Goal: Task Accomplishment & Management: Manage account settings

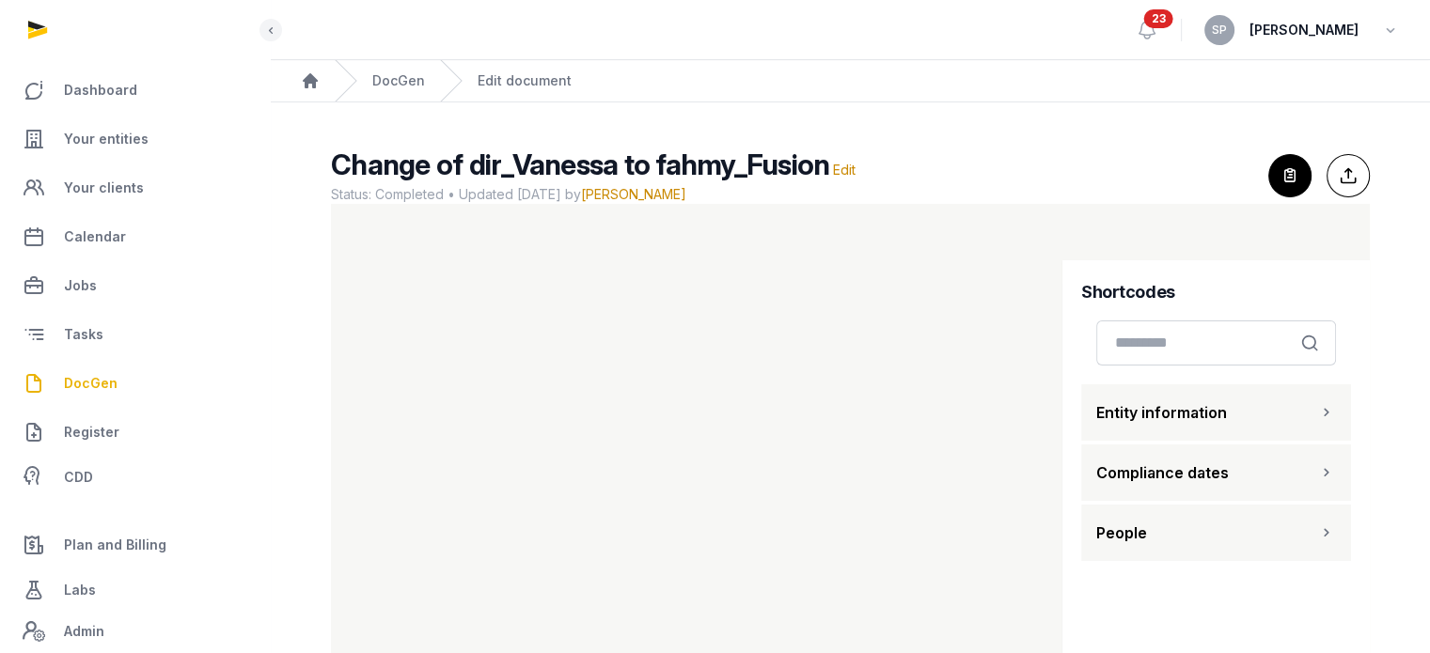
click at [94, 386] on span "DocGen" at bounding box center [91, 383] width 54 height 23
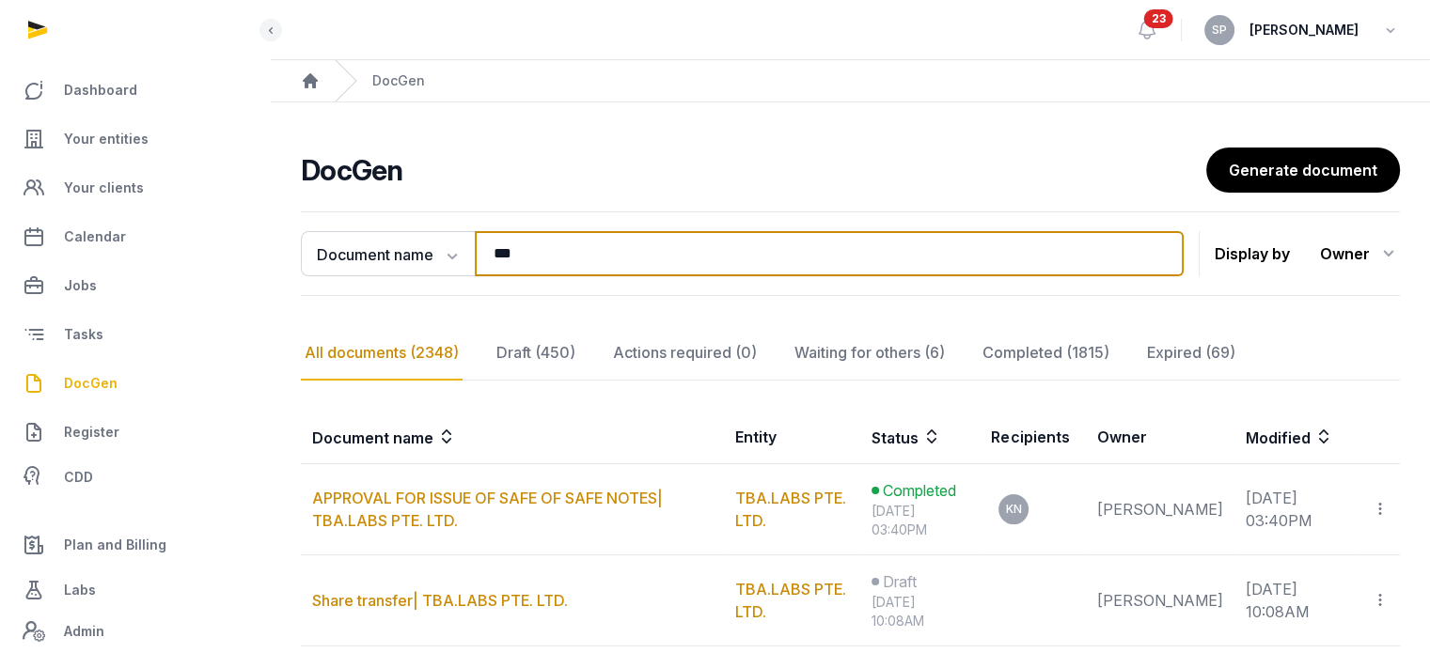
click at [527, 249] on input "***" at bounding box center [829, 253] width 709 height 45
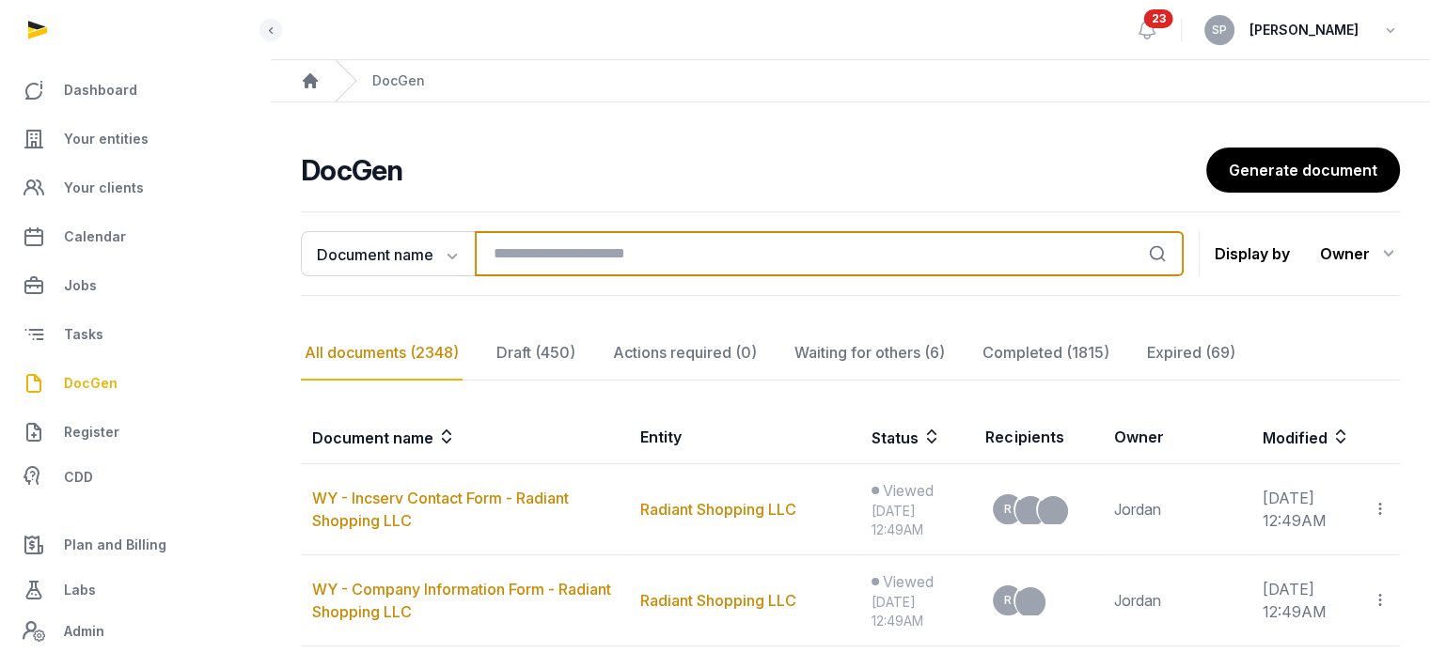
click at [527, 249] on input "search" at bounding box center [829, 253] width 709 height 45
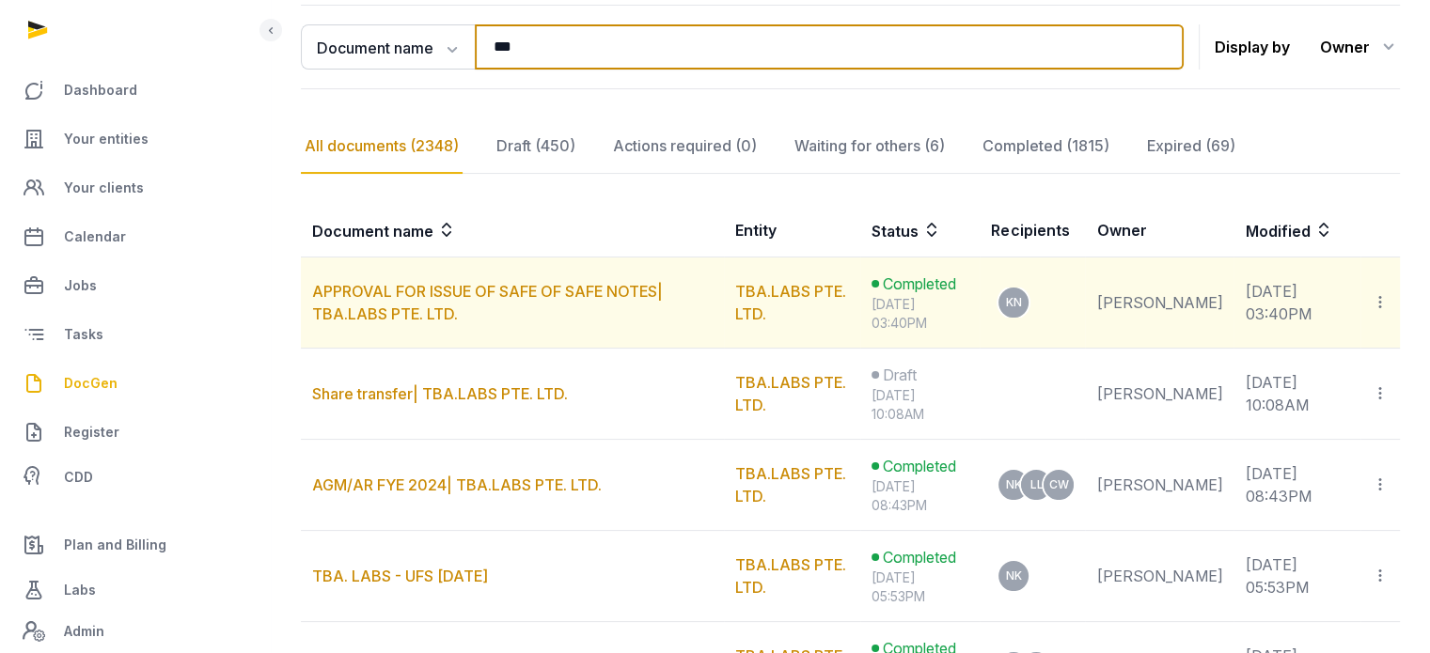
scroll to position [212, 0]
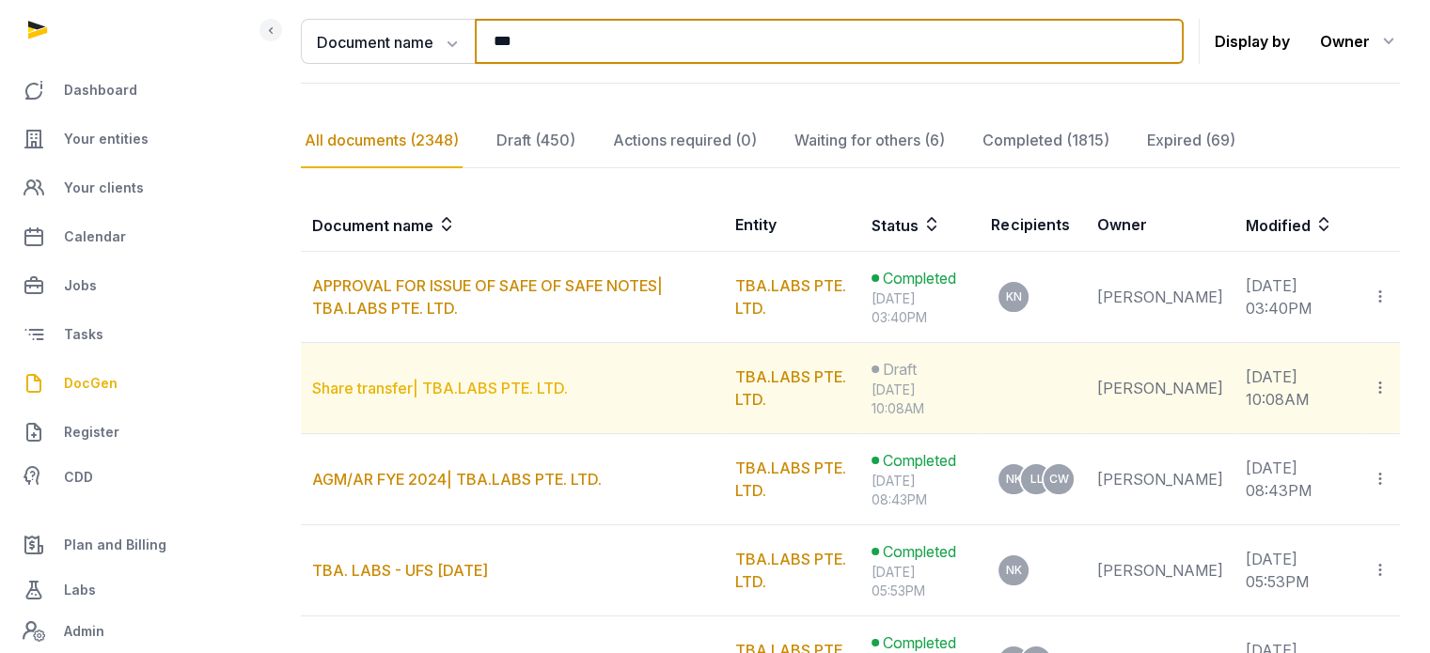
type input "***"
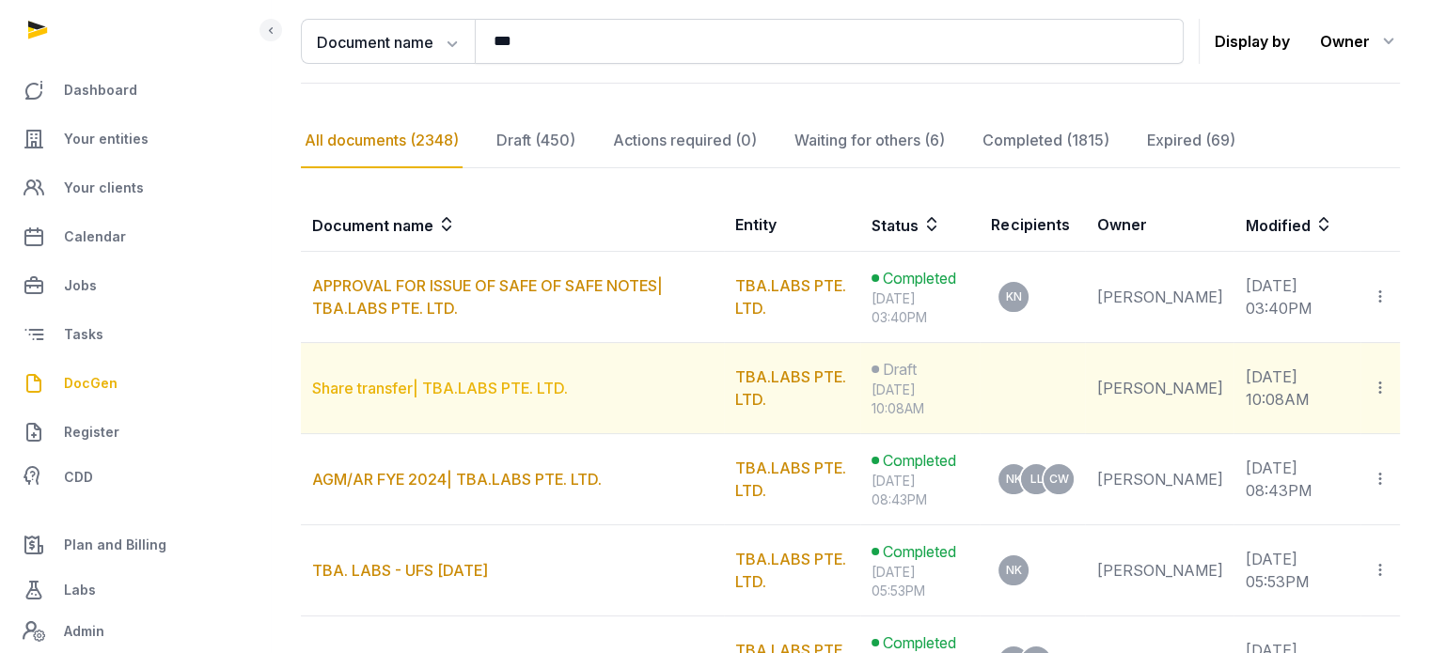
click at [413, 384] on link "Share transfer| TBA.LABS PTE. LTD." at bounding box center [440, 388] width 256 height 19
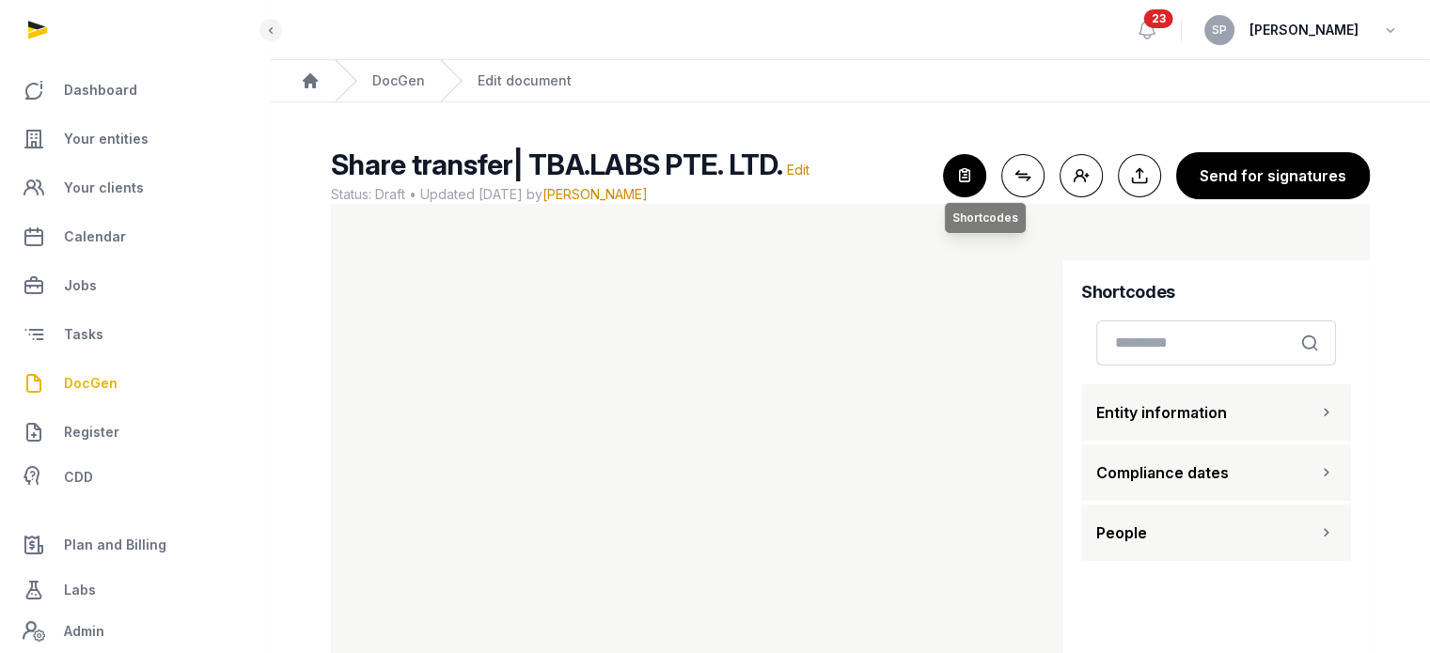
click at [959, 184] on icon "button" at bounding box center [964, 175] width 41 height 41
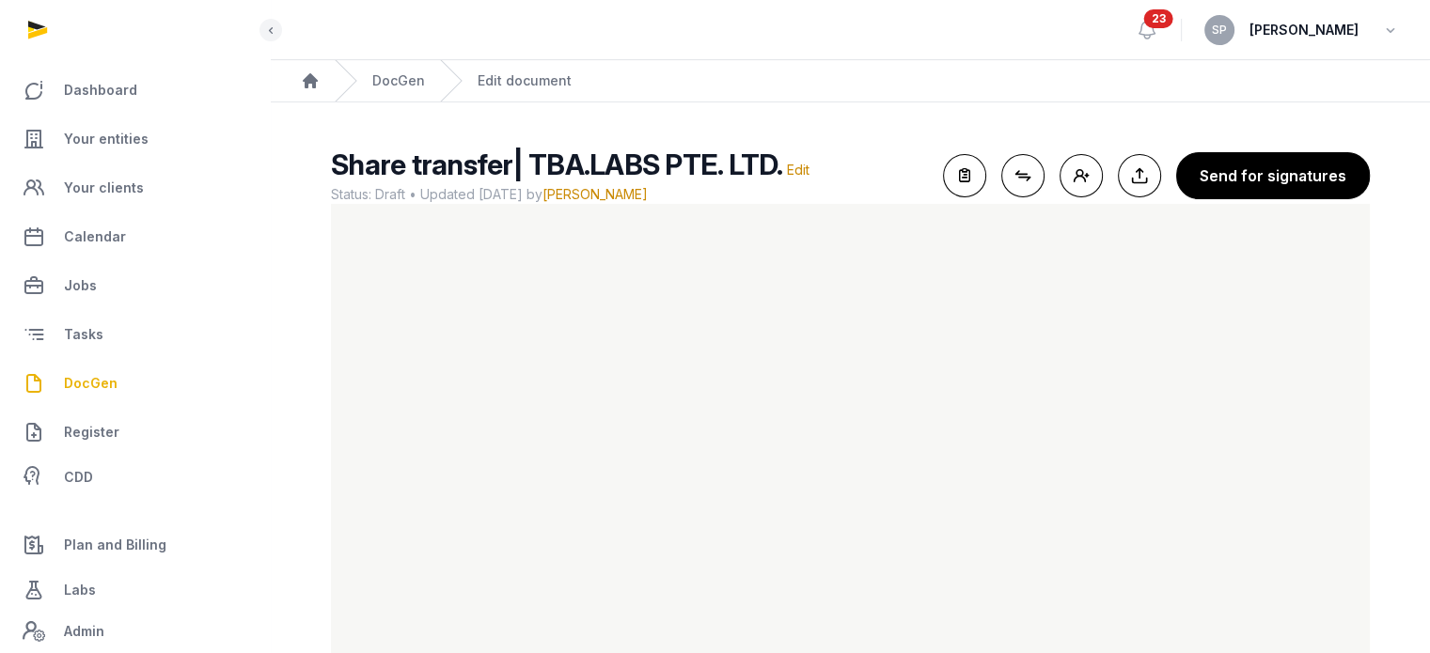
scroll to position [78, 0]
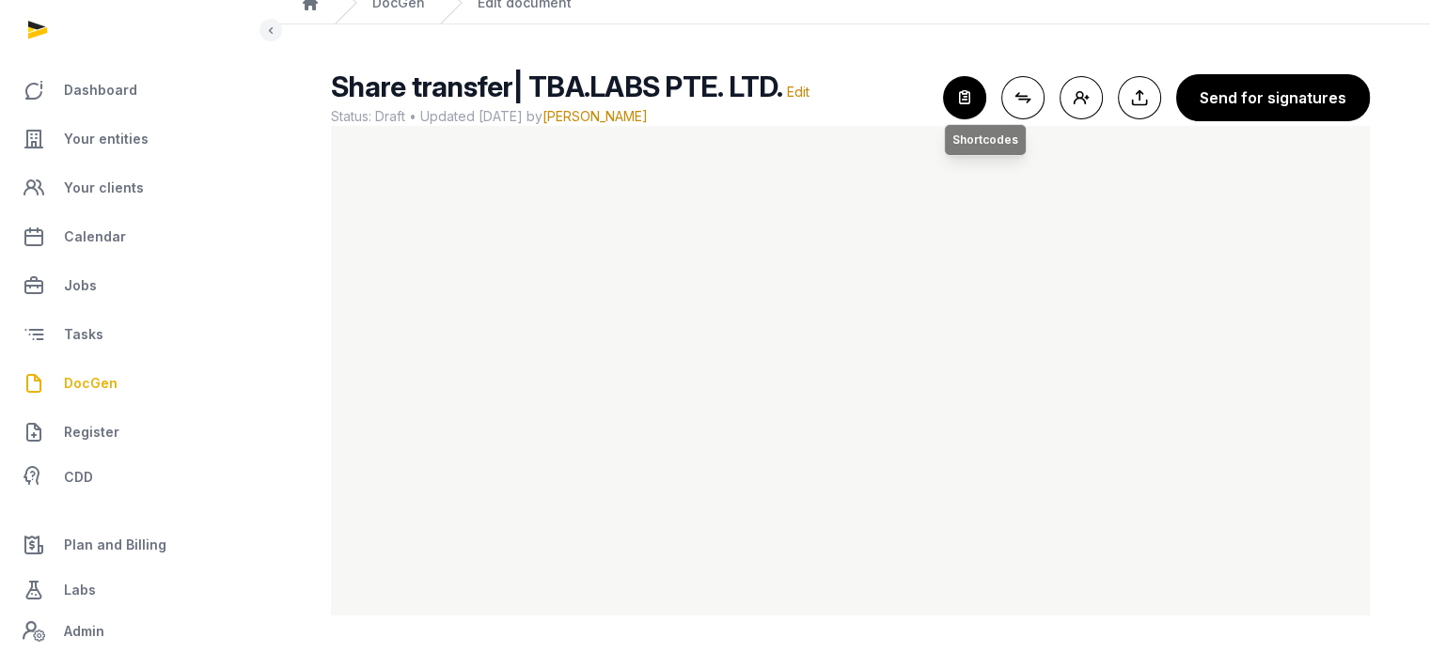
click at [973, 94] on icon "button" at bounding box center [964, 97] width 41 height 41
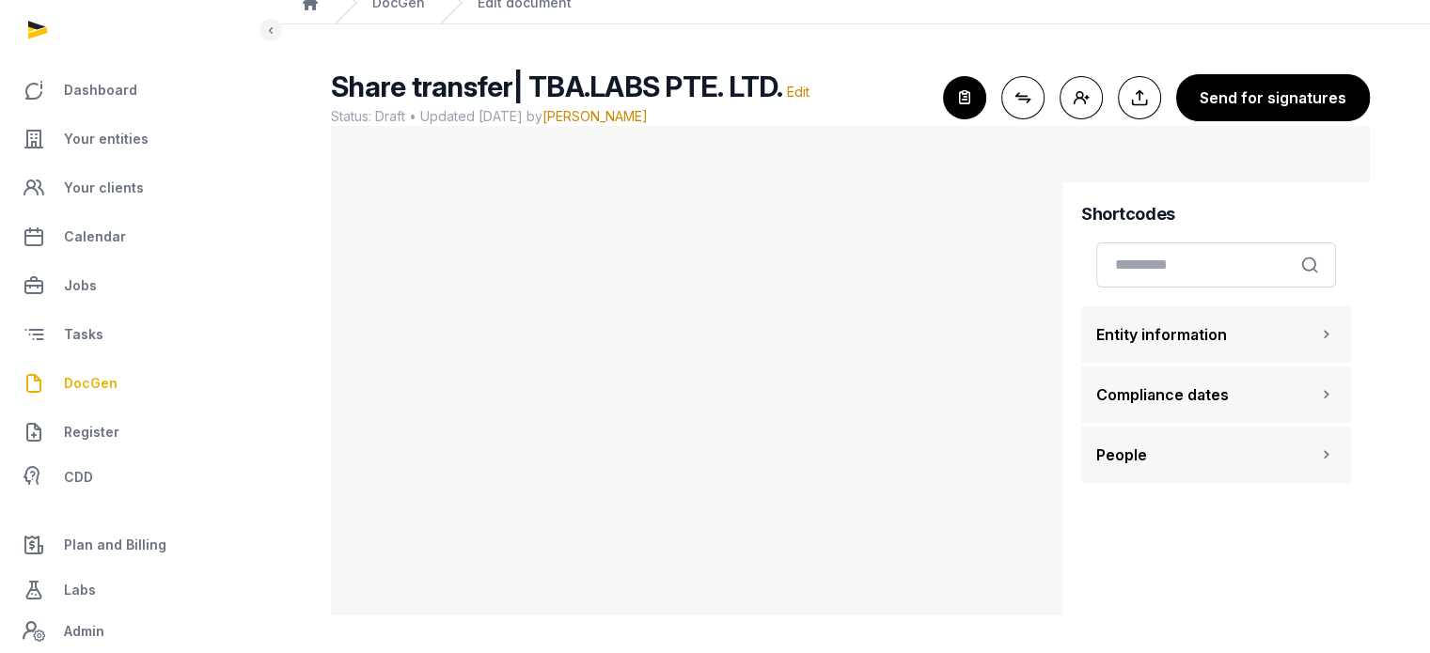
click at [1230, 457] on button "People" at bounding box center [1216, 455] width 270 height 56
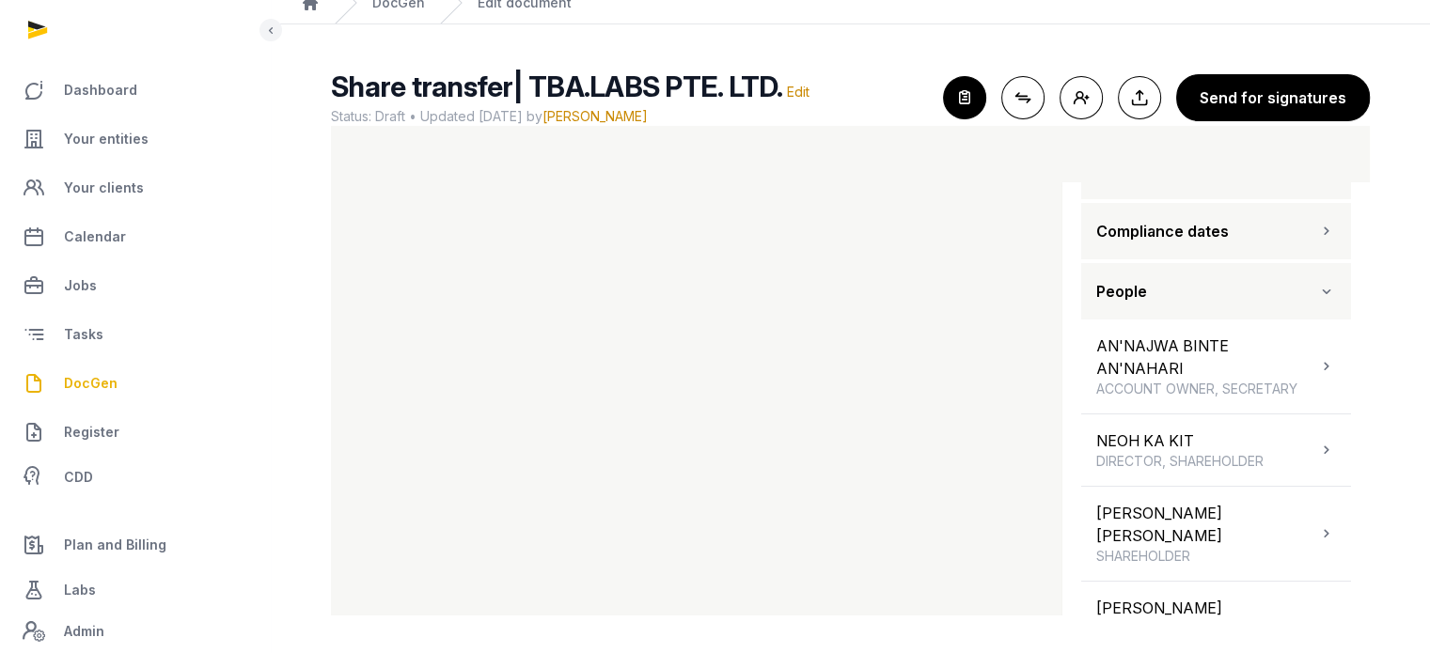
scroll to position [166, 0]
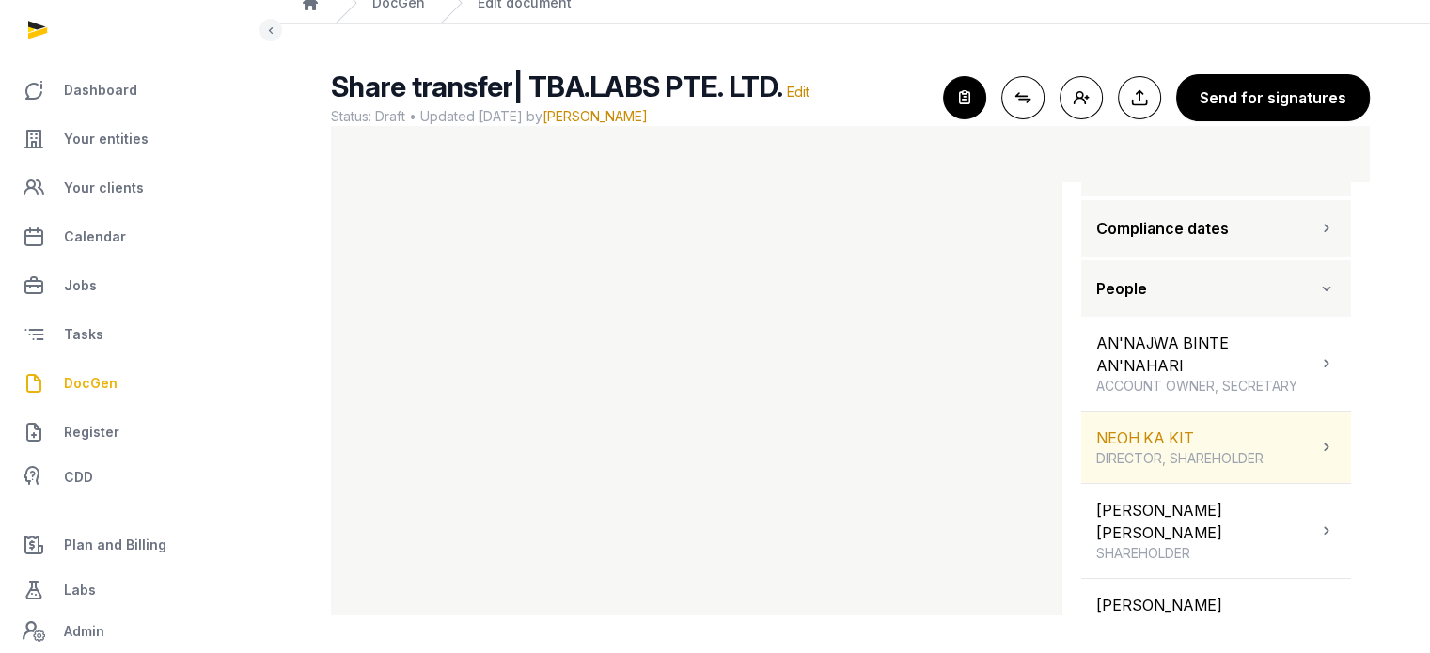
click at [1307, 460] on div "NEOH KA KIT DIRECTOR, SHAREHOLDER" at bounding box center [1216, 447] width 270 height 71
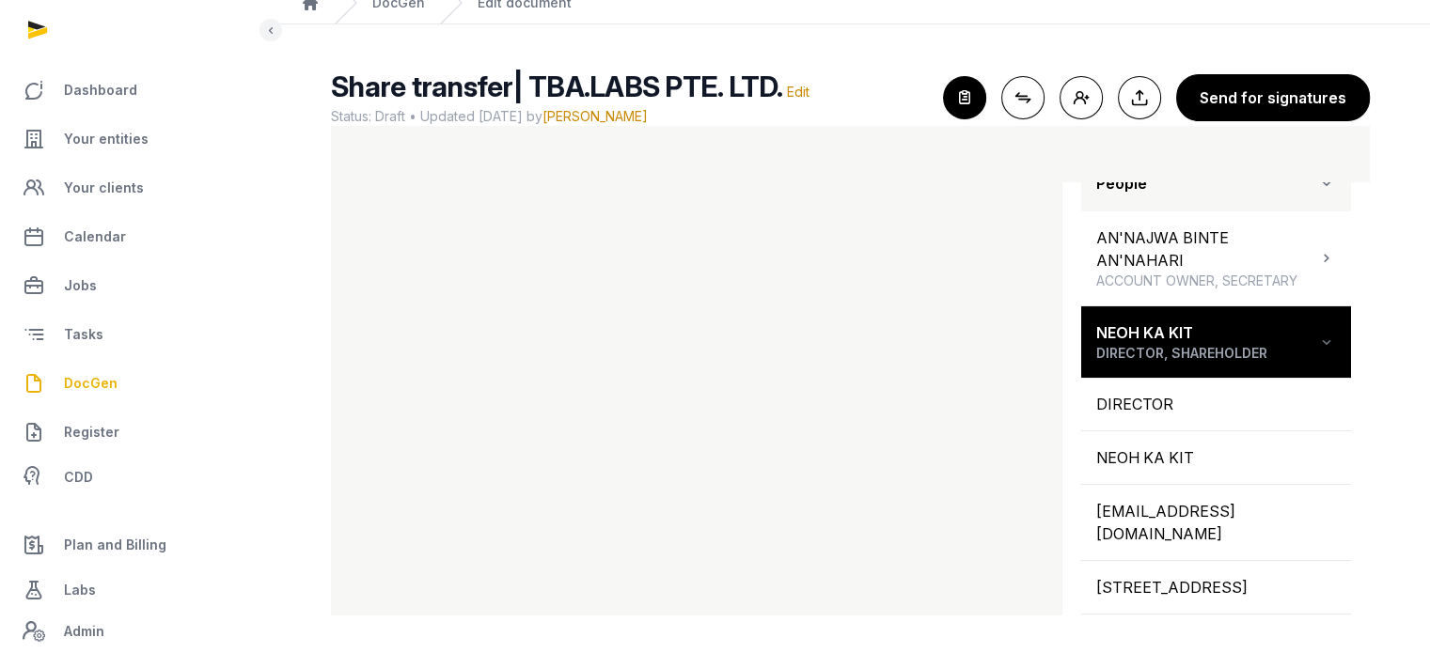
scroll to position [276, 0]
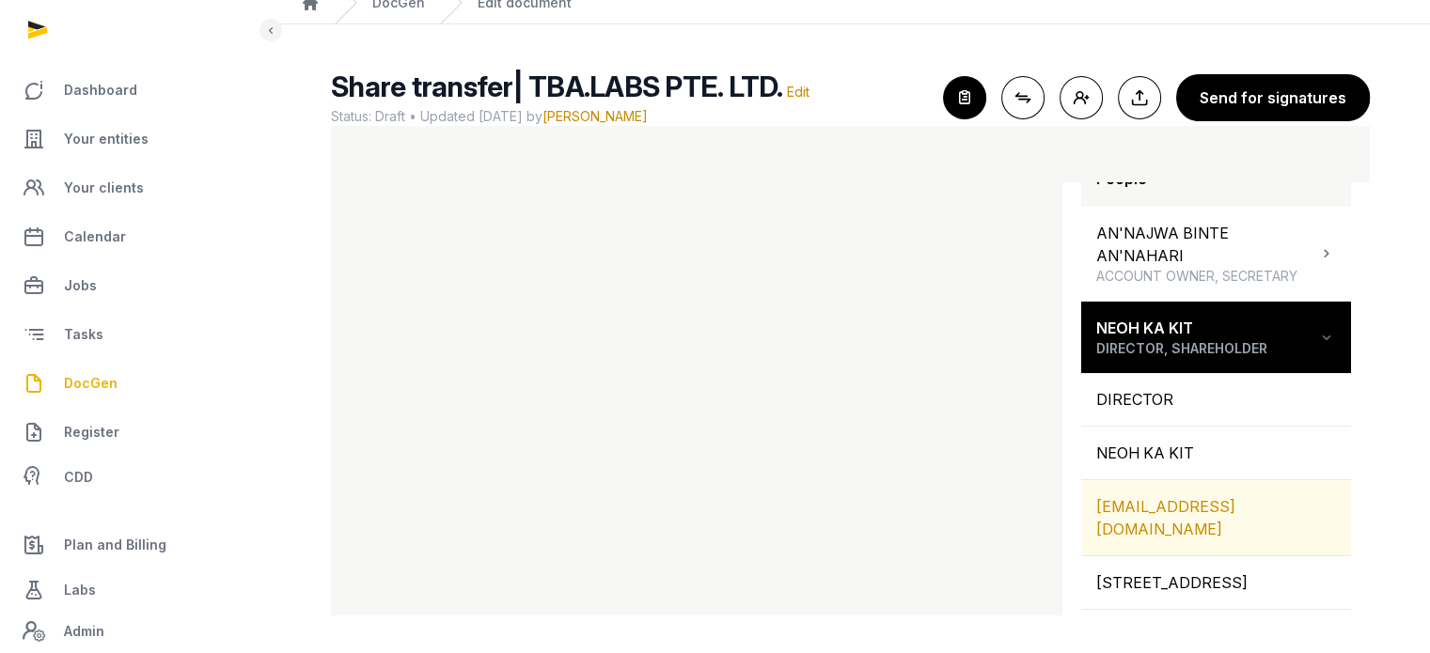
click at [1255, 499] on div "KIT.NEOH@PLANDORA.COM" at bounding box center [1216, 517] width 270 height 75
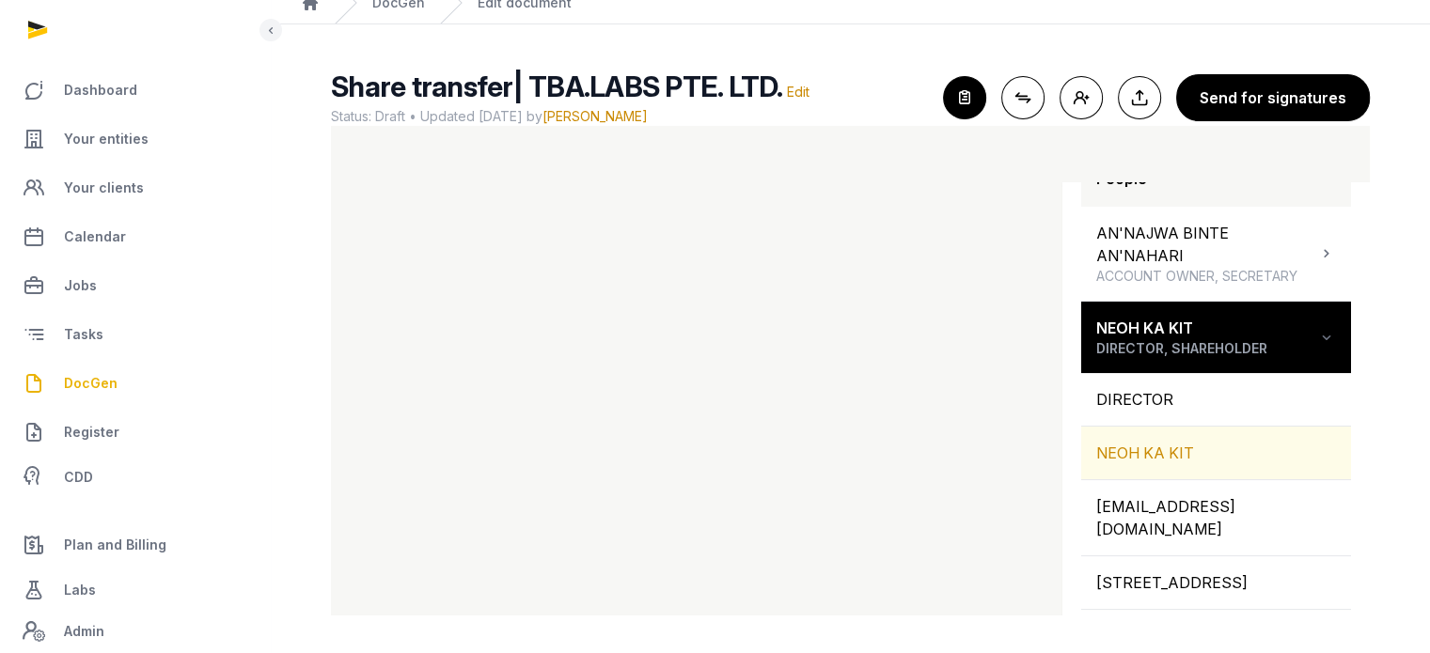
click at [1132, 454] on div "NEOH KA KIT" at bounding box center [1216, 453] width 270 height 53
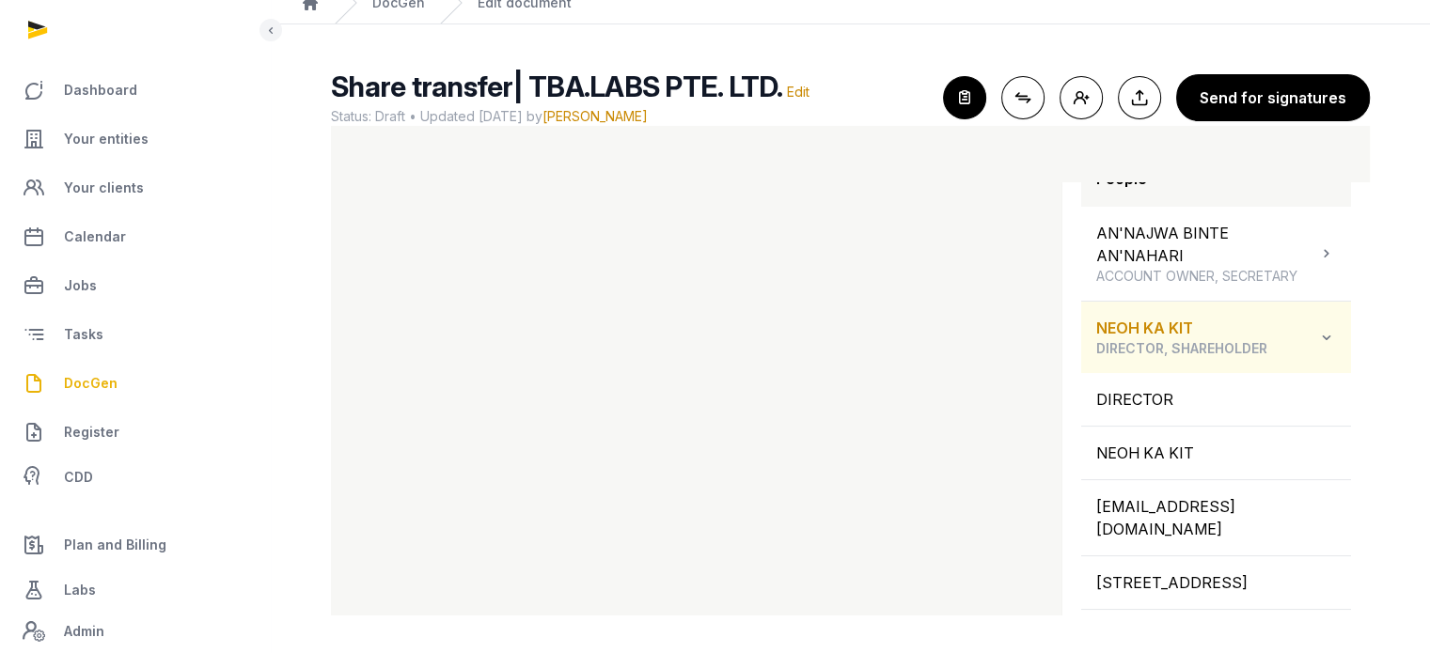
click at [1317, 341] on icon at bounding box center [1326, 337] width 19 height 23
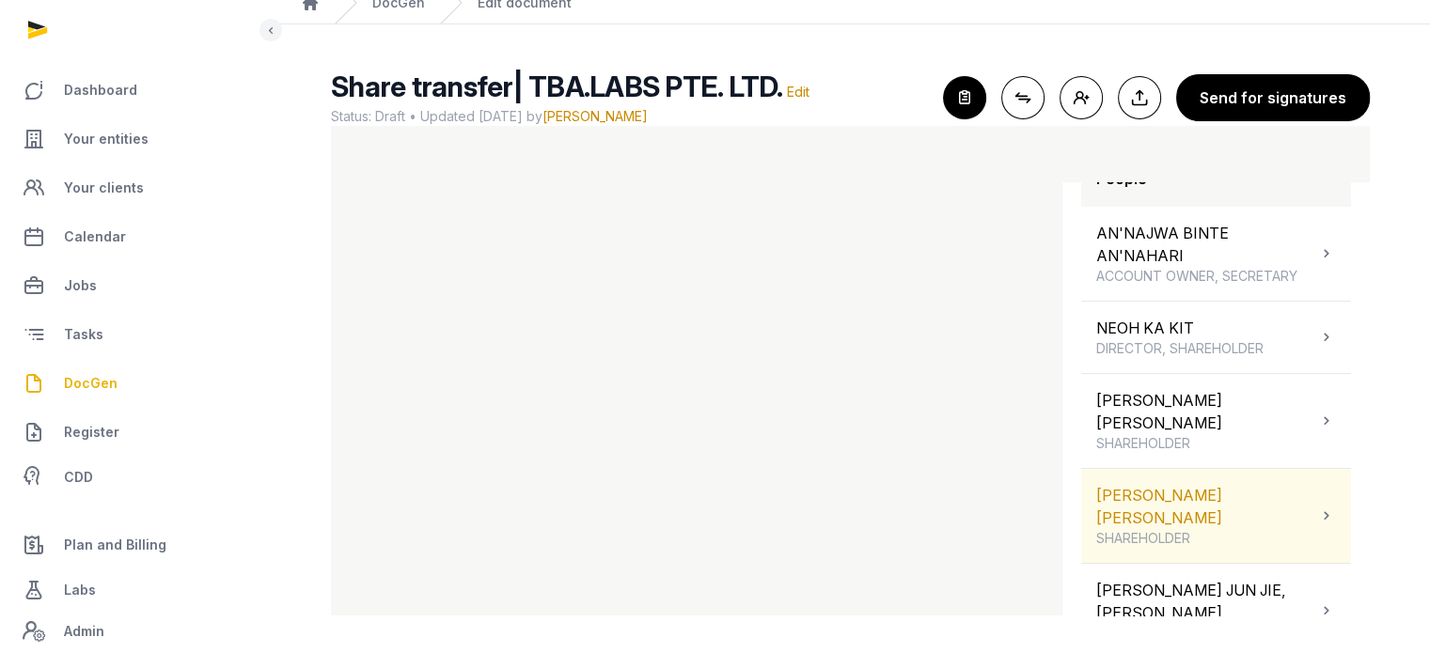
click at [1203, 492] on div "LIM SHI LIANG SHAREHOLDER" at bounding box center [1216, 516] width 270 height 94
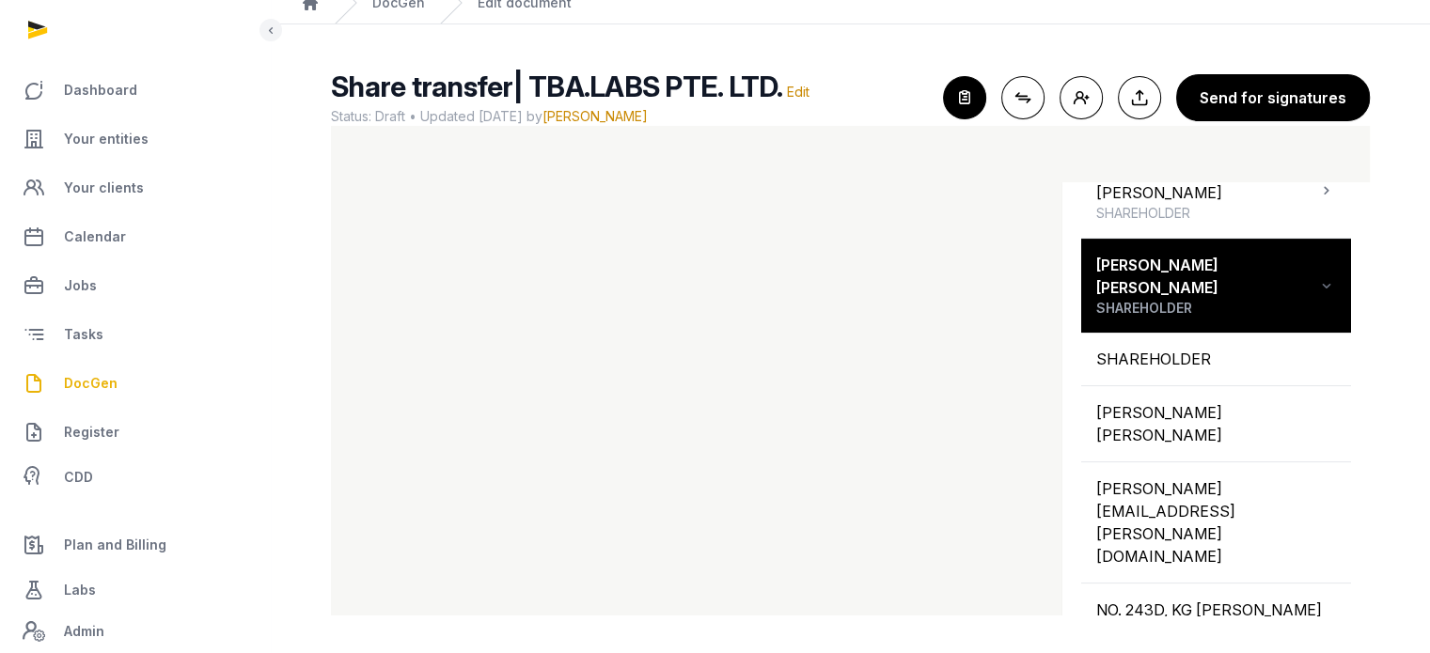
scroll to position [540, 0]
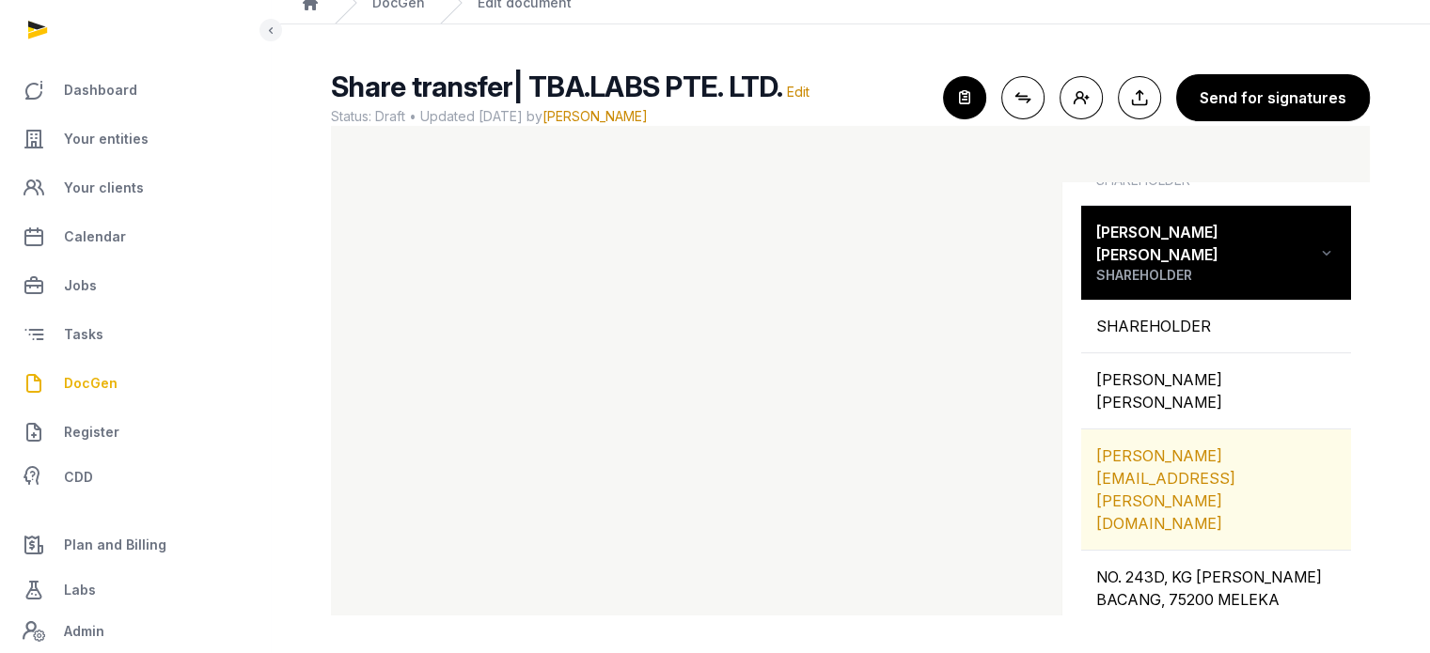
click at [1249, 430] on div "EDMUND.LIM@PLANDORA.COM" at bounding box center [1216, 490] width 270 height 120
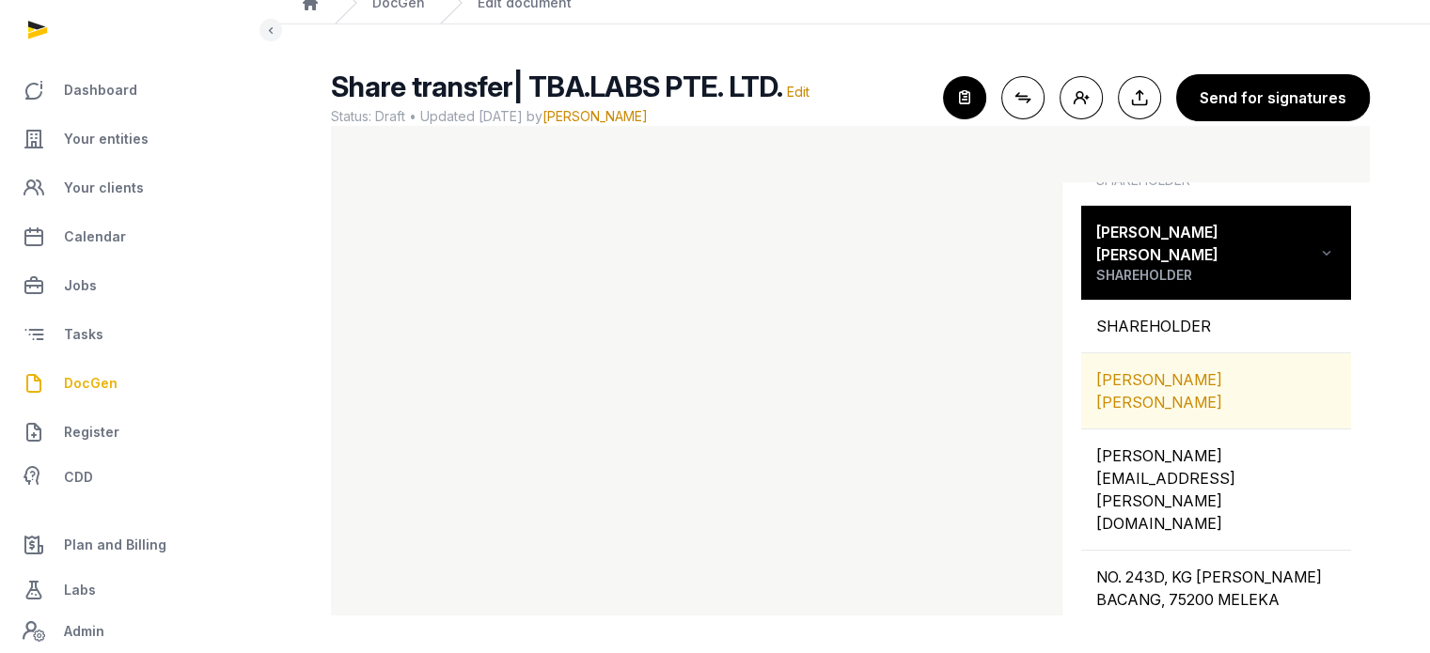
click at [1149, 354] on div "[PERSON_NAME] [PERSON_NAME]" at bounding box center [1216, 391] width 270 height 75
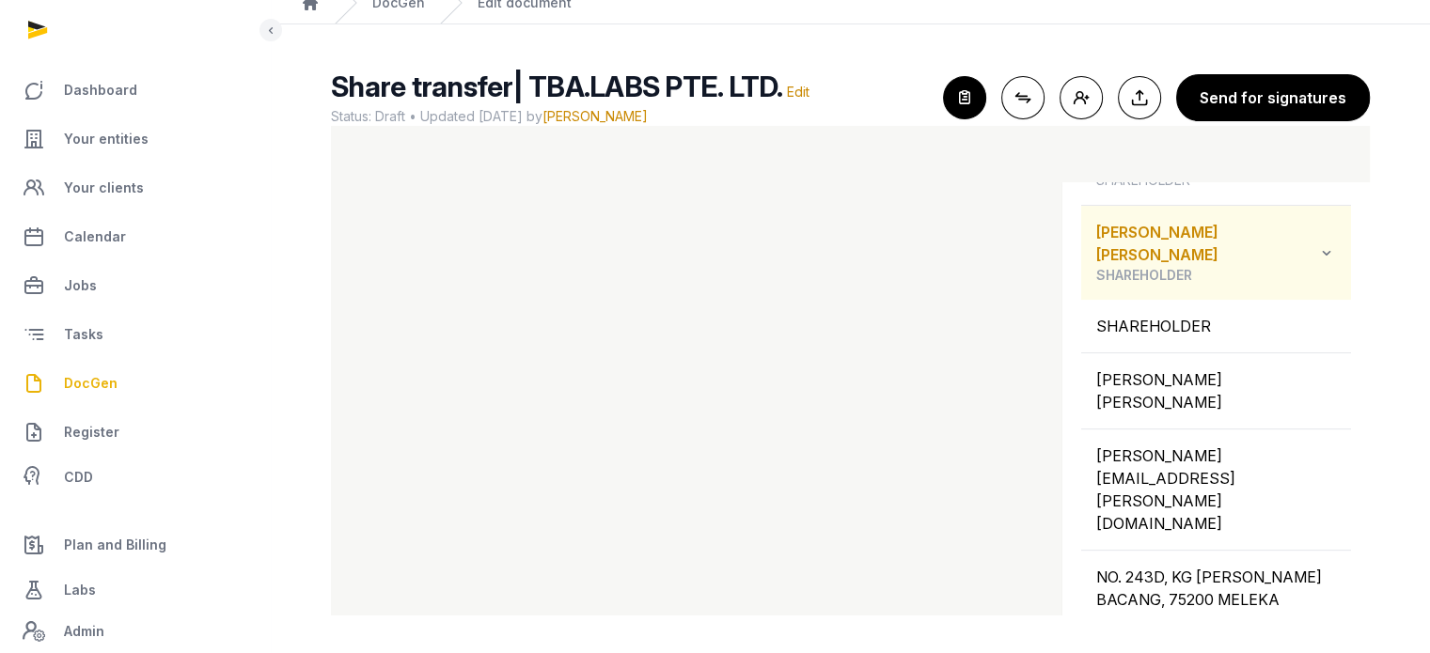
click at [1324, 228] on div "LIM SHI LIANG SHAREHOLDER" at bounding box center [1216, 253] width 270 height 94
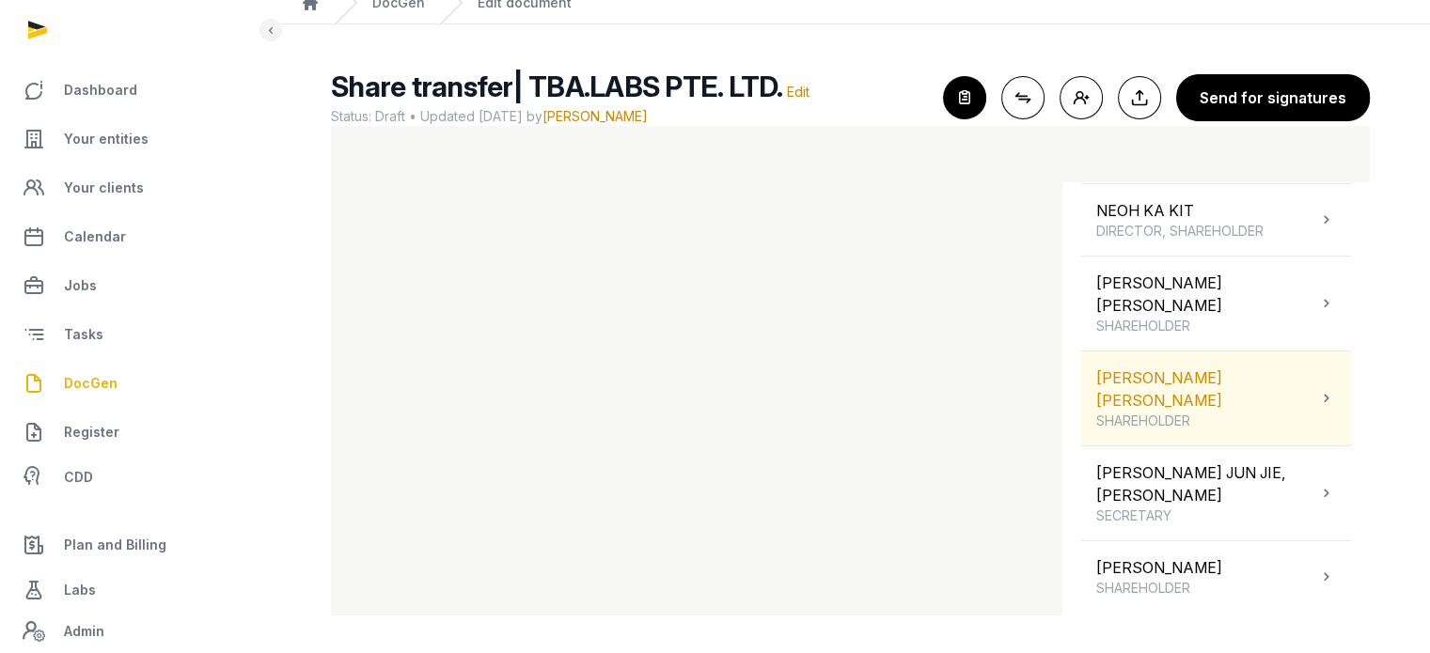
scroll to position [324, 0]
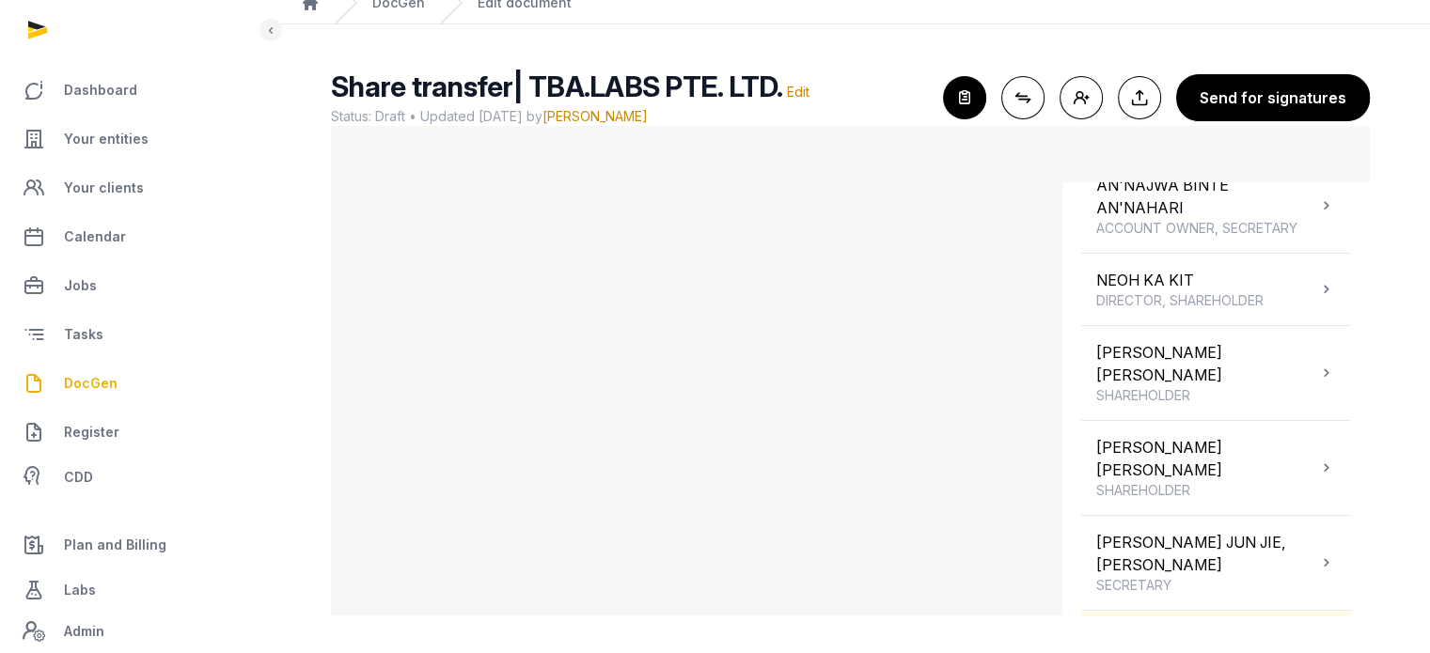
click at [1317, 636] on icon at bounding box center [1326, 647] width 19 height 23
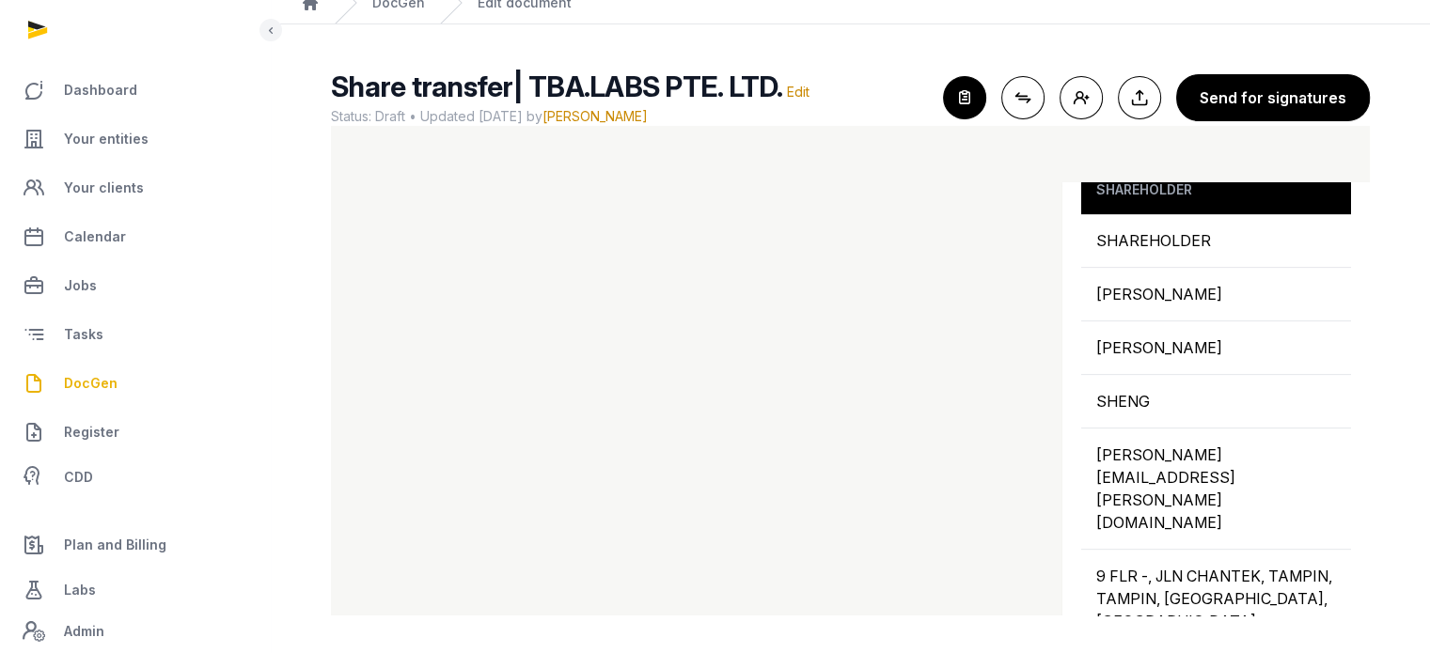
scroll to position [797, 0]
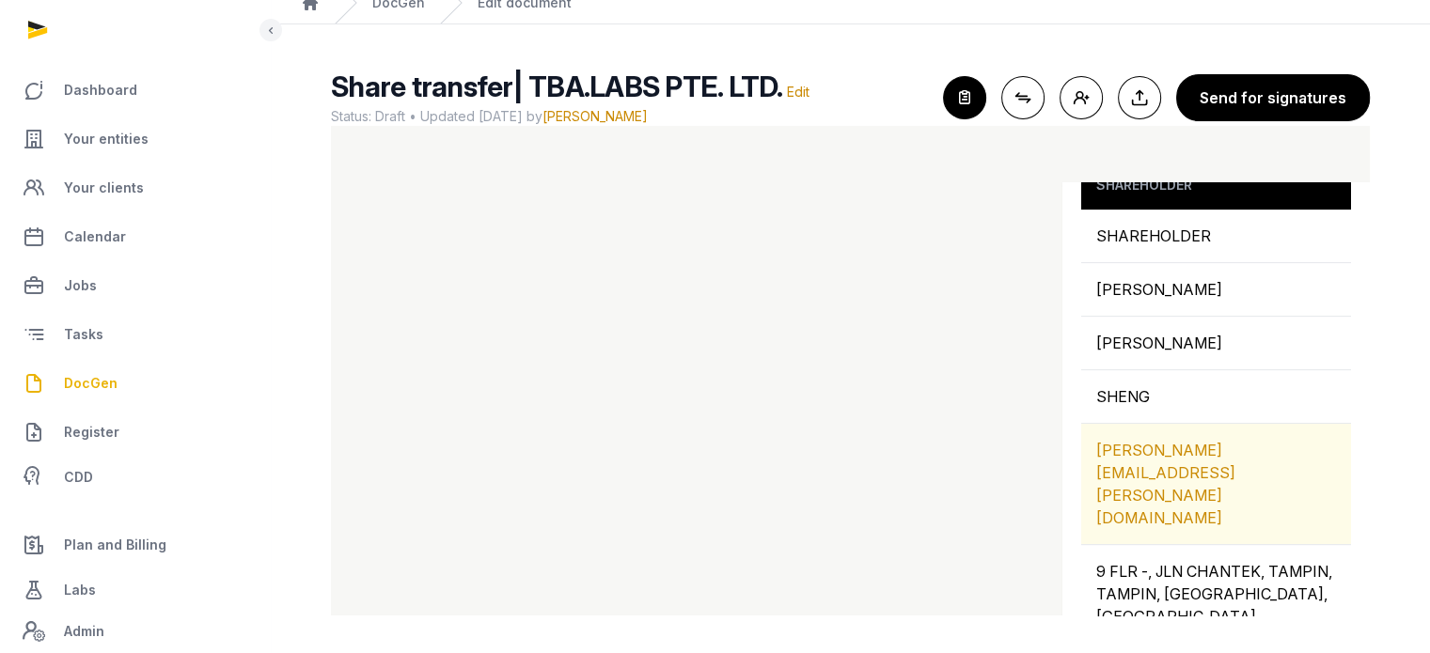
click at [1247, 424] on div "JASON.CHONG@PLANDORA.COM" at bounding box center [1216, 484] width 270 height 120
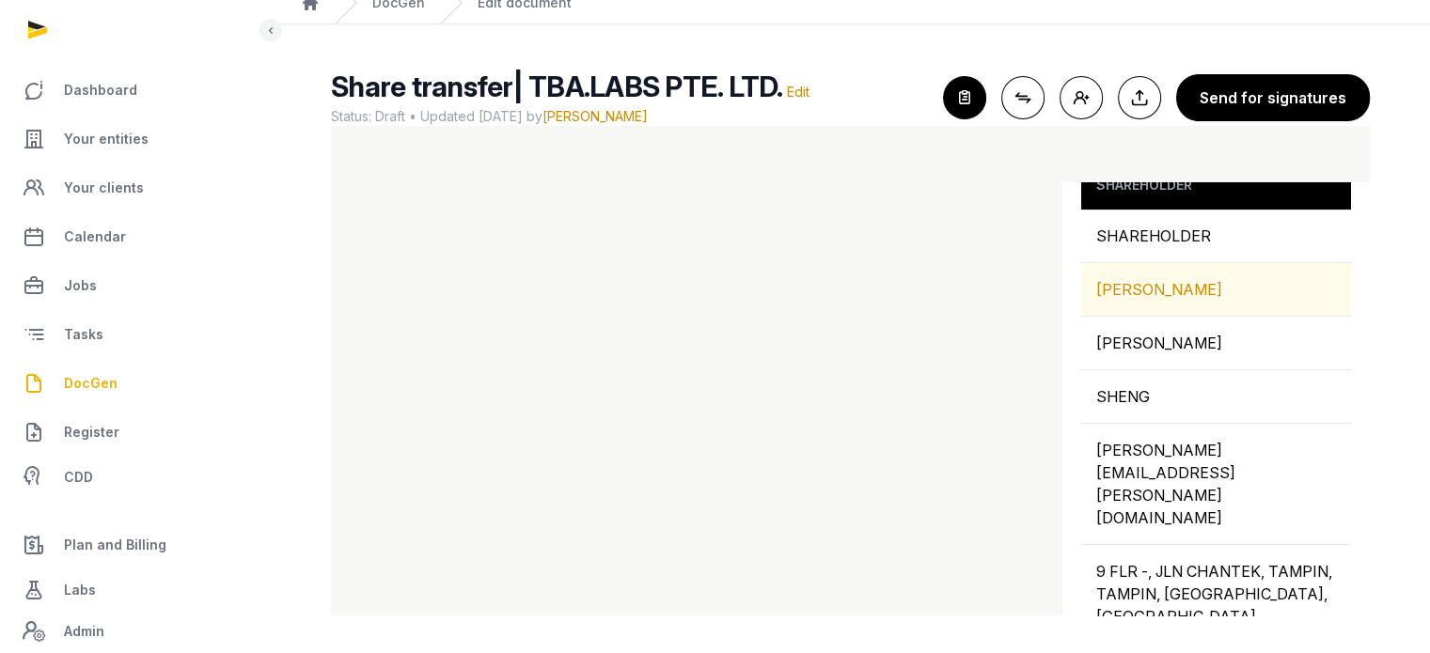
click at [1172, 263] on div "[PERSON_NAME]" at bounding box center [1216, 289] width 270 height 53
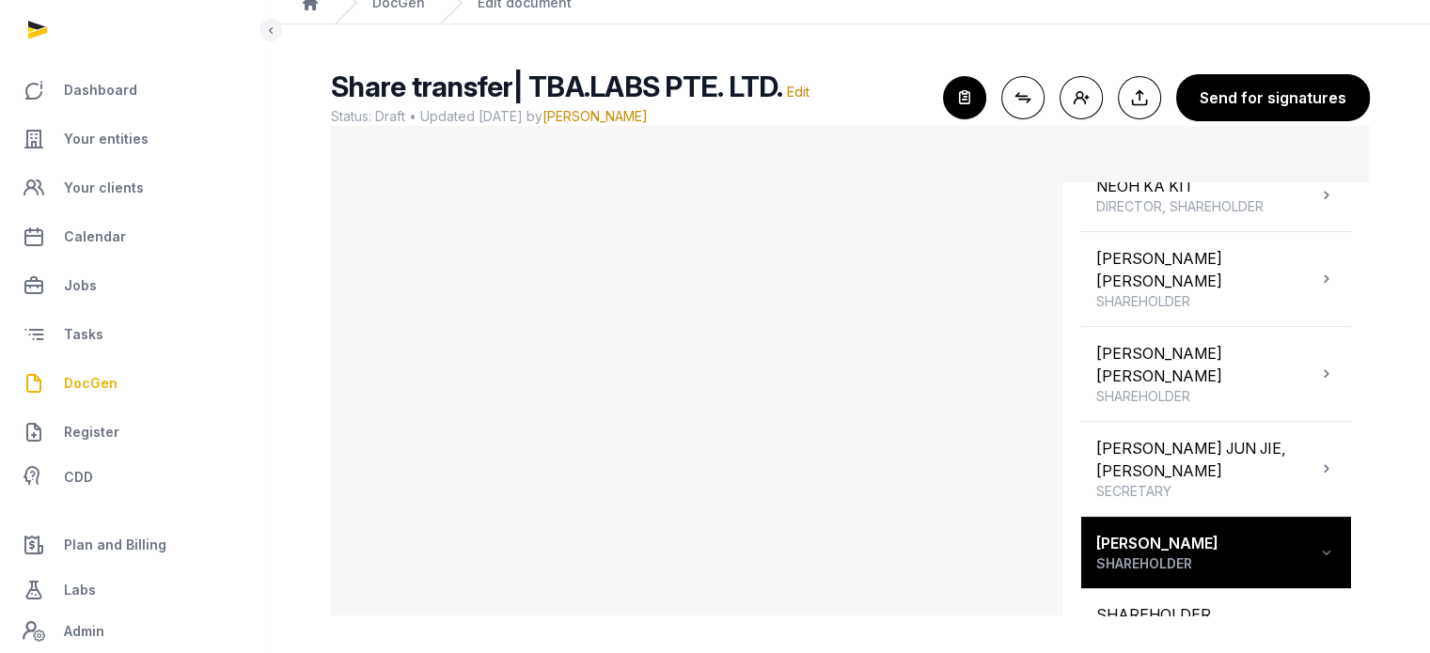
scroll to position [393, 0]
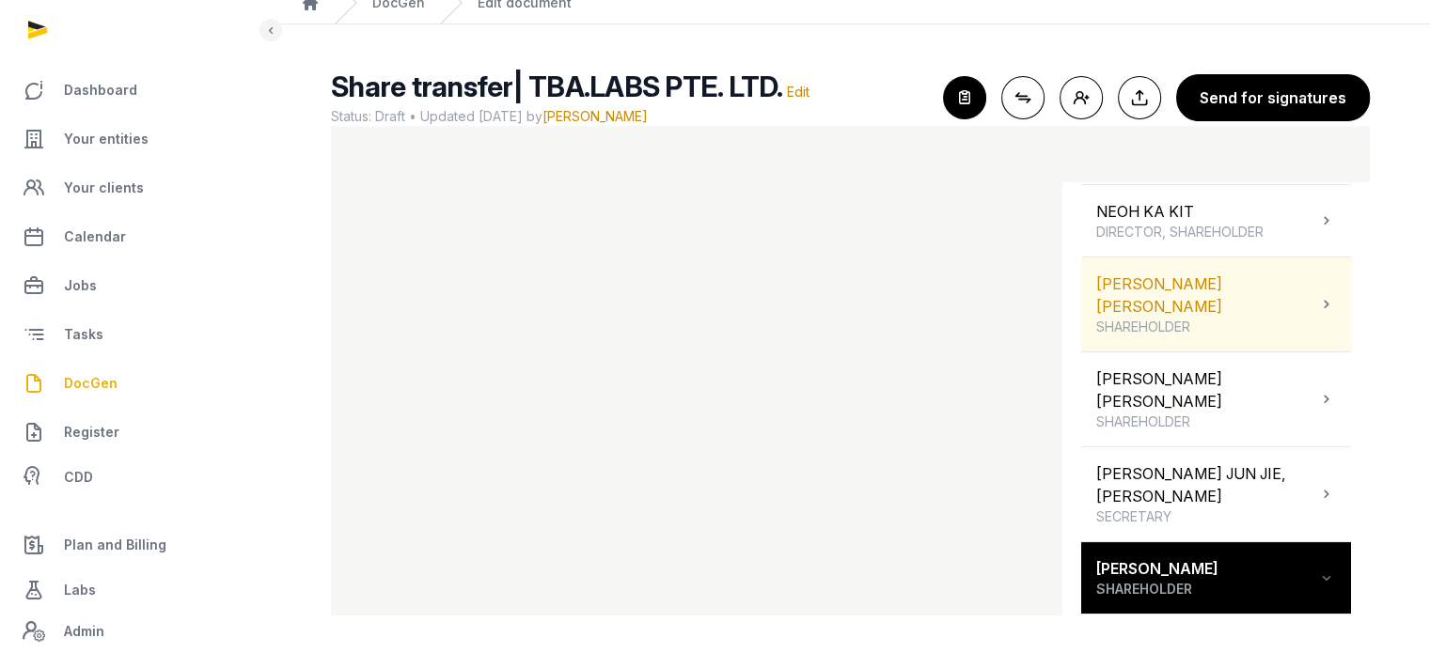
click at [1286, 297] on div "CHOY SHAO WEI SHAREHOLDER" at bounding box center [1216, 305] width 270 height 94
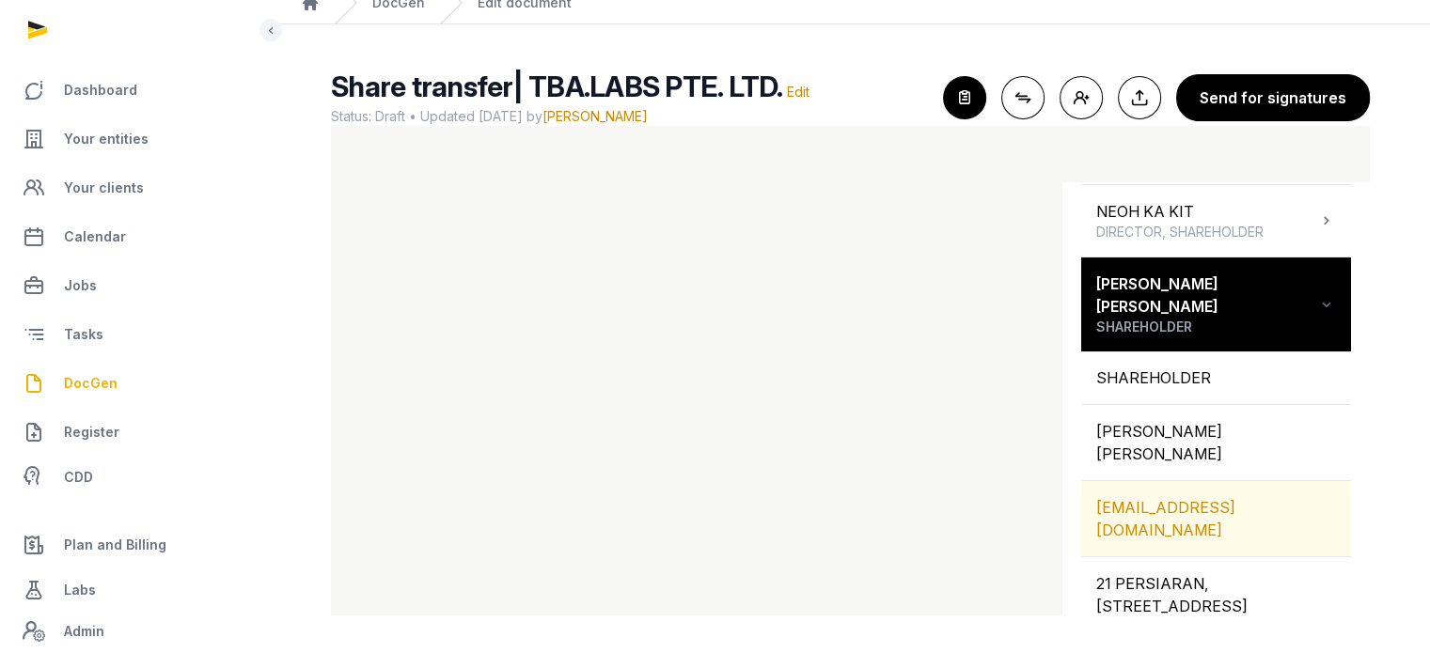
click at [1232, 481] on div "SHAOWEI.CHOY@PLANDORA.COM" at bounding box center [1216, 518] width 270 height 75
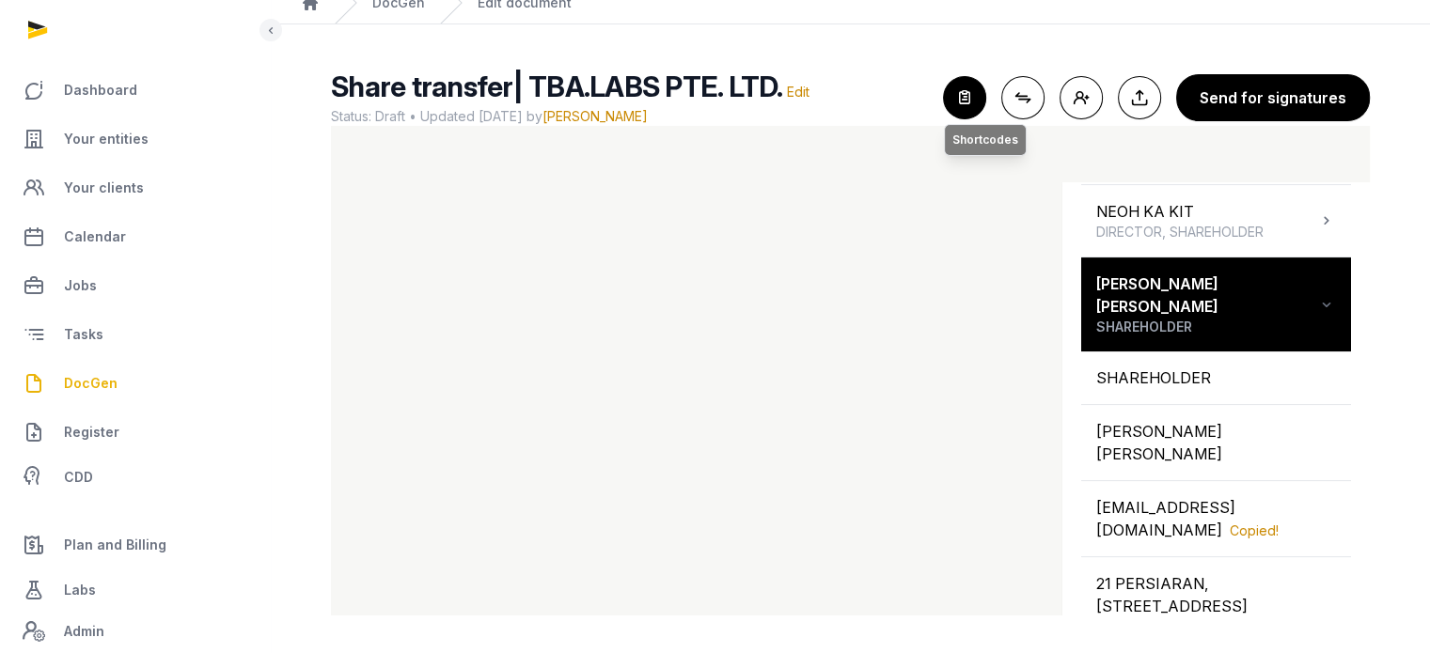
click at [981, 96] on icon "button" at bounding box center [964, 97] width 41 height 41
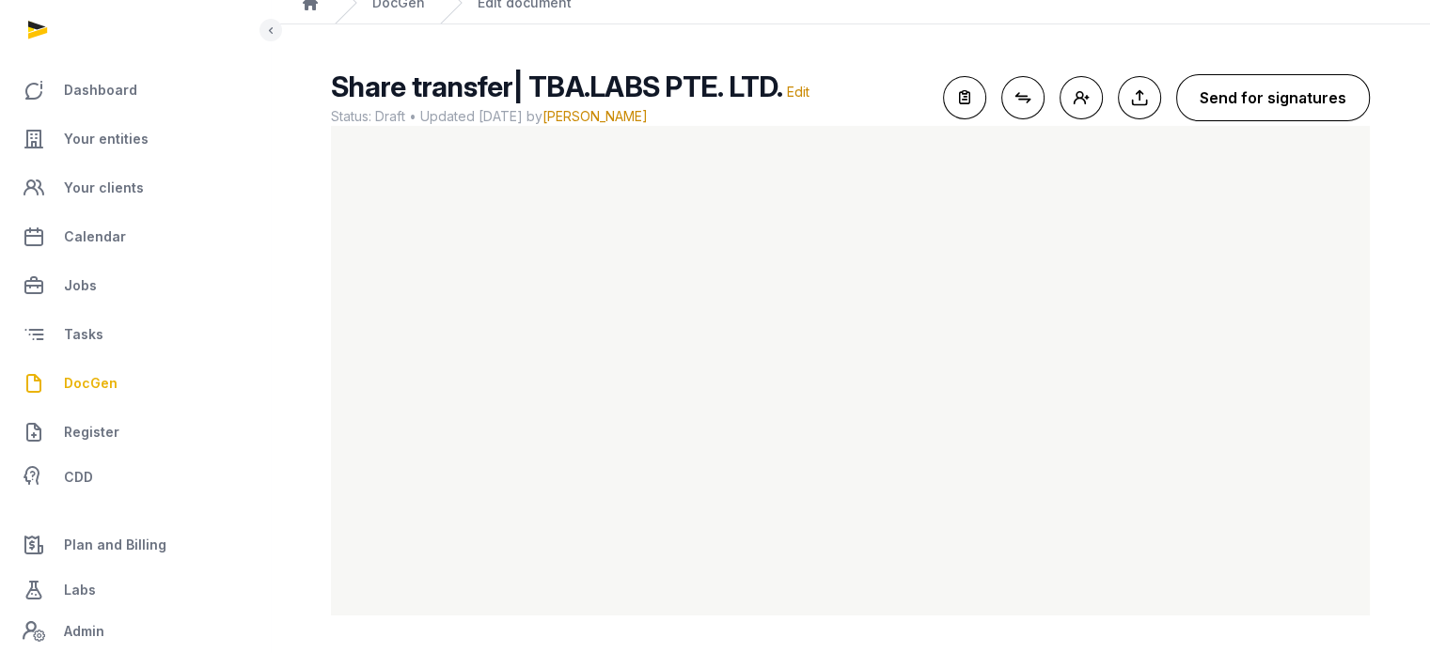
click at [1344, 99] on button "Send for signatures" at bounding box center [1273, 97] width 194 height 47
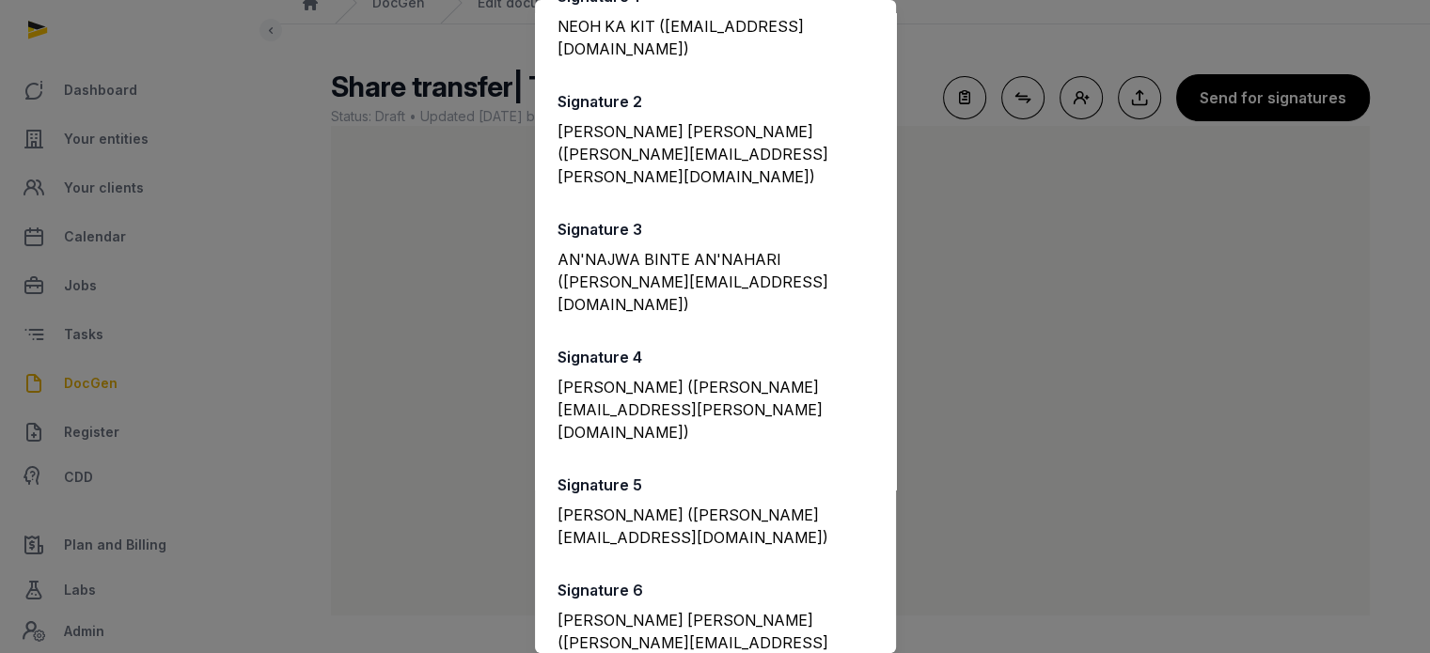
scroll to position [242, 0]
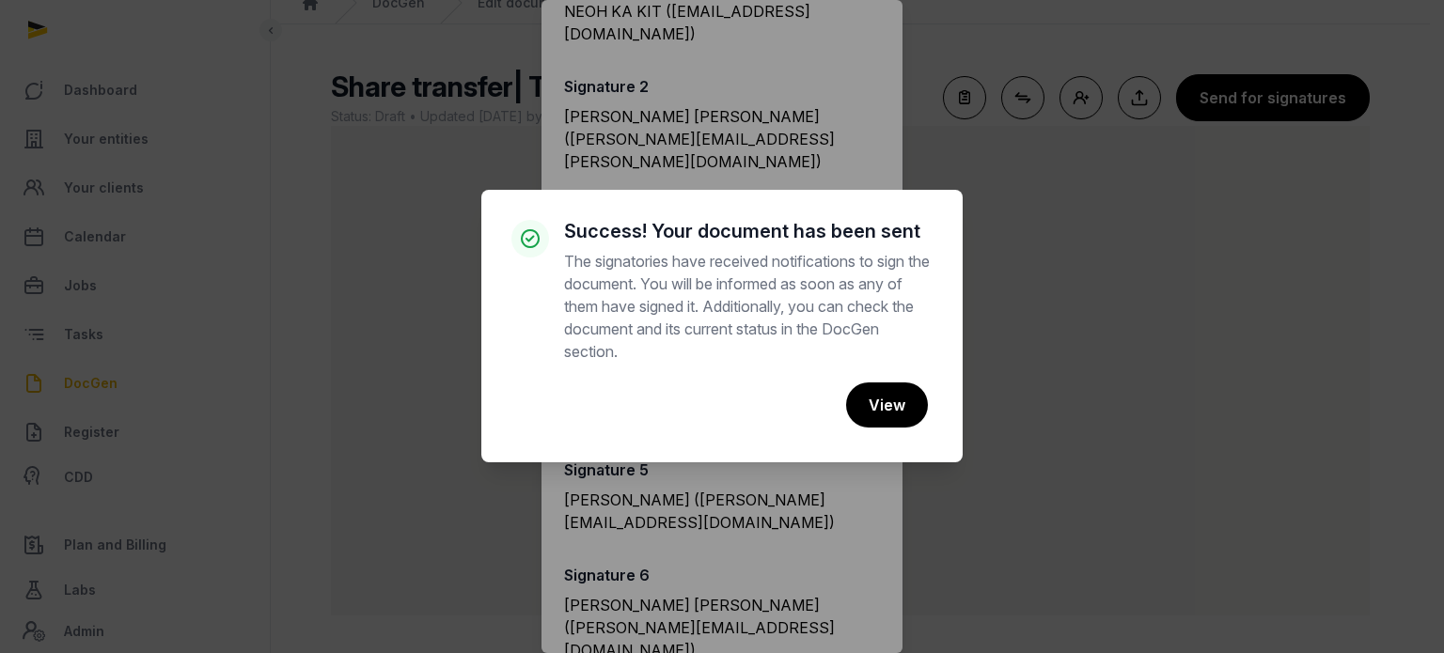
click at [923, 45] on div "× Success! Your document has been sent The signatories have received notificati…" at bounding box center [722, 326] width 1444 height 653
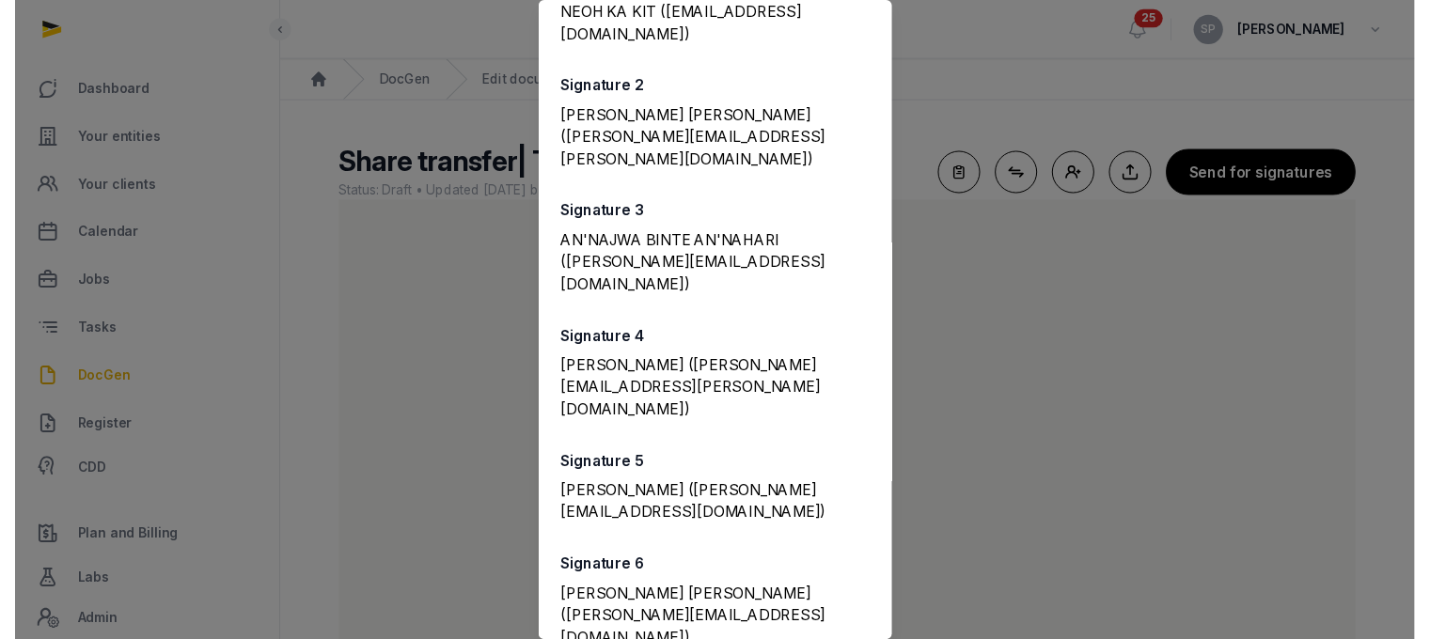
scroll to position [0, 0]
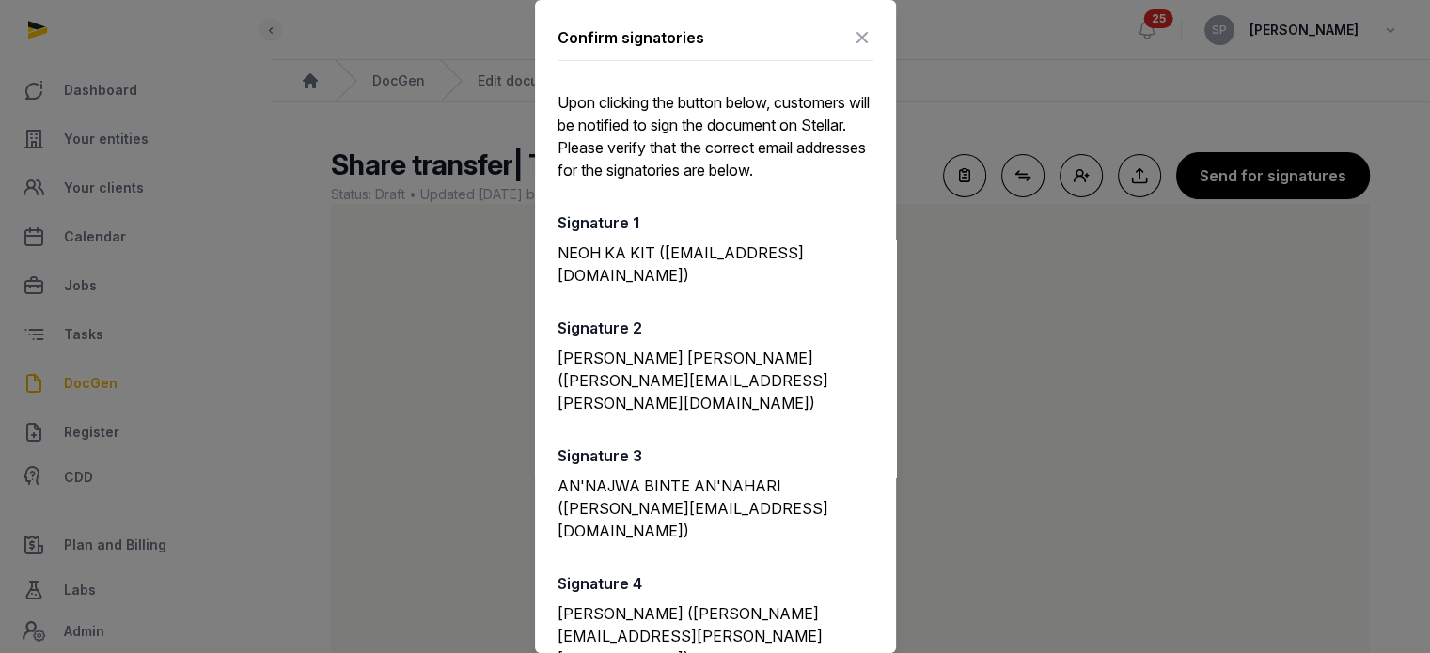
click at [851, 39] on icon at bounding box center [862, 38] width 23 height 30
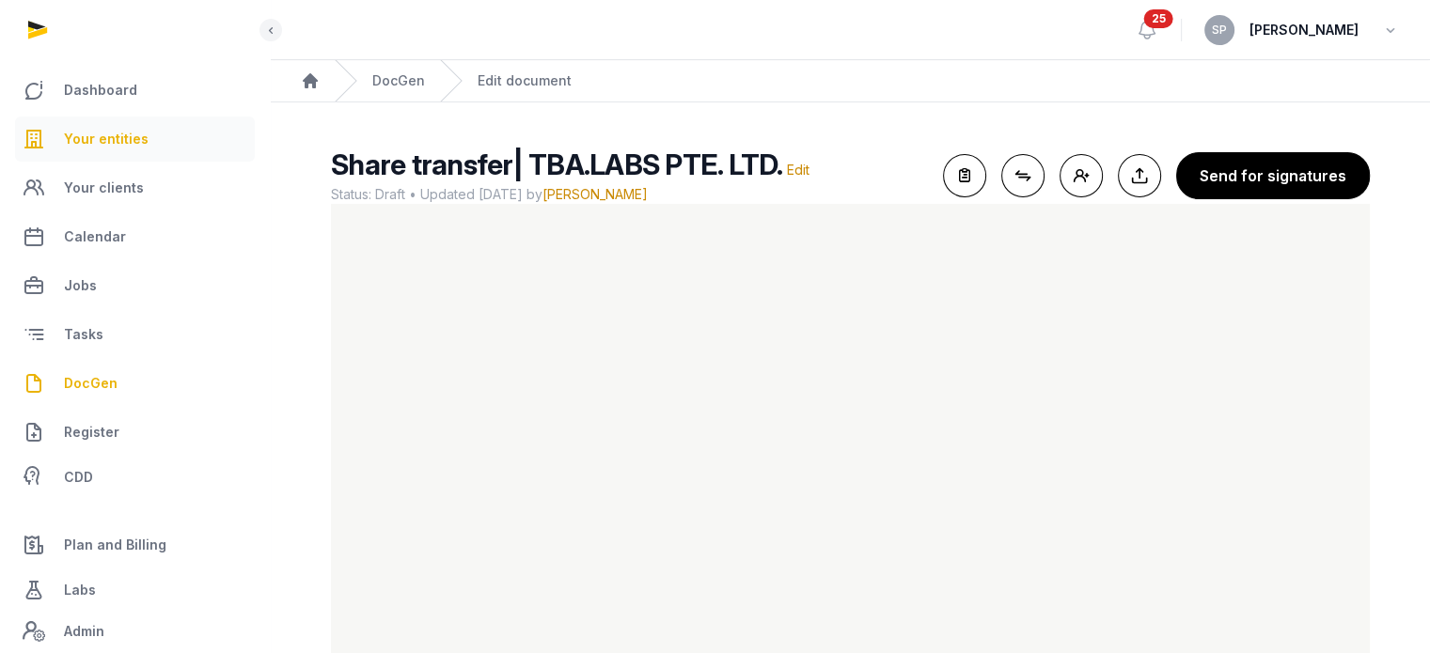
click at [146, 140] on link "Your entities" at bounding box center [135, 139] width 240 height 45
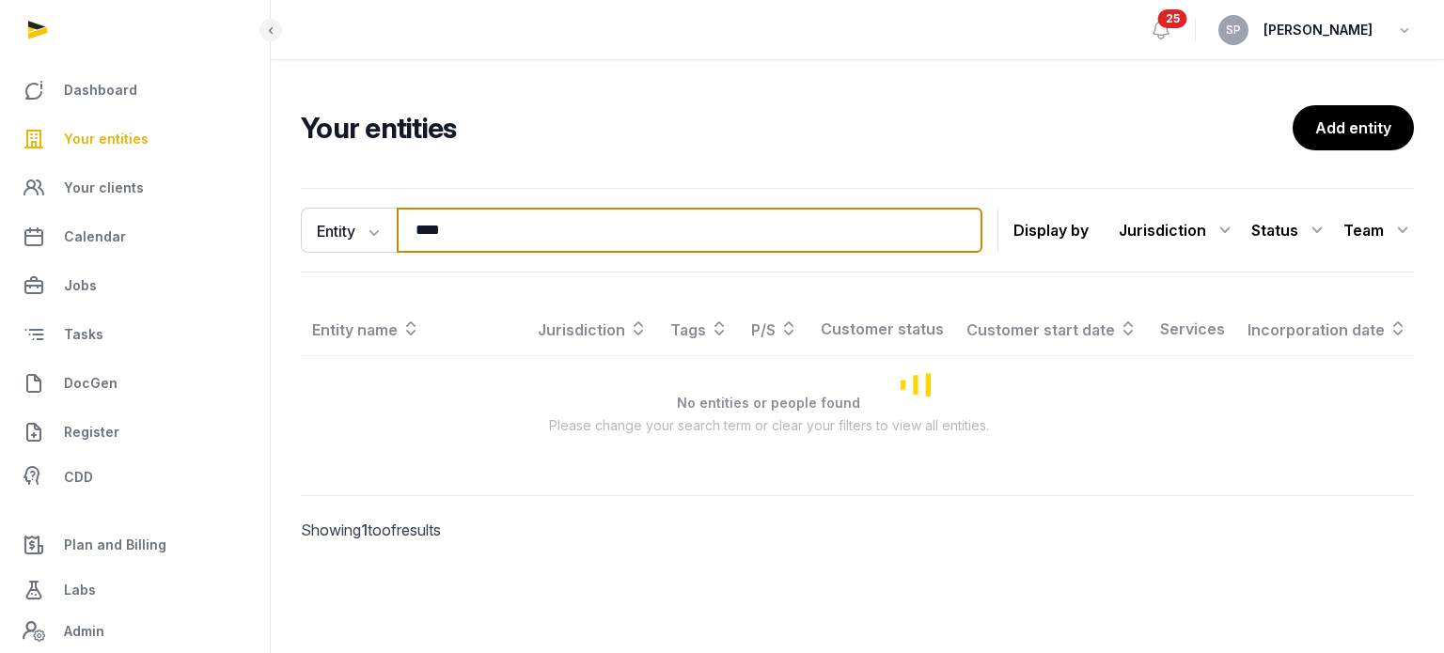
click at [483, 235] on input "****" at bounding box center [690, 230] width 586 height 45
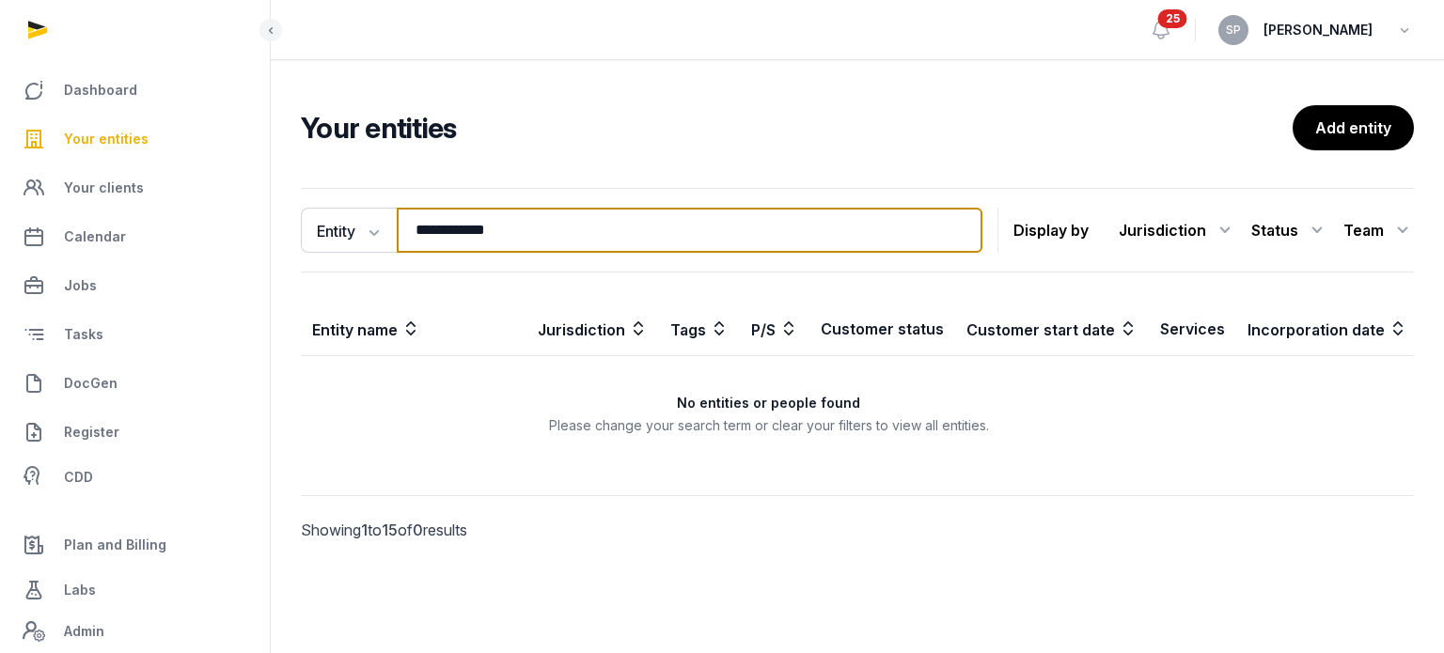
type input "**********"
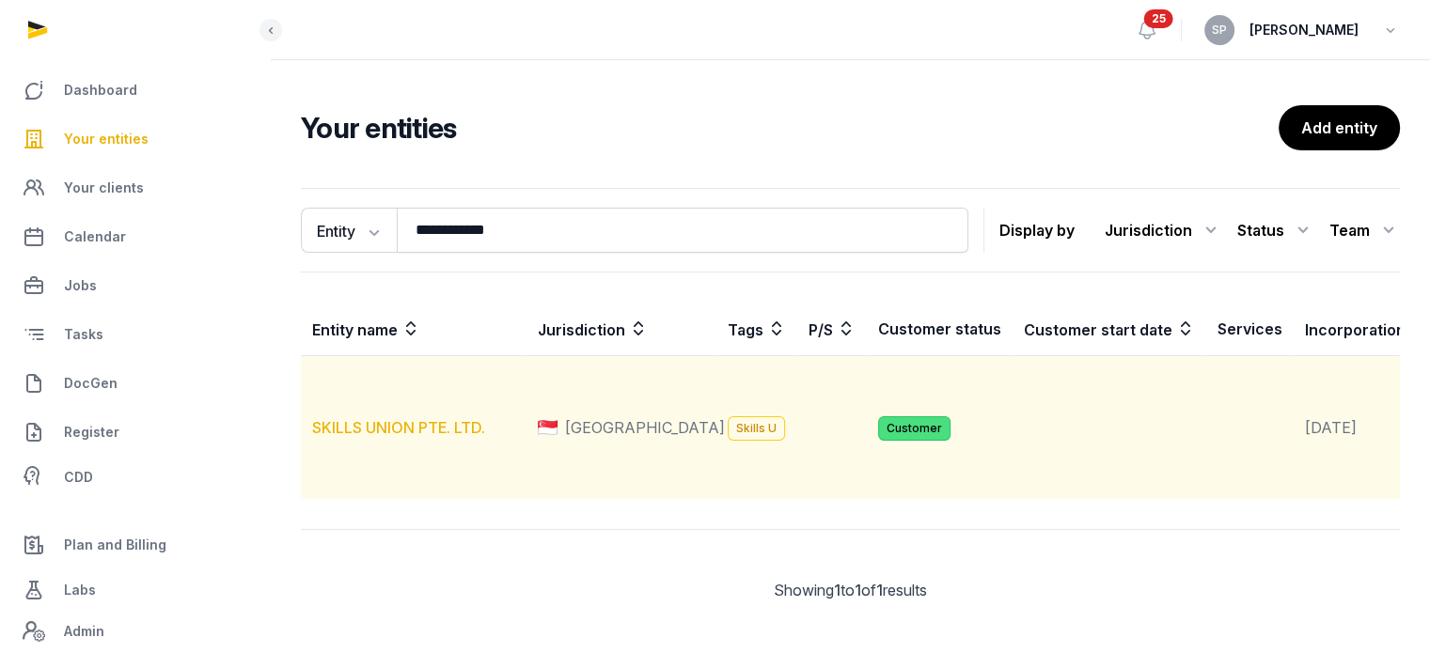
click at [433, 437] on link "SKILLS UNION PTE. LTD." at bounding box center [398, 427] width 173 height 19
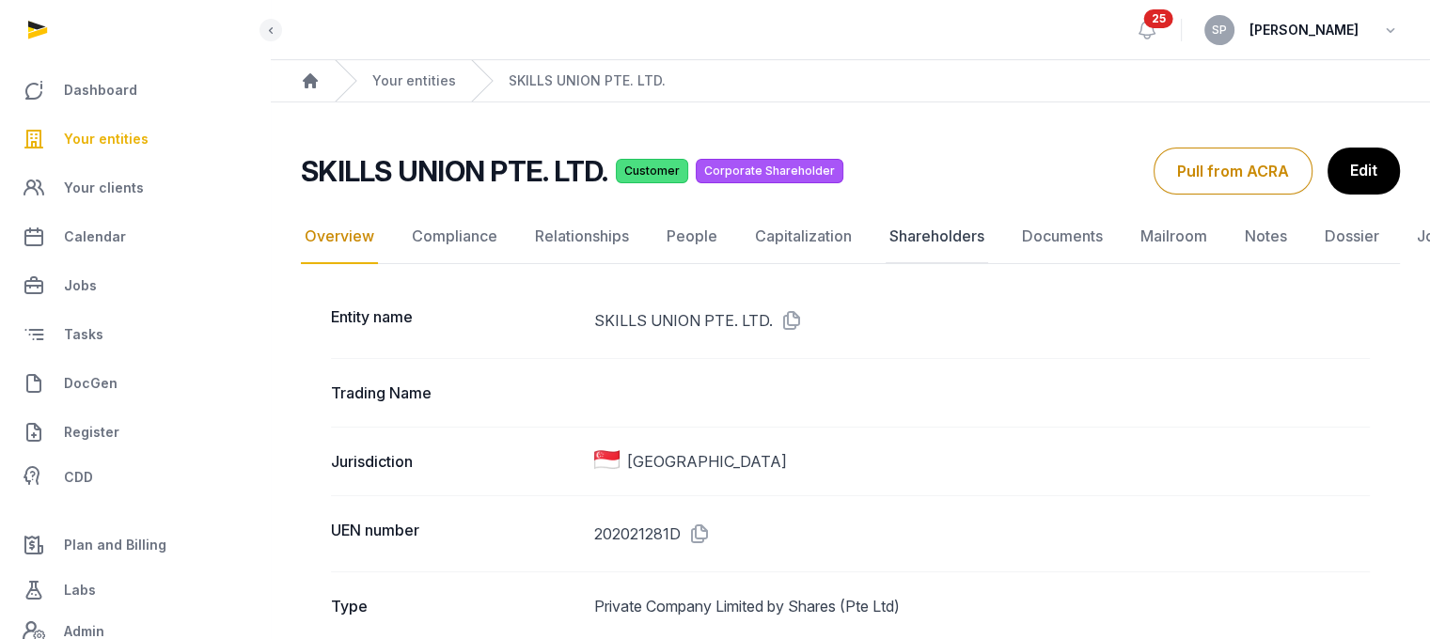
click at [966, 235] on link "Shareholders" at bounding box center [937, 237] width 102 height 55
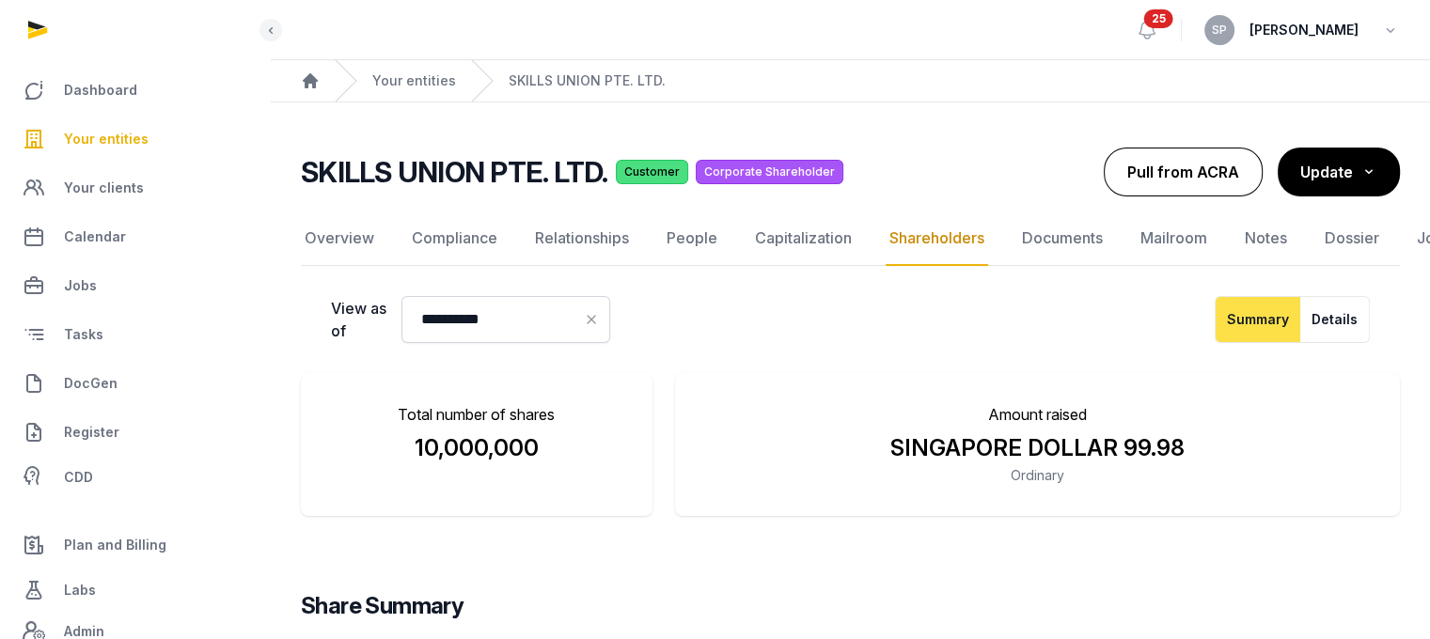
click at [1188, 184] on button "Pull from ACRA" at bounding box center [1183, 172] width 159 height 49
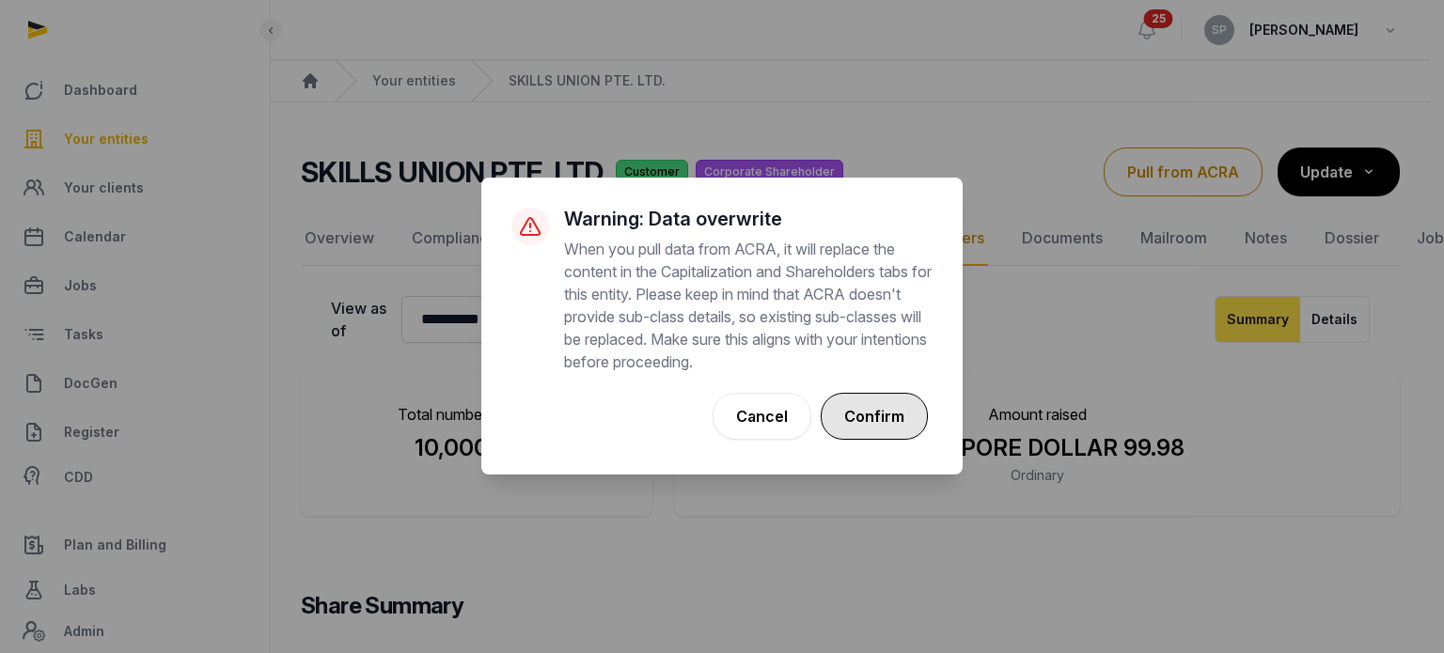
click at [885, 428] on button "Confirm" at bounding box center [874, 416] width 107 height 47
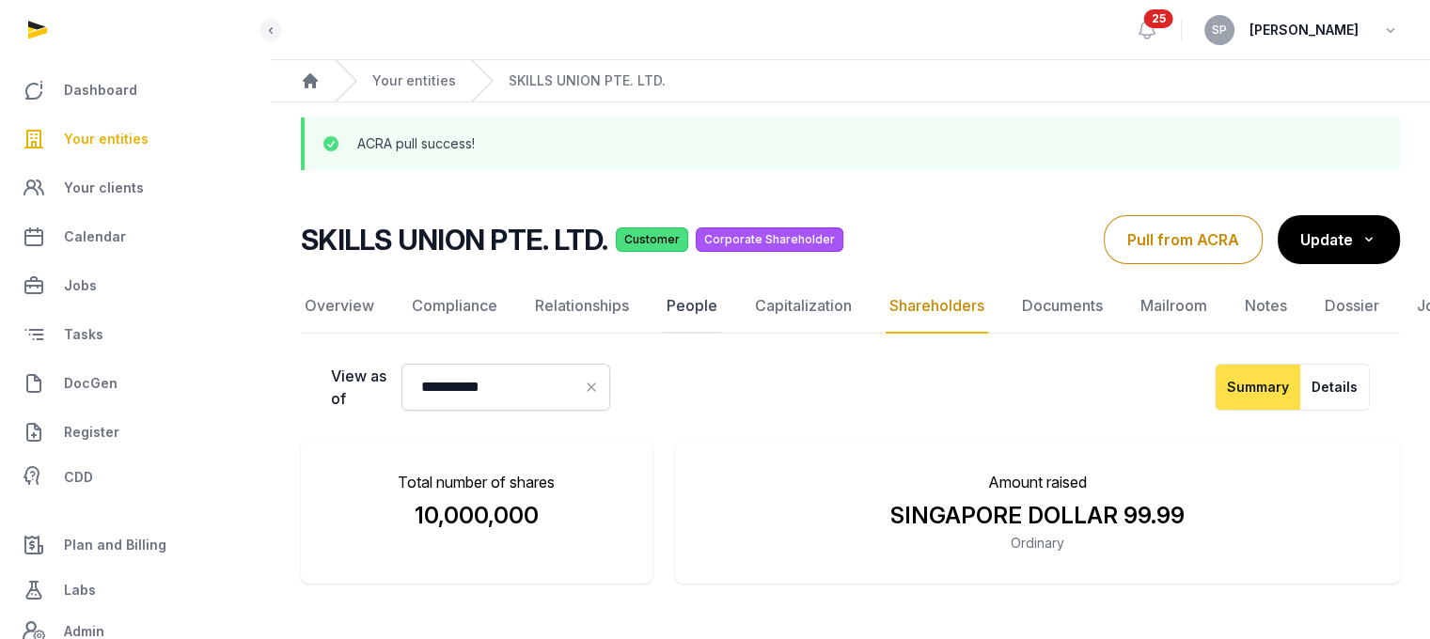
click at [682, 311] on link "People" at bounding box center [692, 306] width 58 height 55
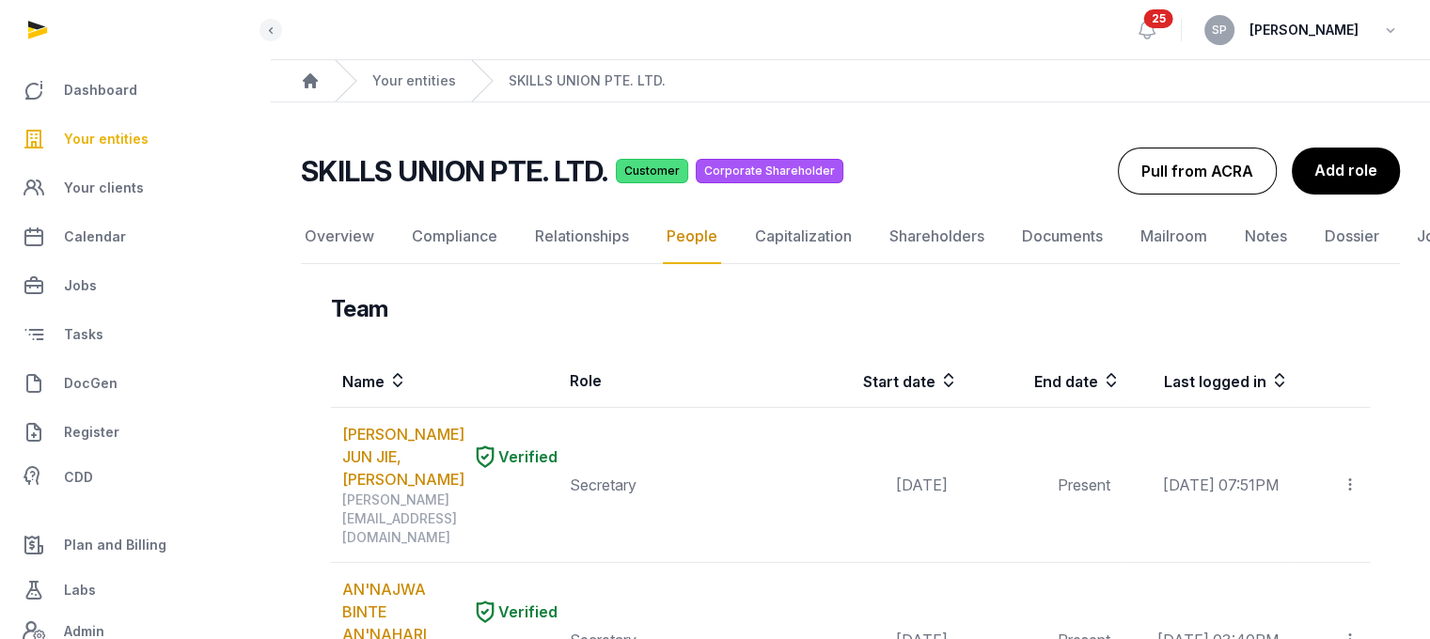
click at [1177, 190] on button "Pull from ACRA" at bounding box center [1197, 171] width 159 height 47
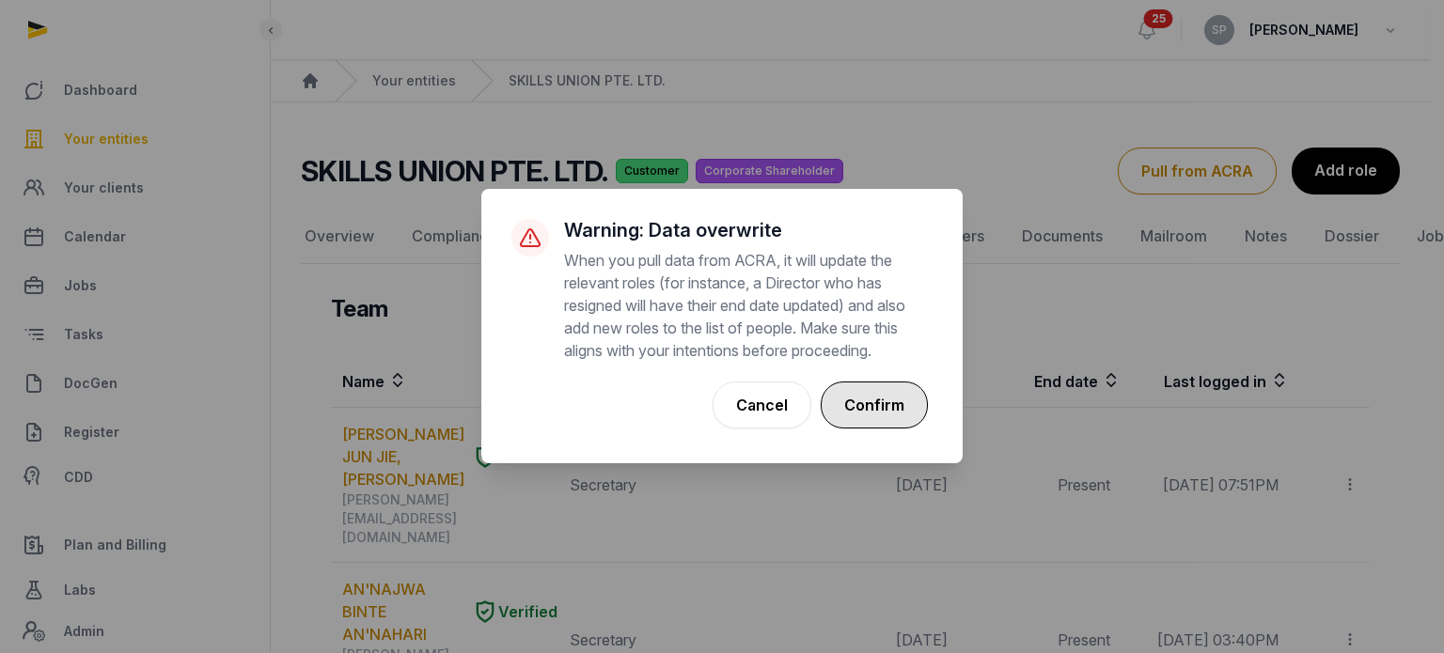
click at [898, 412] on button "Confirm" at bounding box center [874, 405] width 107 height 47
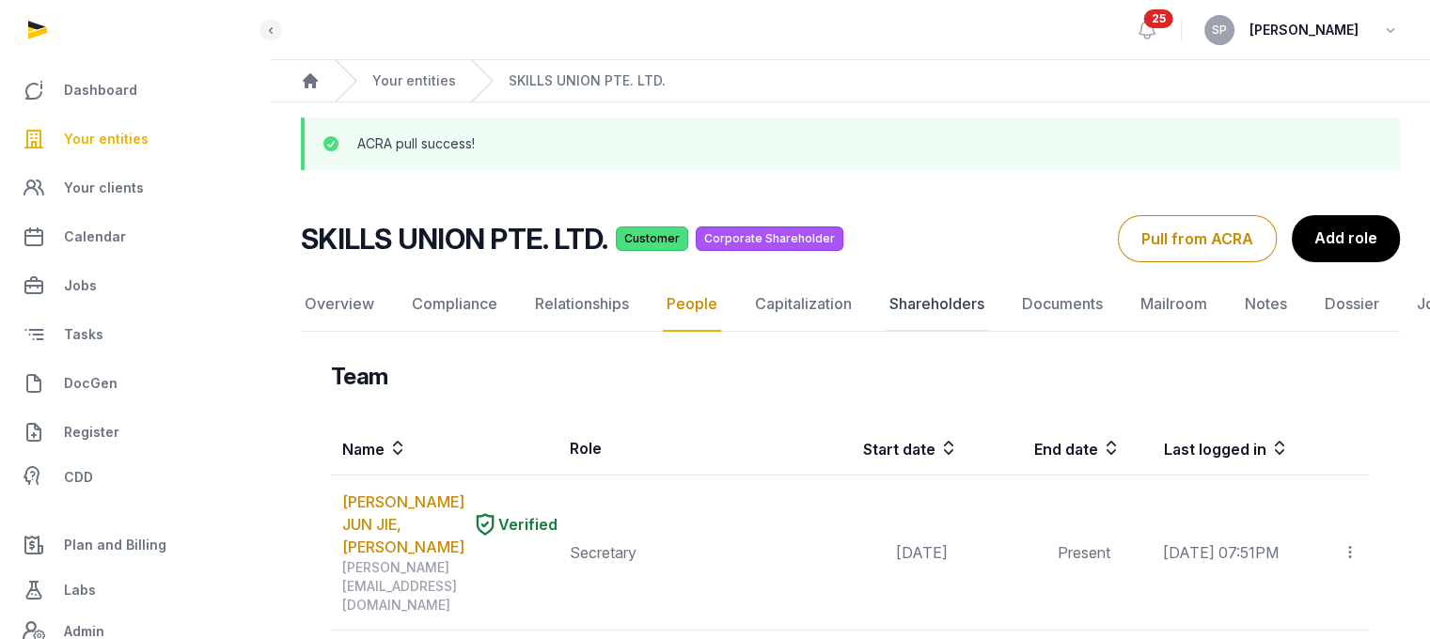
click at [935, 301] on link "Shareholders" at bounding box center [937, 304] width 102 height 55
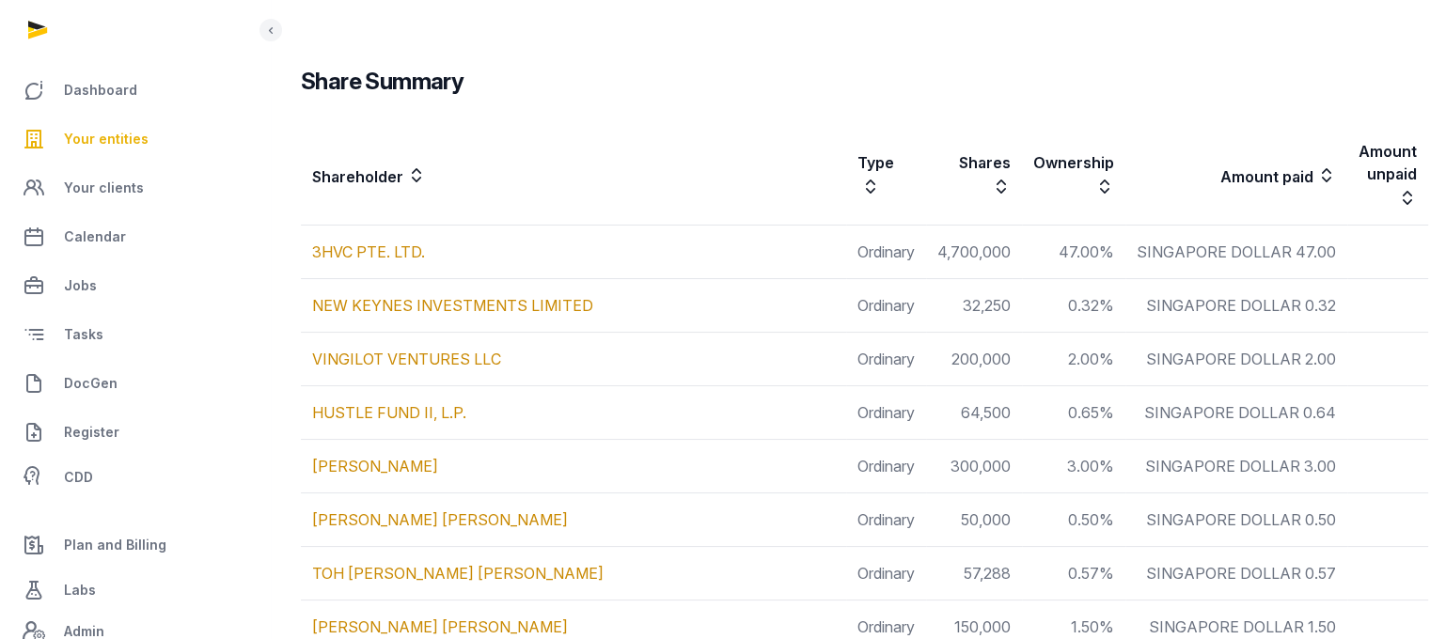
scroll to position [316, 0]
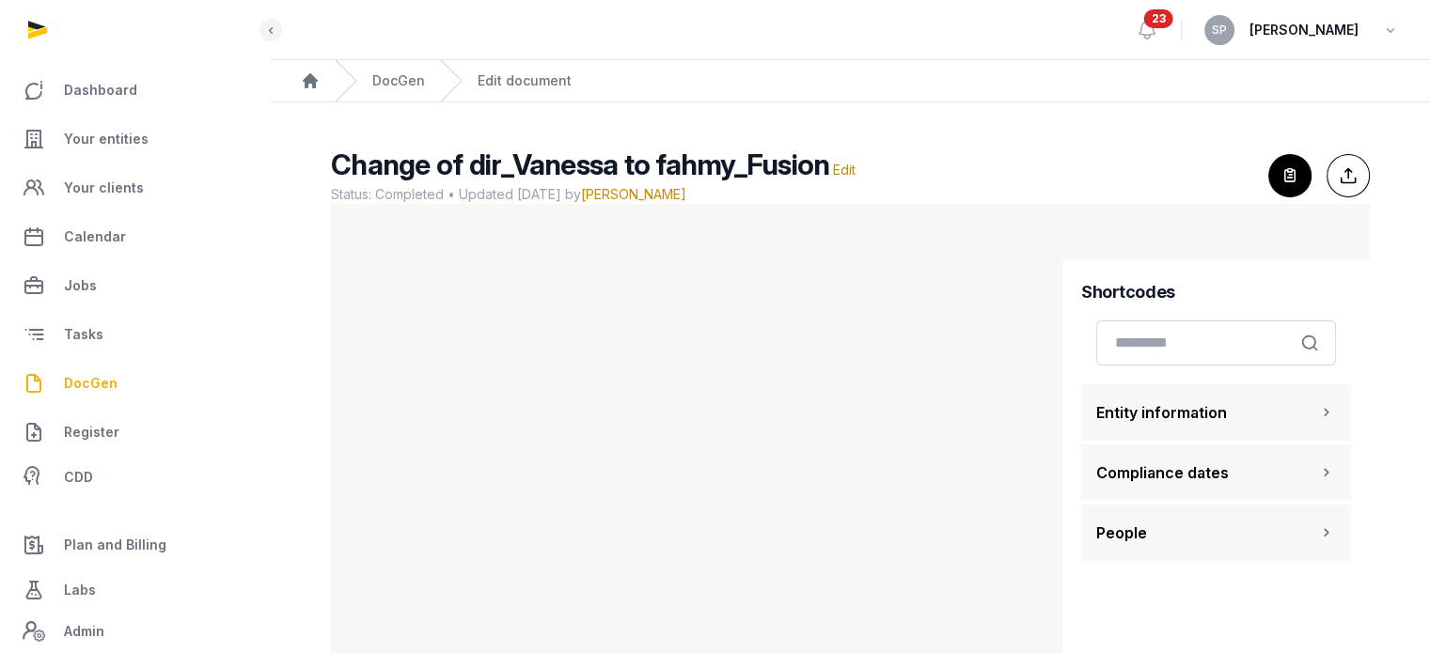
click at [84, 388] on span "DocGen" at bounding box center [91, 383] width 54 height 23
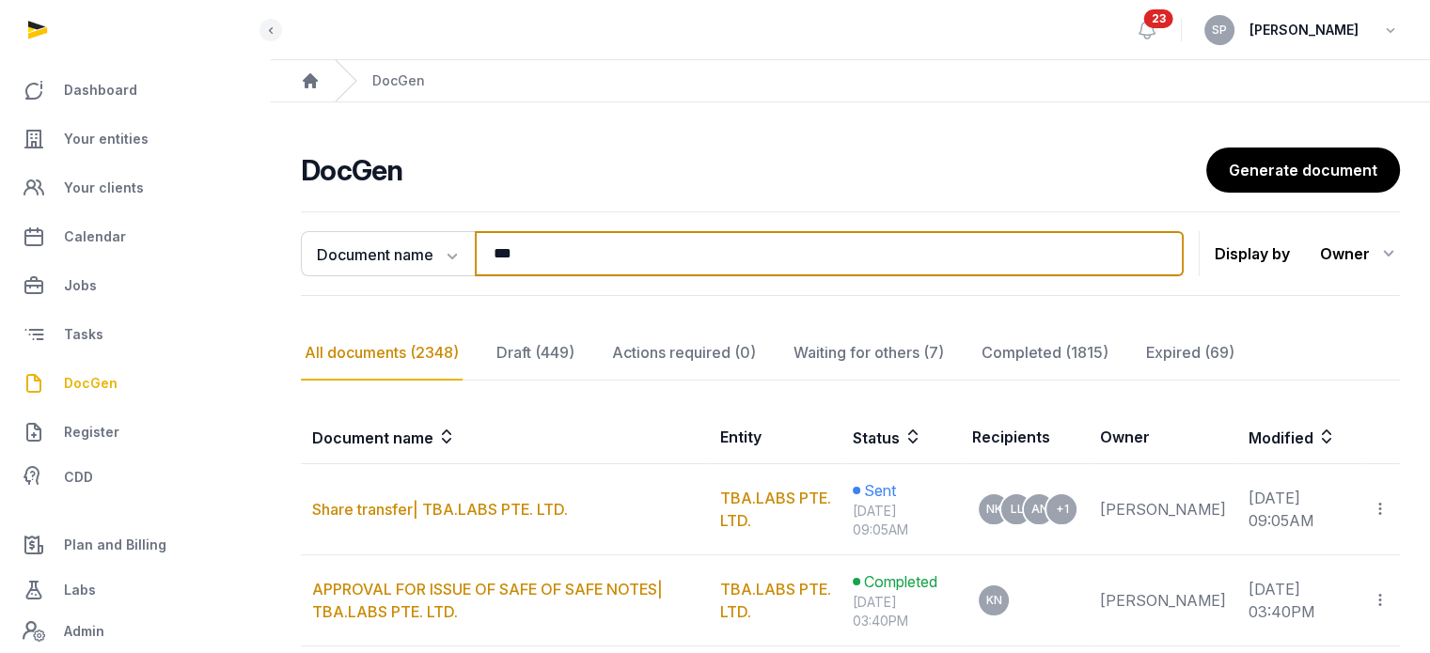
click at [520, 265] on input "***" at bounding box center [829, 253] width 709 height 45
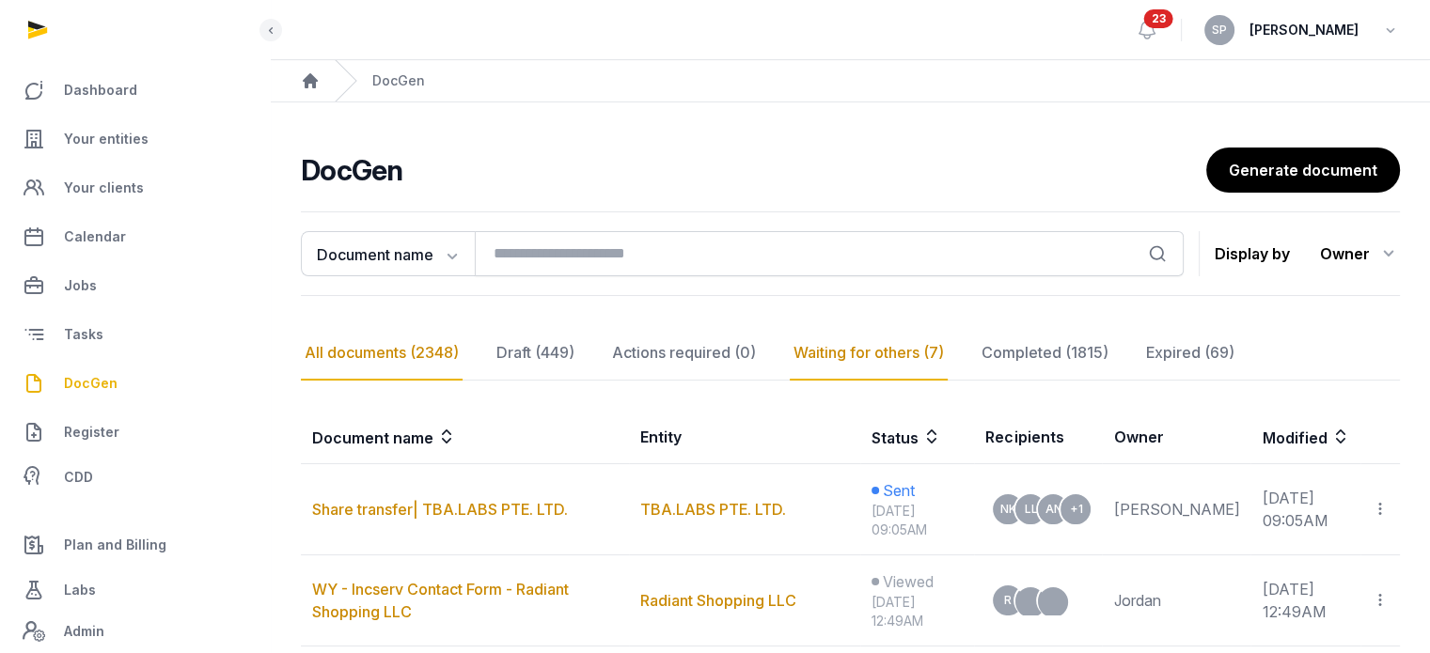
click at [822, 349] on div "Waiting for others (7)" at bounding box center [869, 353] width 158 height 55
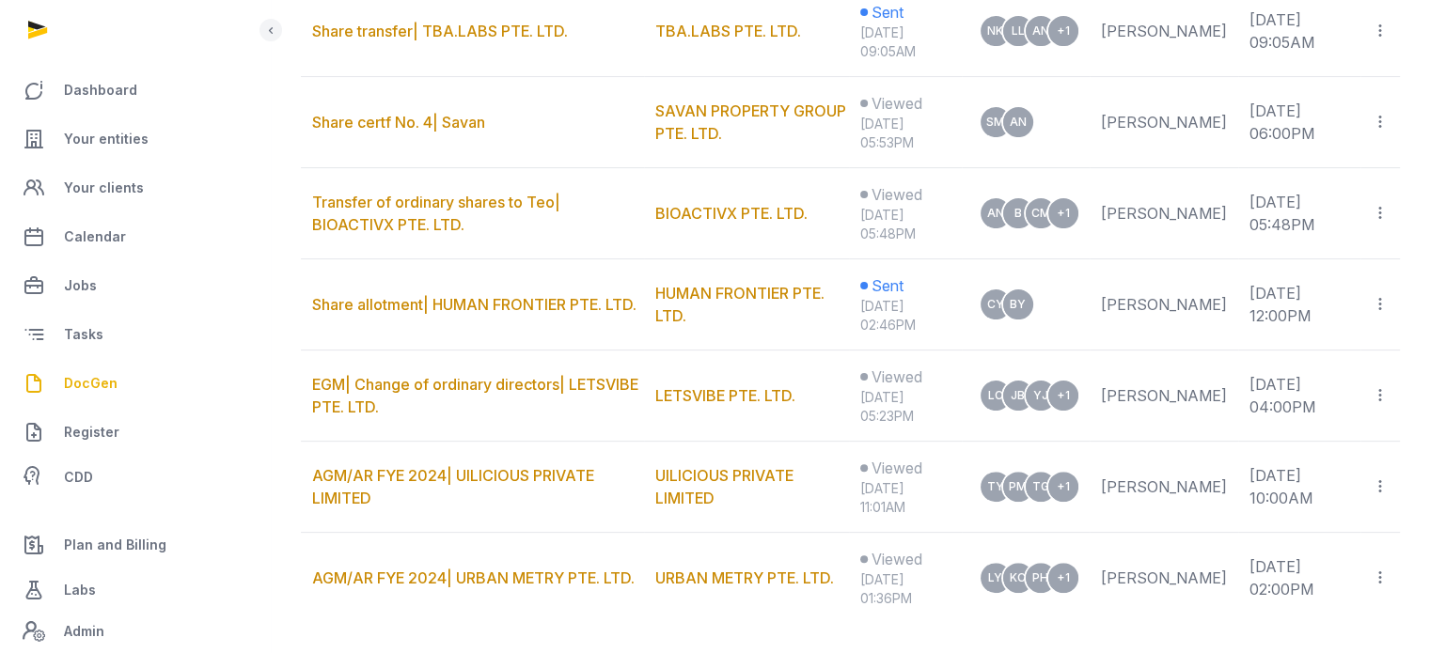
scroll to position [481, 0]
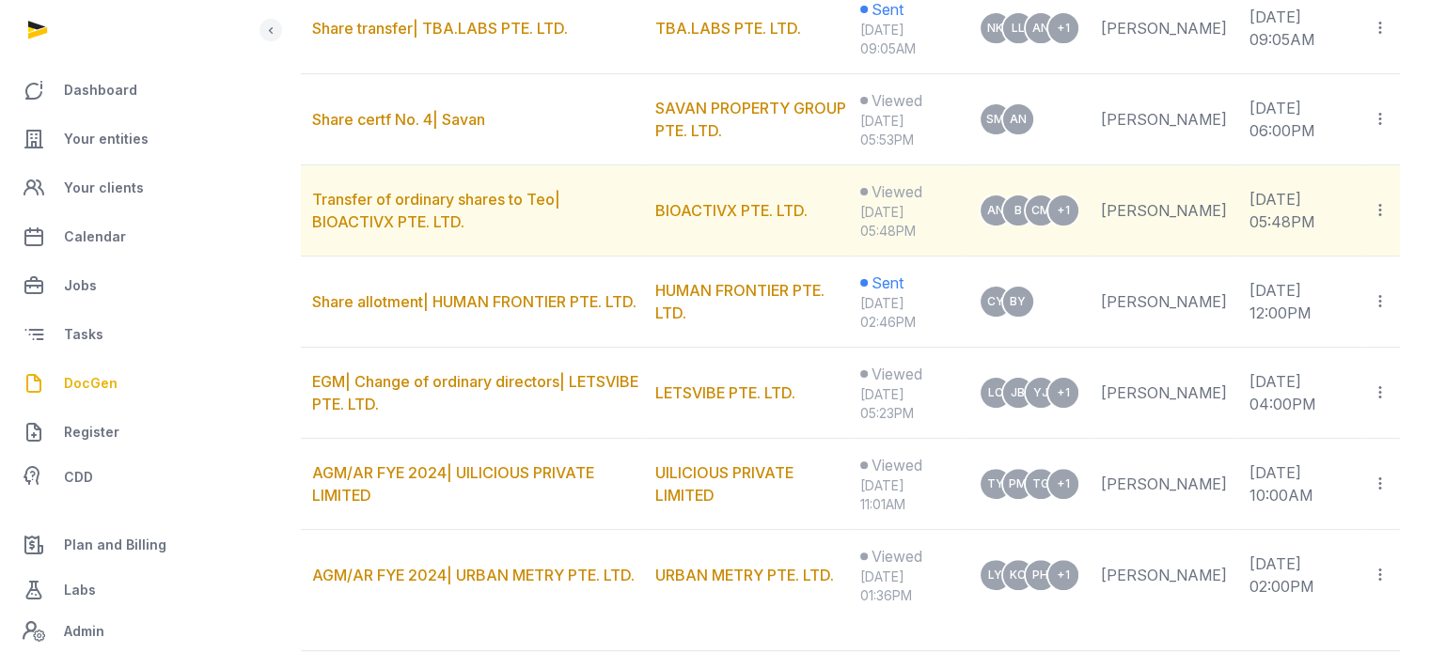
click at [1379, 211] on icon at bounding box center [1380, 210] width 17 height 20
click at [1316, 259] on div "Copy links" at bounding box center [1303, 261] width 133 height 23
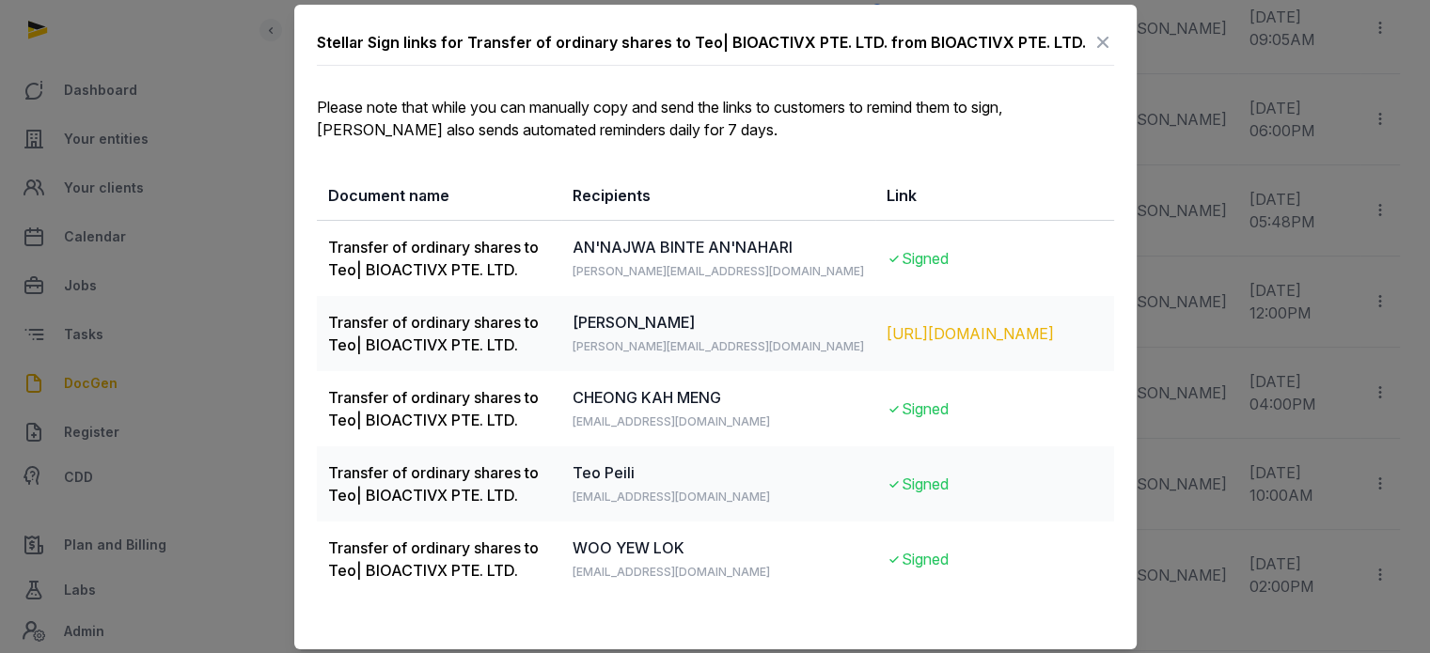
click at [887, 334] on div "[URL][DOMAIN_NAME]" at bounding box center [994, 334] width 215 height 23
click at [1094, 52] on icon at bounding box center [1103, 42] width 23 height 30
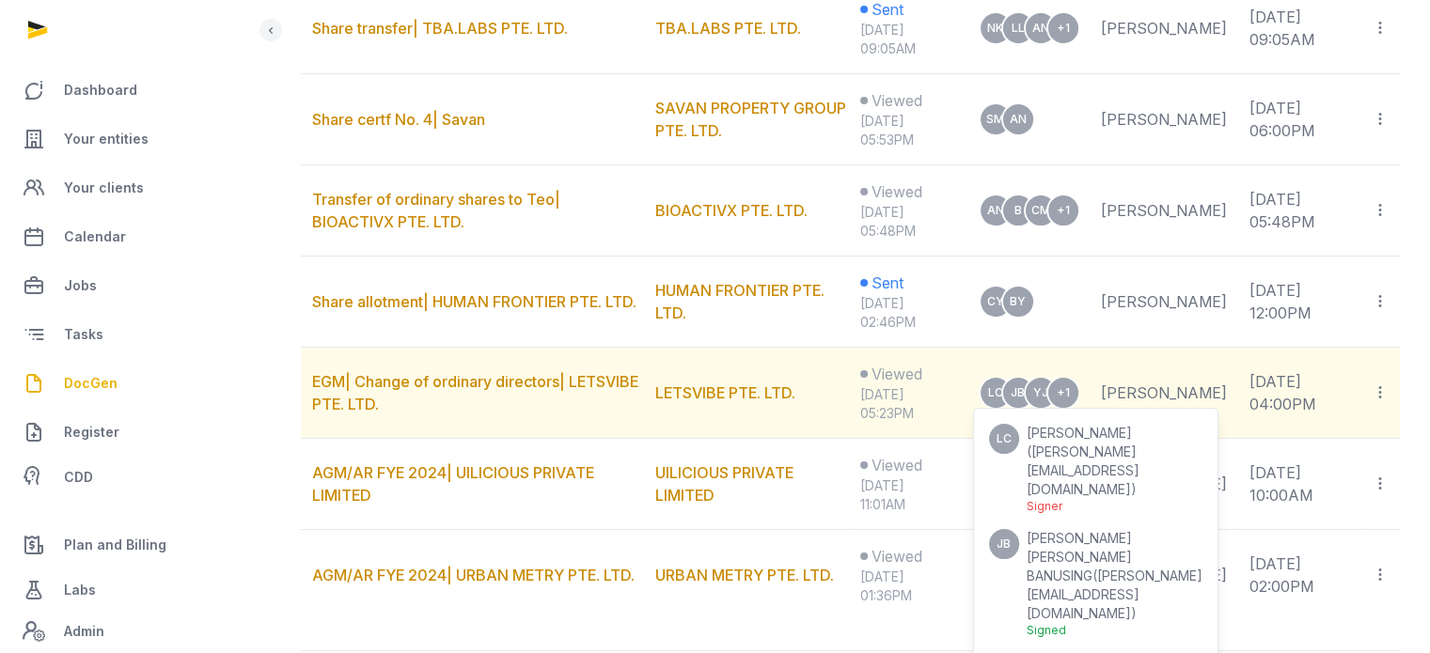
click at [1091, 530] on span "[PERSON_NAME] [PERSON_NAME] BANUSING" at bounding box center [1079, 557] width 105 height 54
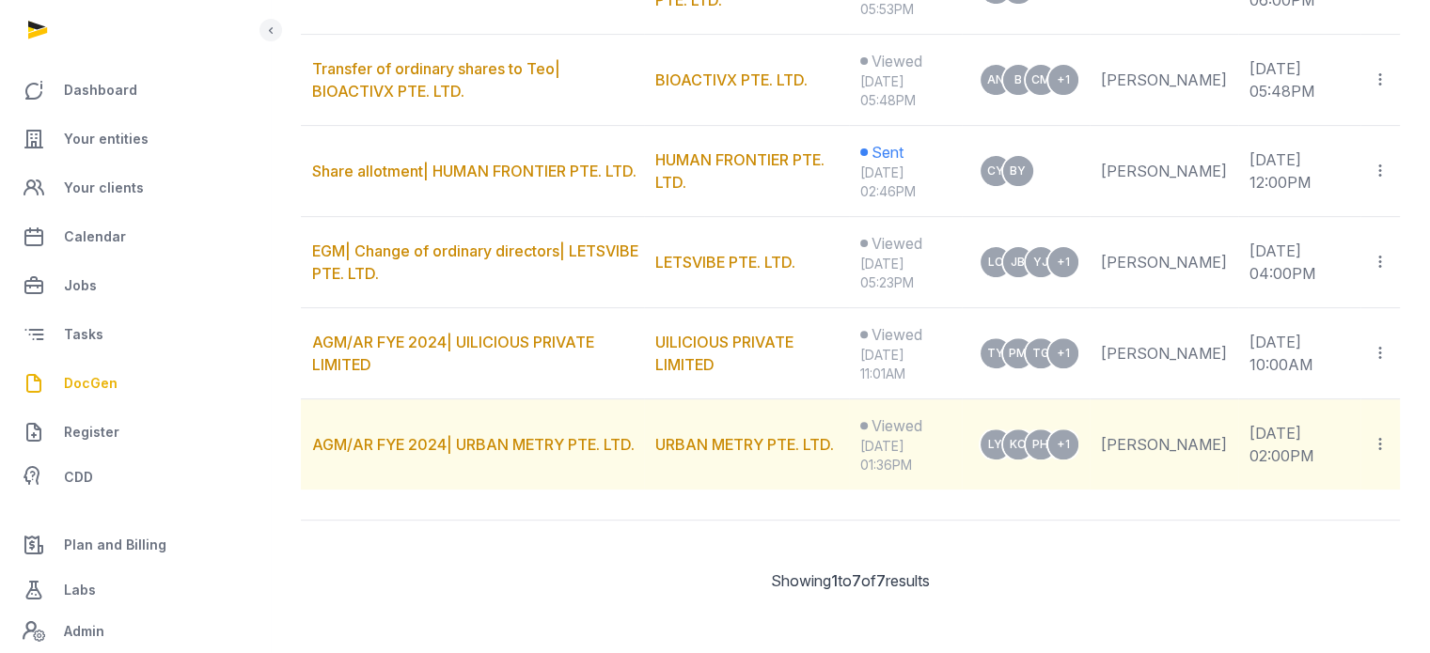
scroll to position [0, 0]
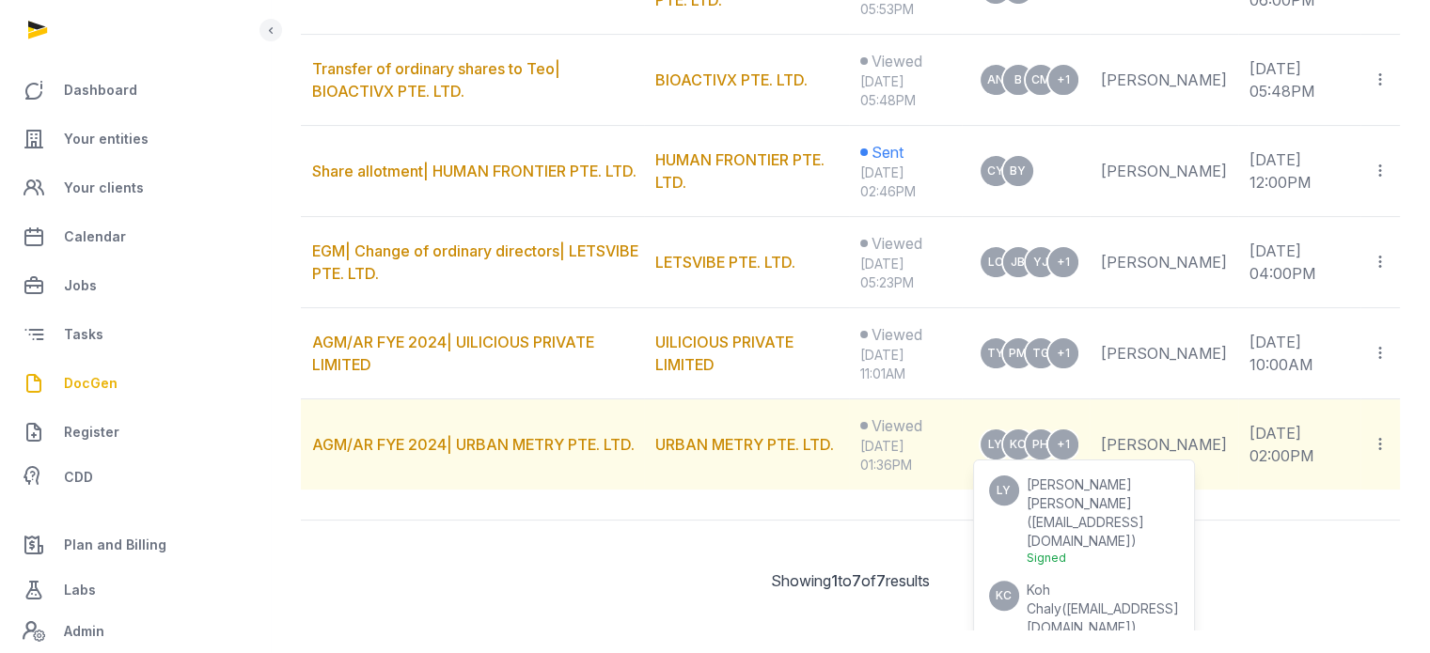
click at [1053, 582] on span "Koh Chaly" at bounding box center [1044, 599] width 35 height 35
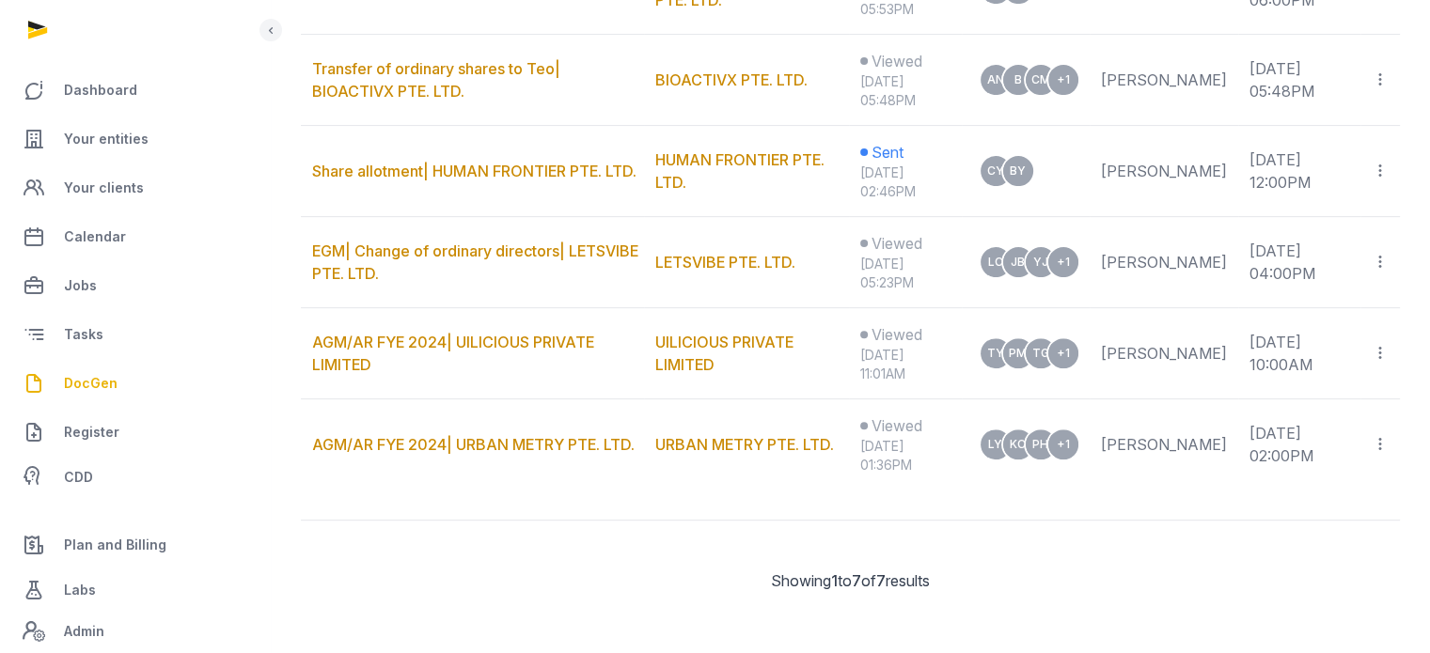
click at [113, 375] on span "DocGen" at bounding box center [91, 383] width 54 height 23
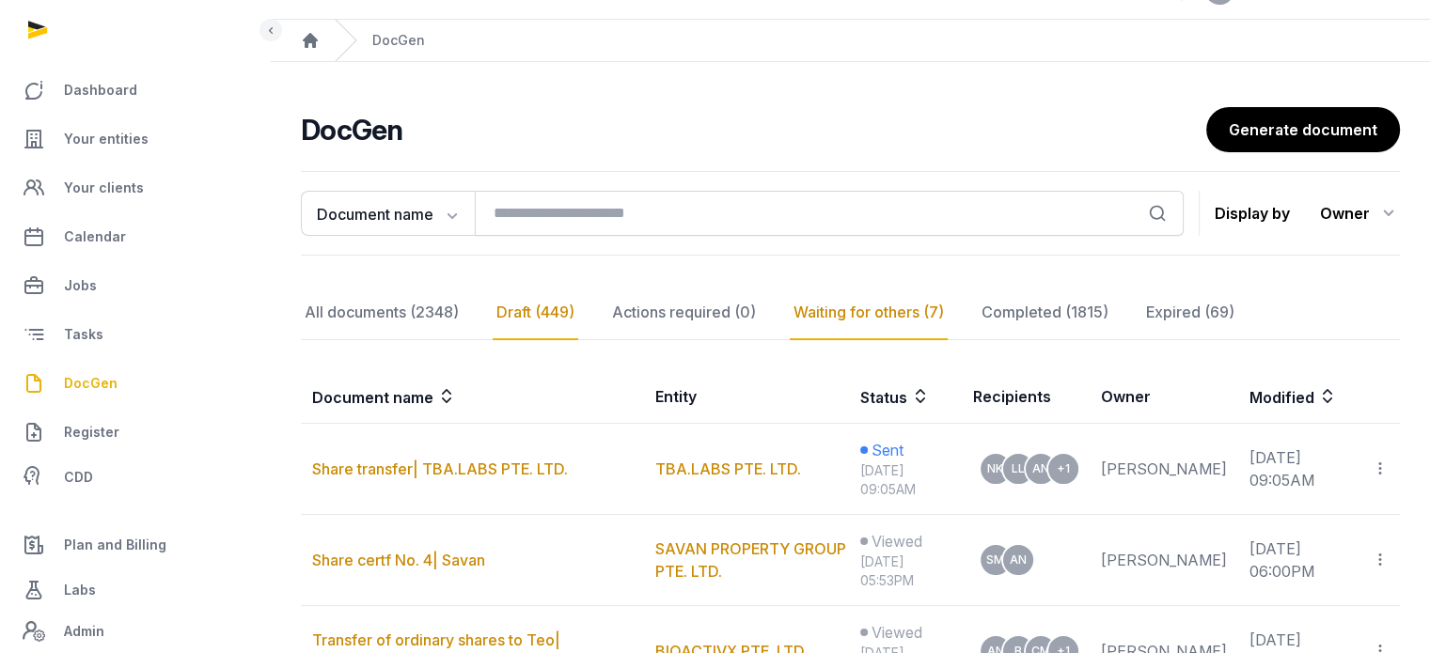
click at [506, 324] on div "Draft (449)" at bounding box center [536, 313] width 86 height 55
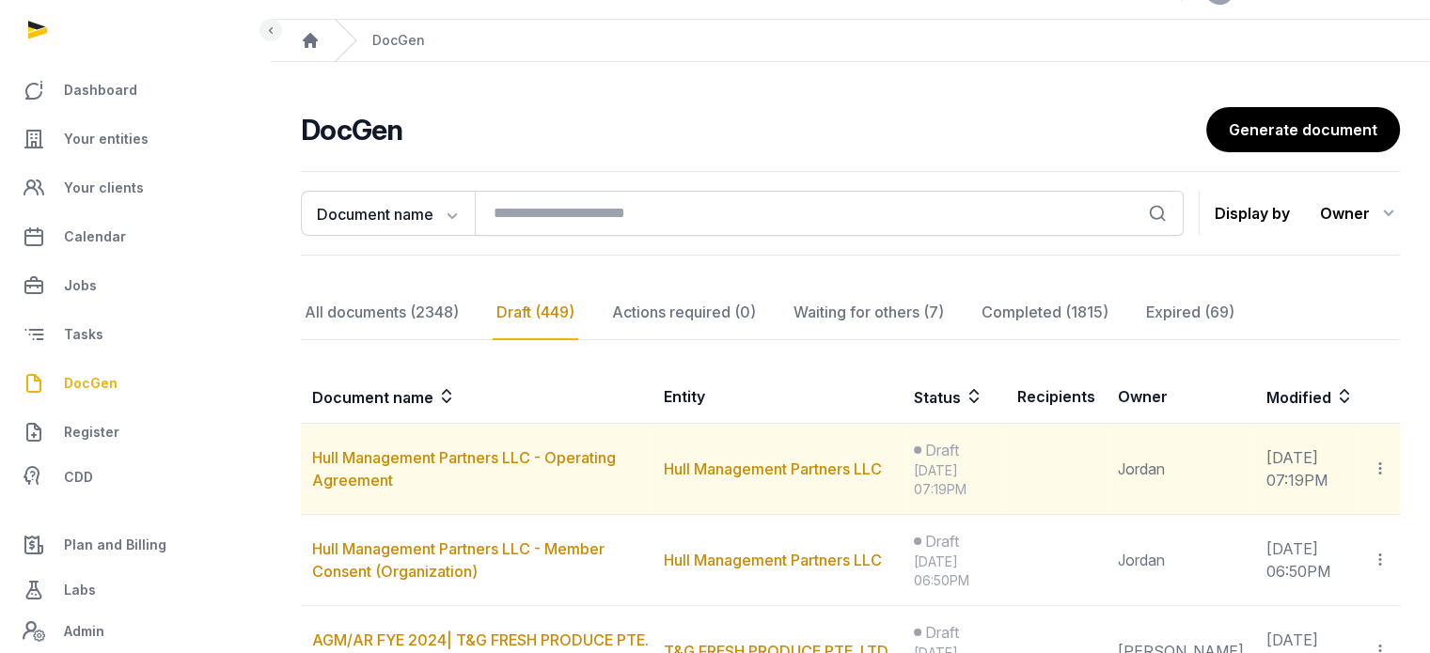
click at [1192, 468] on td "Jordan" at bounding box center [1181, 469] width 149 height 91
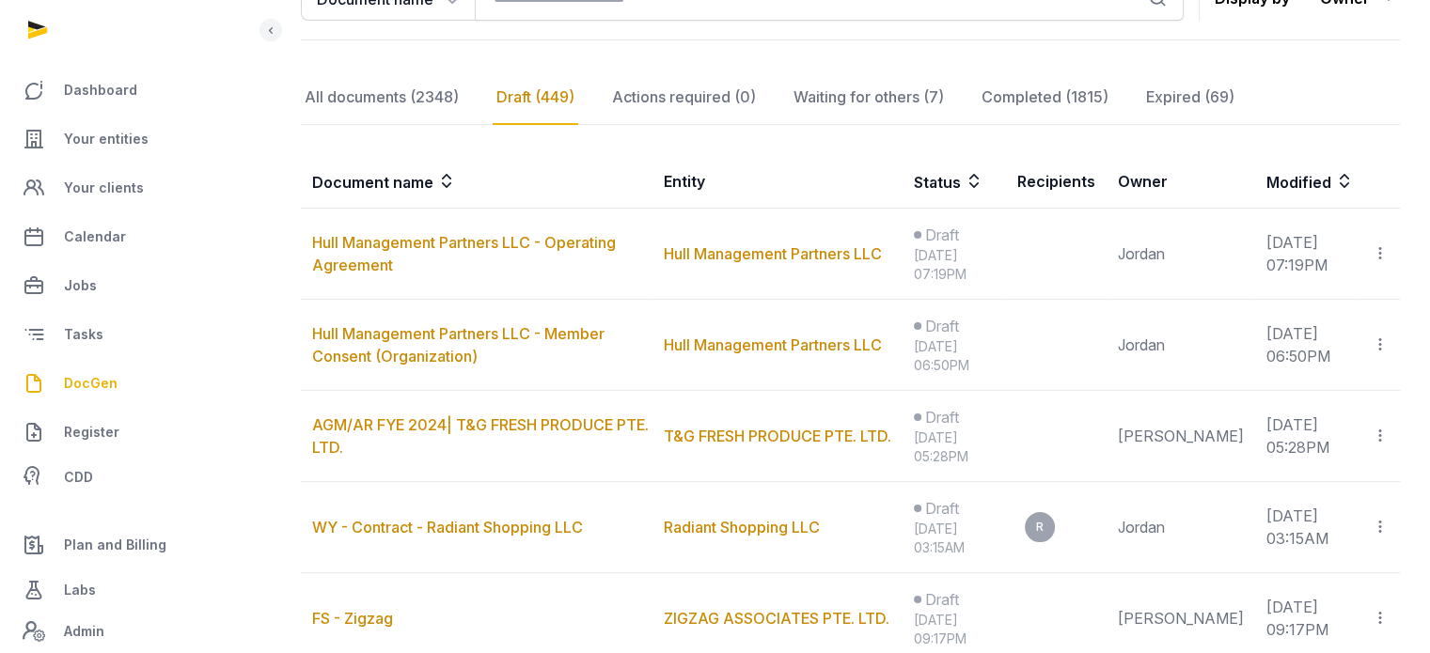
scroll to position [262, 0]
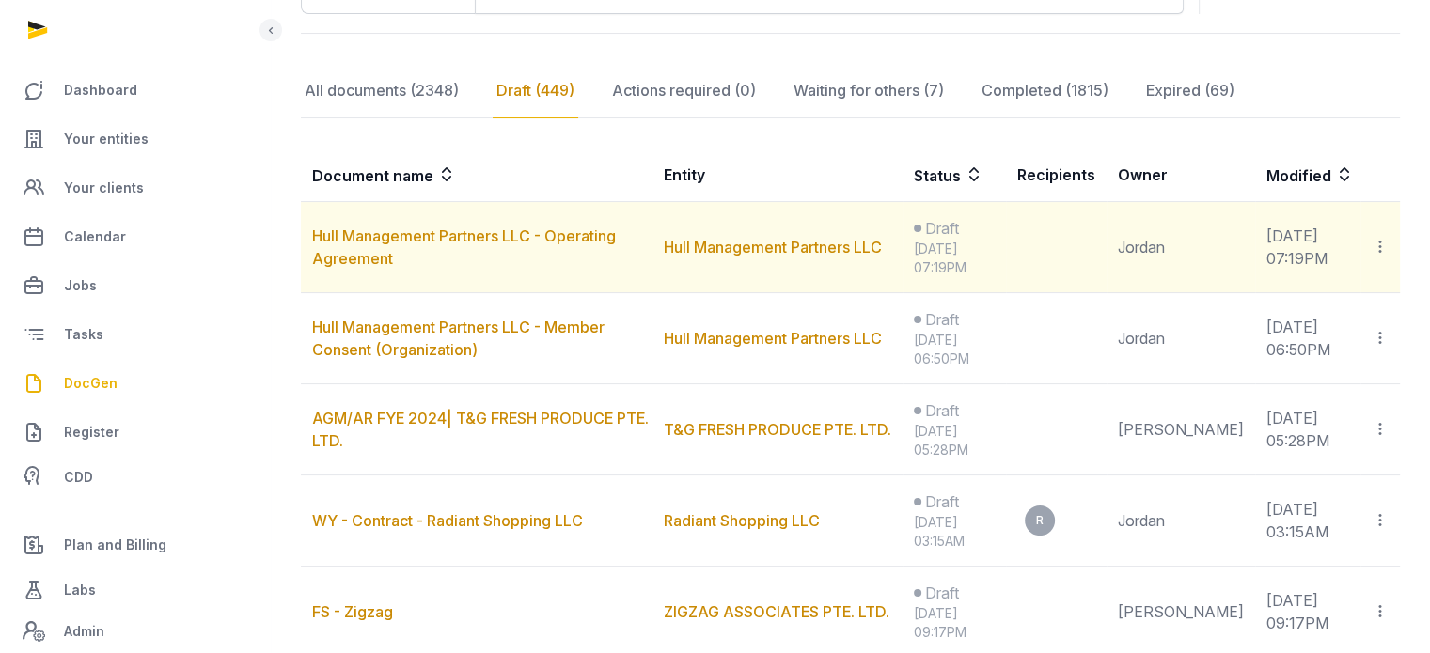
click at [1380, 239] on icon at bounding box center [1380, 247] width 17 height 20
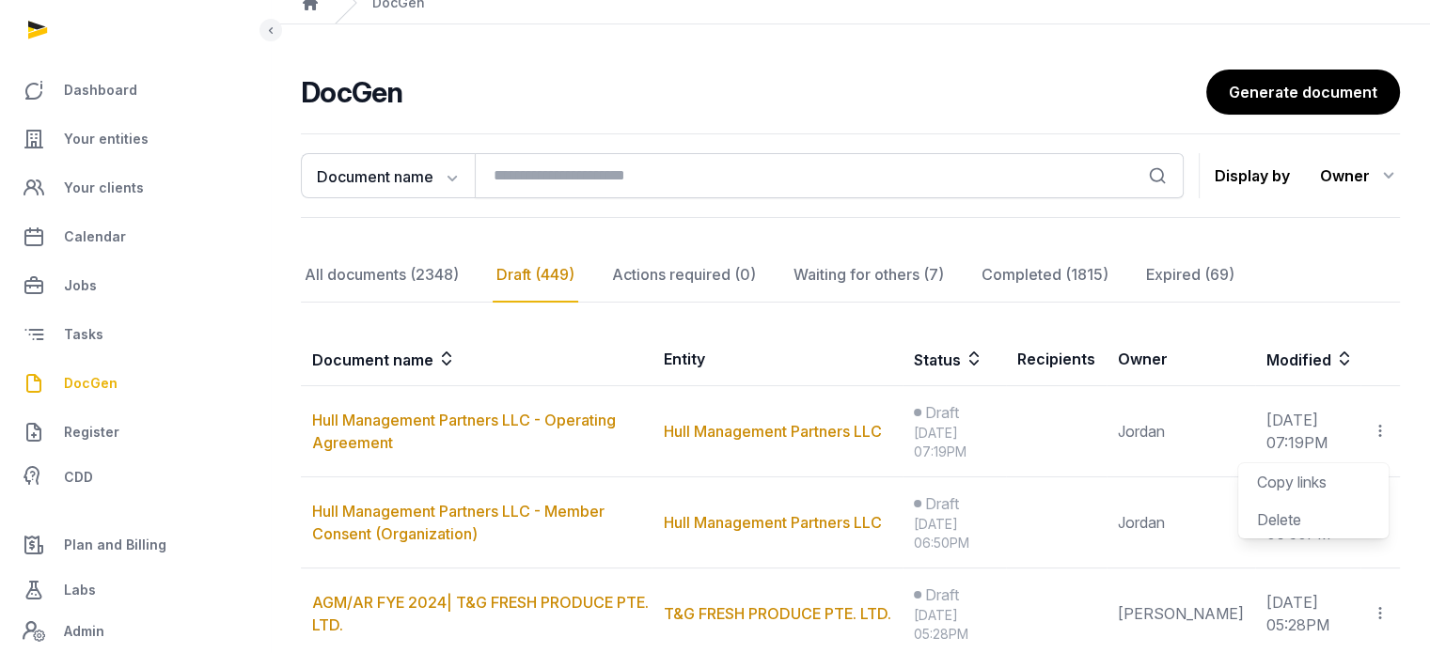
scroll to position [73, 0]
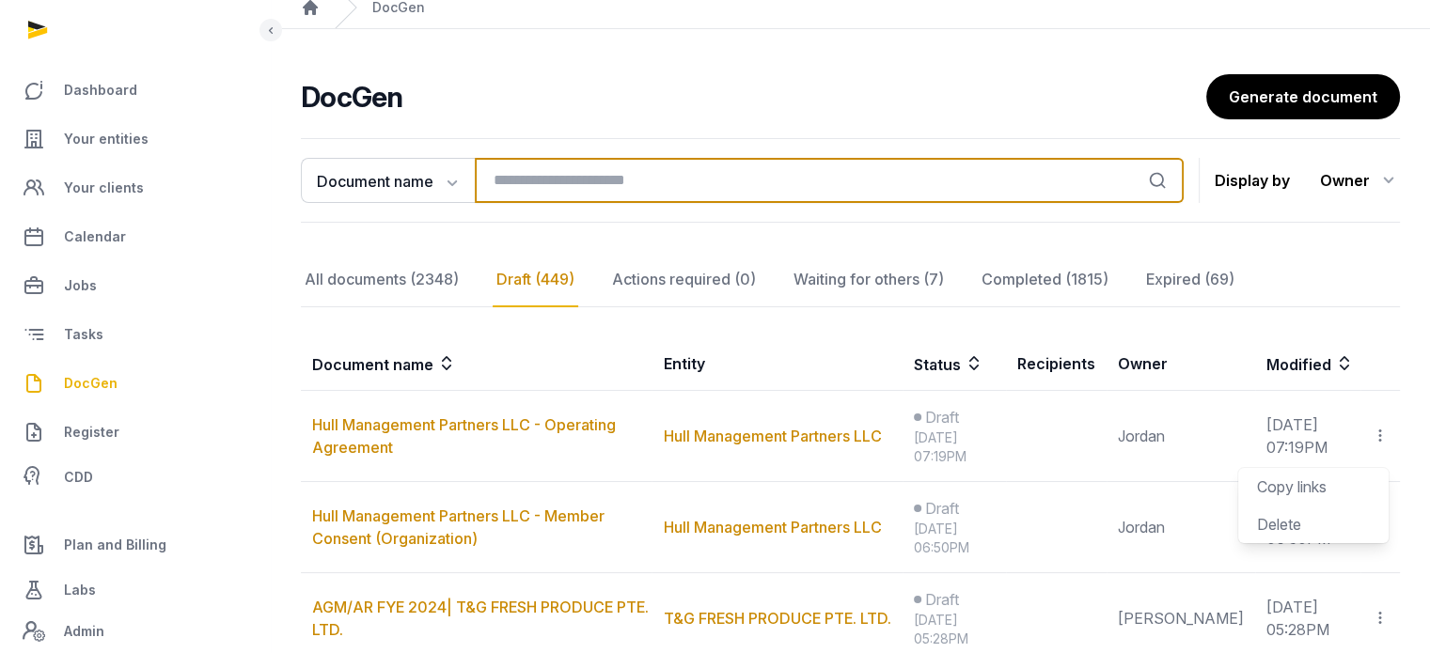
click at [530, 194] on input "search" at bounding box center [829, 180] width 709 height 45
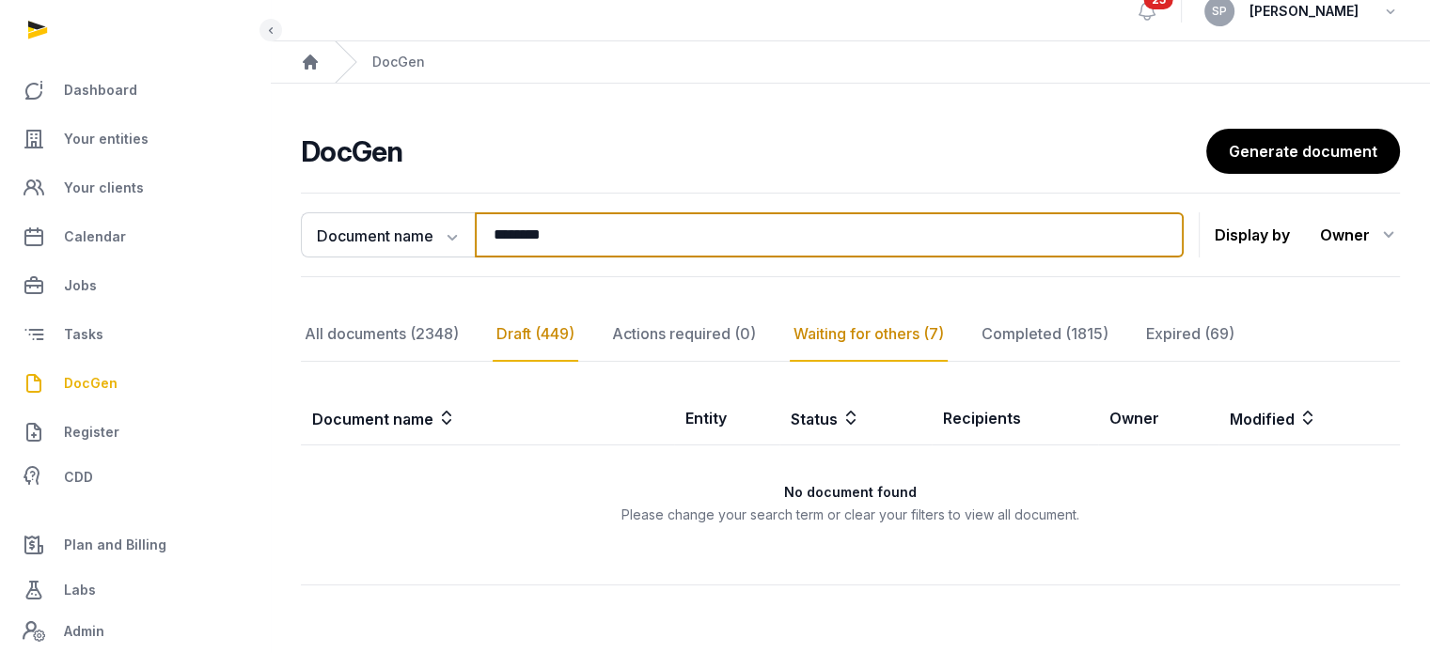
type input "********"
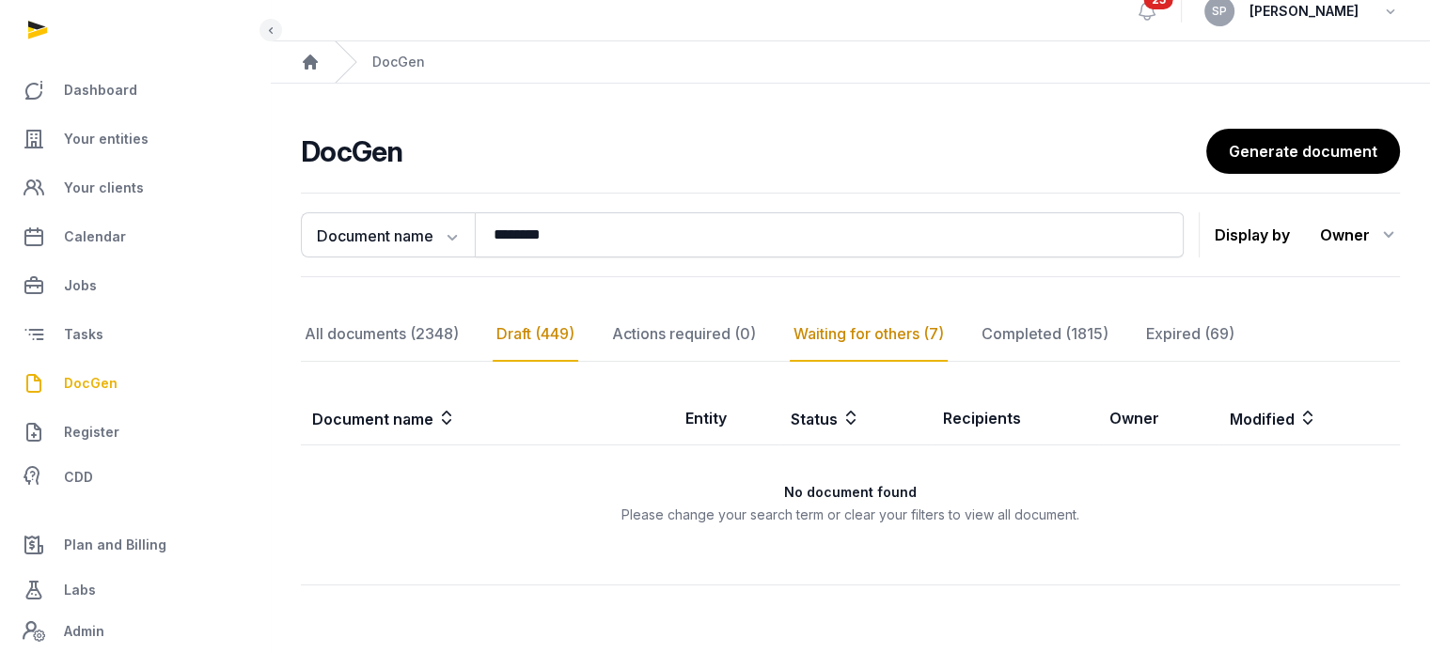
click at [888, 307] on div "Waiting for others (7)" at bounding box center [869, 334] width 158 height 55
click at [449, 227] on icon "button" at bounding box center [450, 236] width 19 height 19
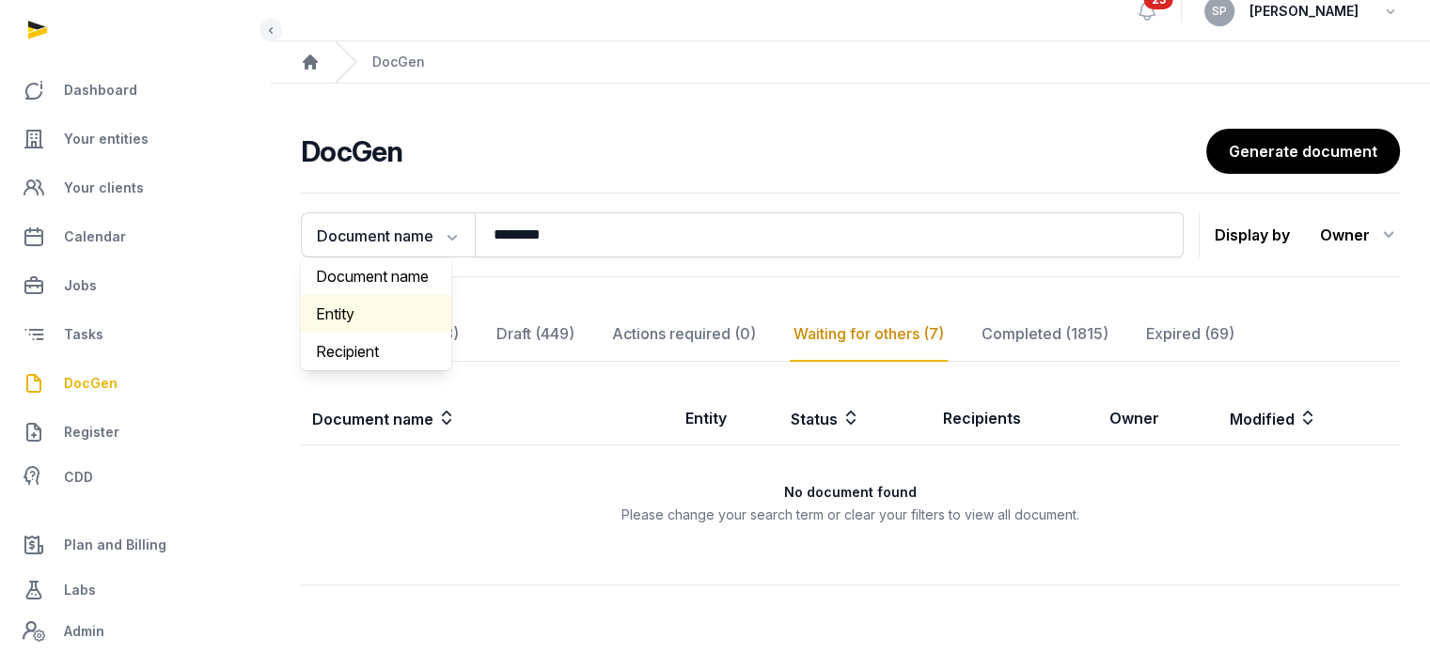
click at [362, 295] on div "Entity" at bounding box center [376, 314] width 150 height 38
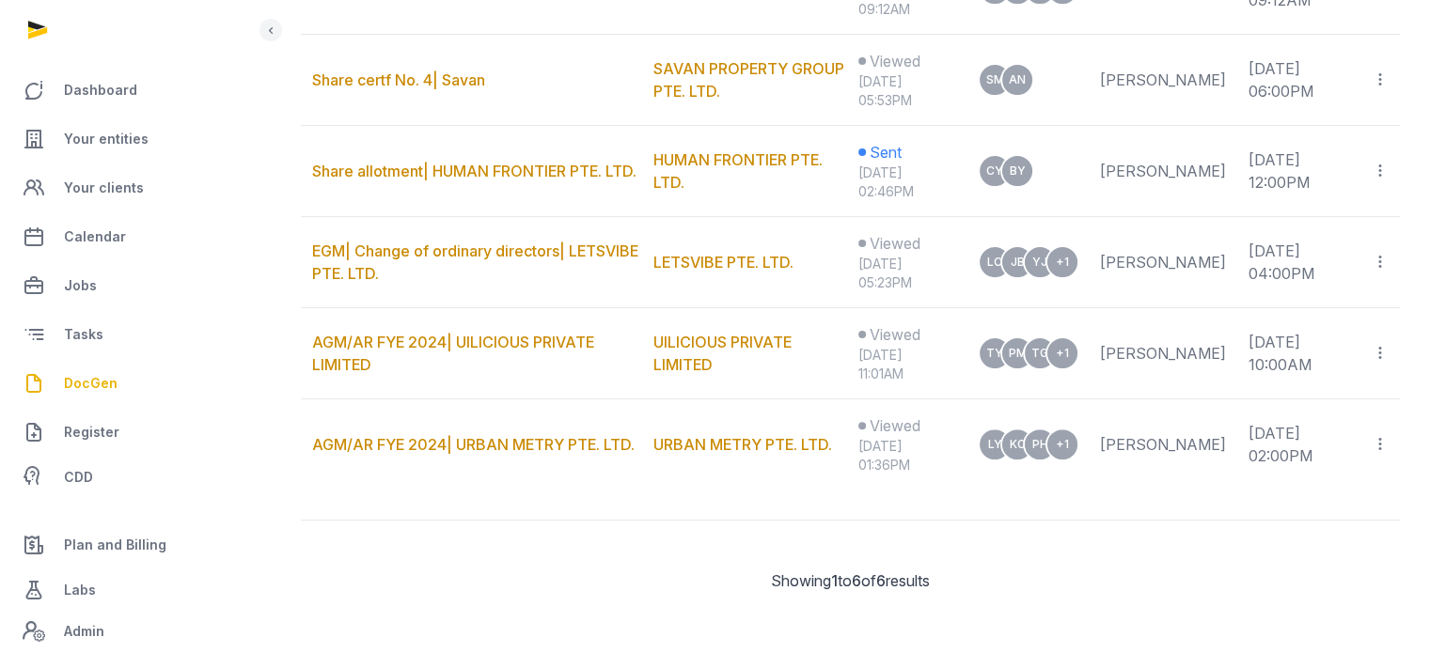
scroll to position [0, 0]
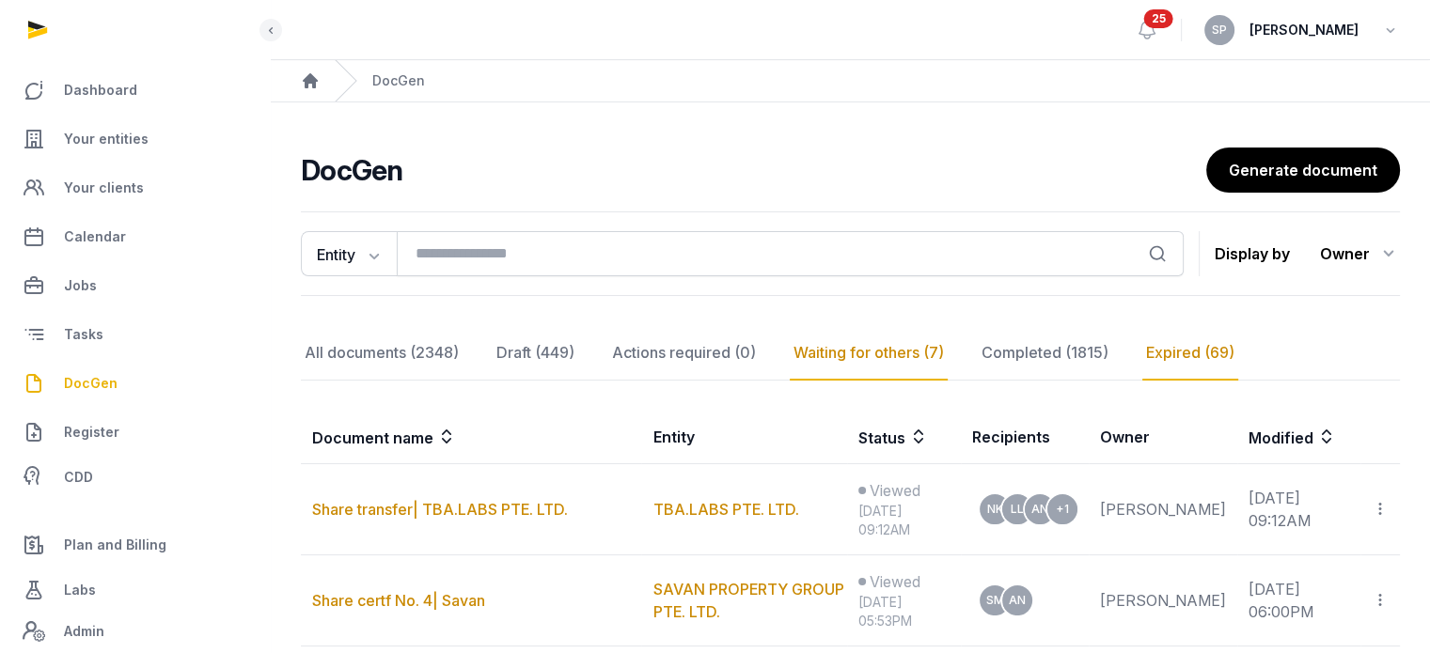
click at [1179, 354] on div "Expired (69)" at bounding box center [1190, 353] width 96 height 55
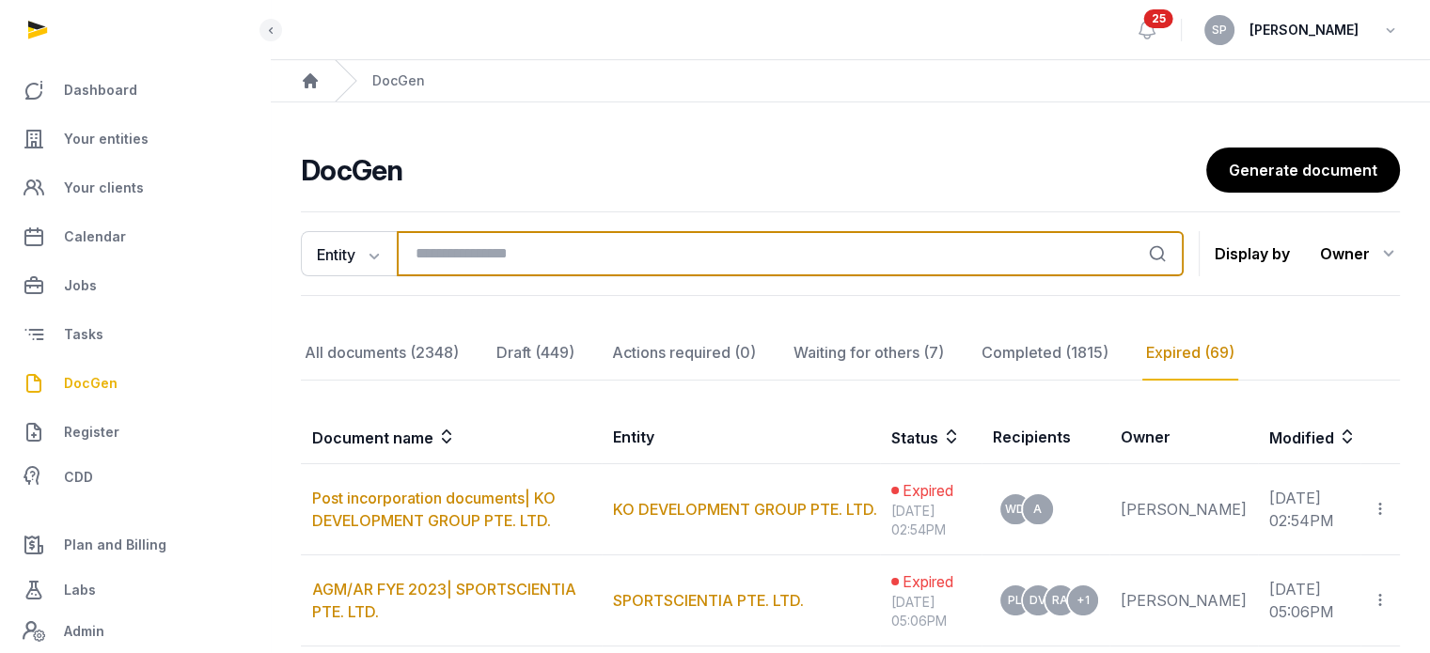
click at [841, 247] on input "search" at bounding box center [790, 253] width 787 height 45
type input "********"
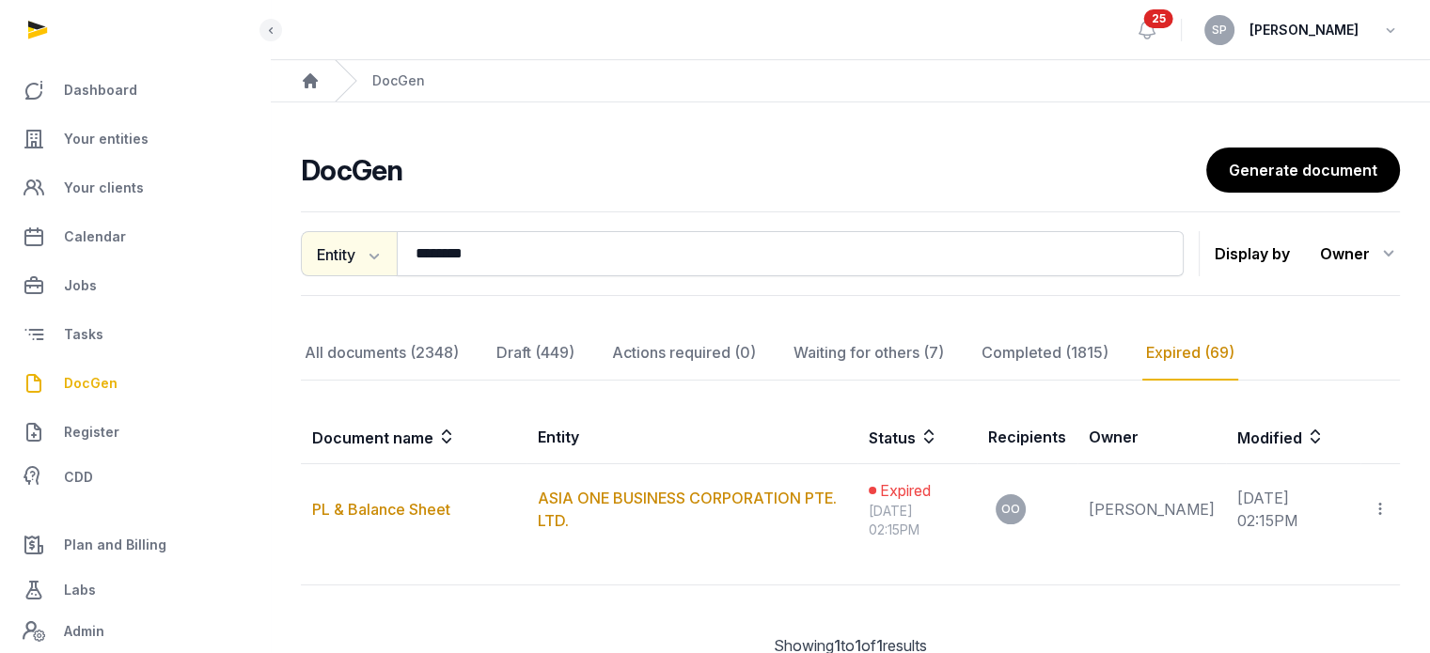
click at [386, 258] on button "Entity" at bounding box center [349, 253] width 96 height 45
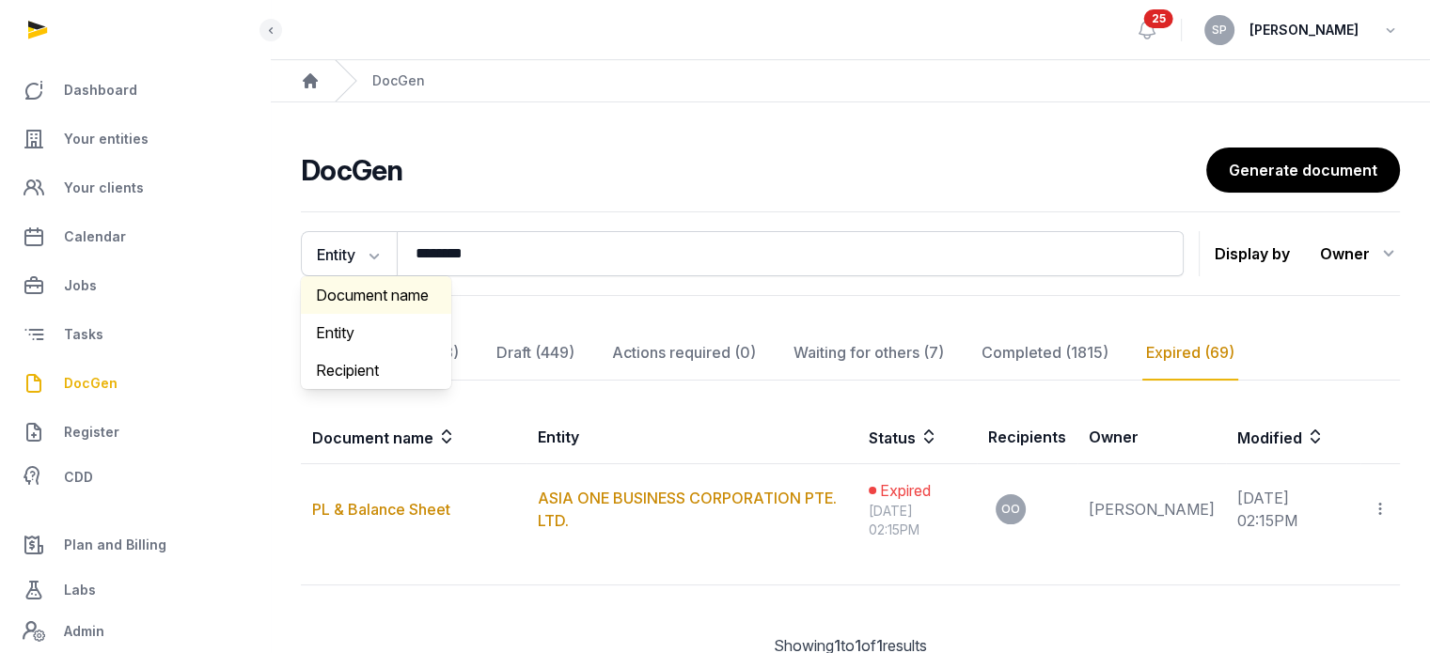
click at [374, 303] on div "Document name" at bounding box center [376, 295] width 150 height 38
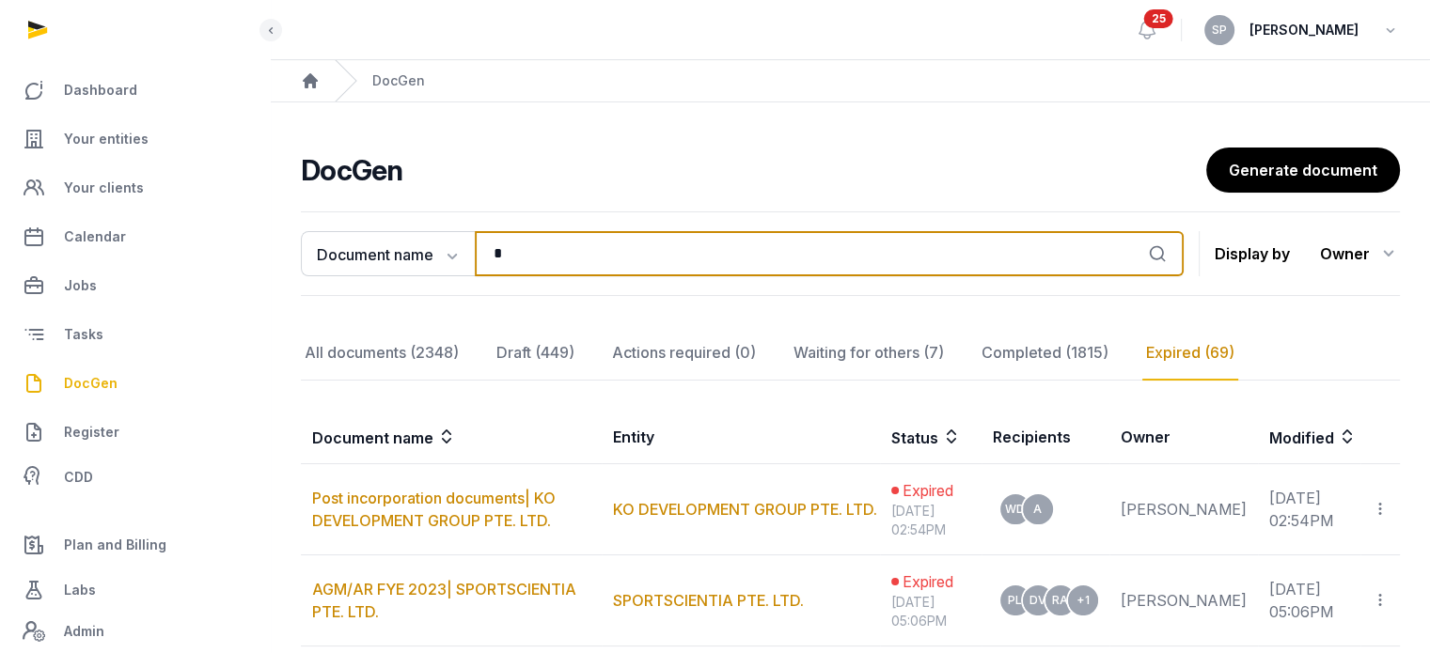
click at [619, 251] on input "*" at bounding box center [829, 253] width 709 height 45
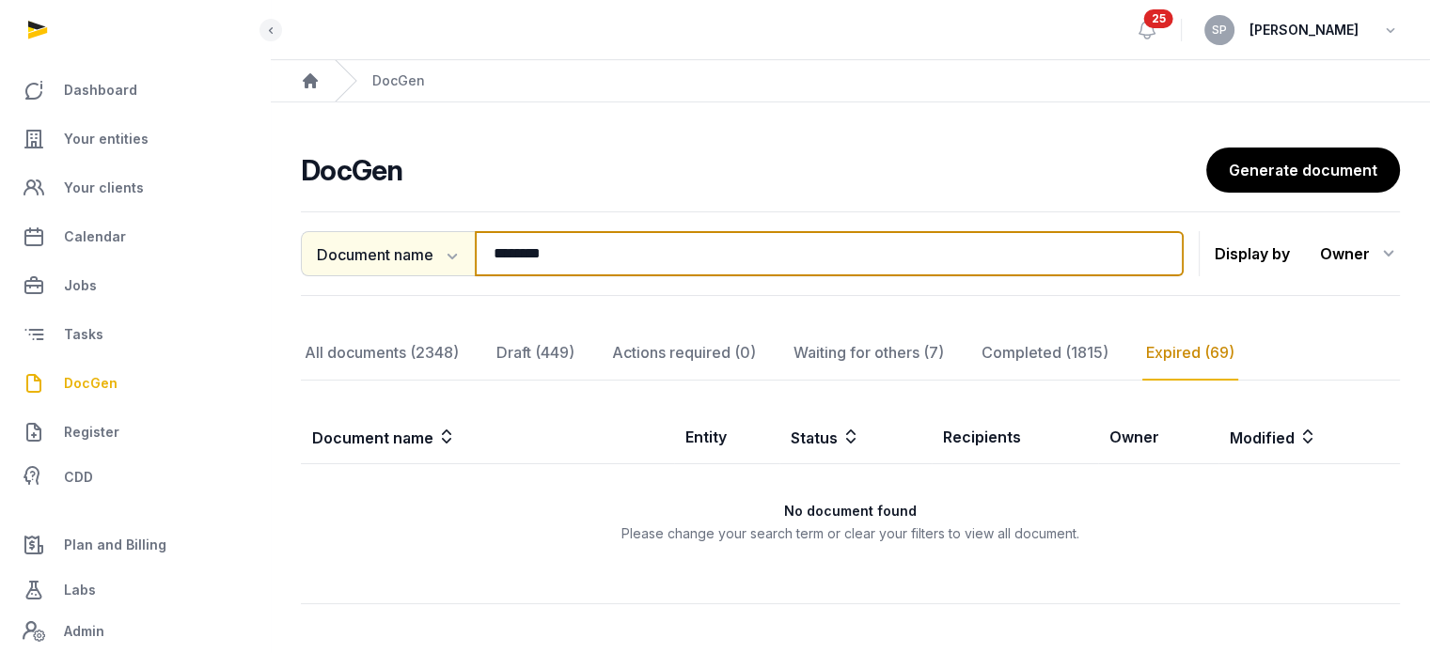
type input "********"
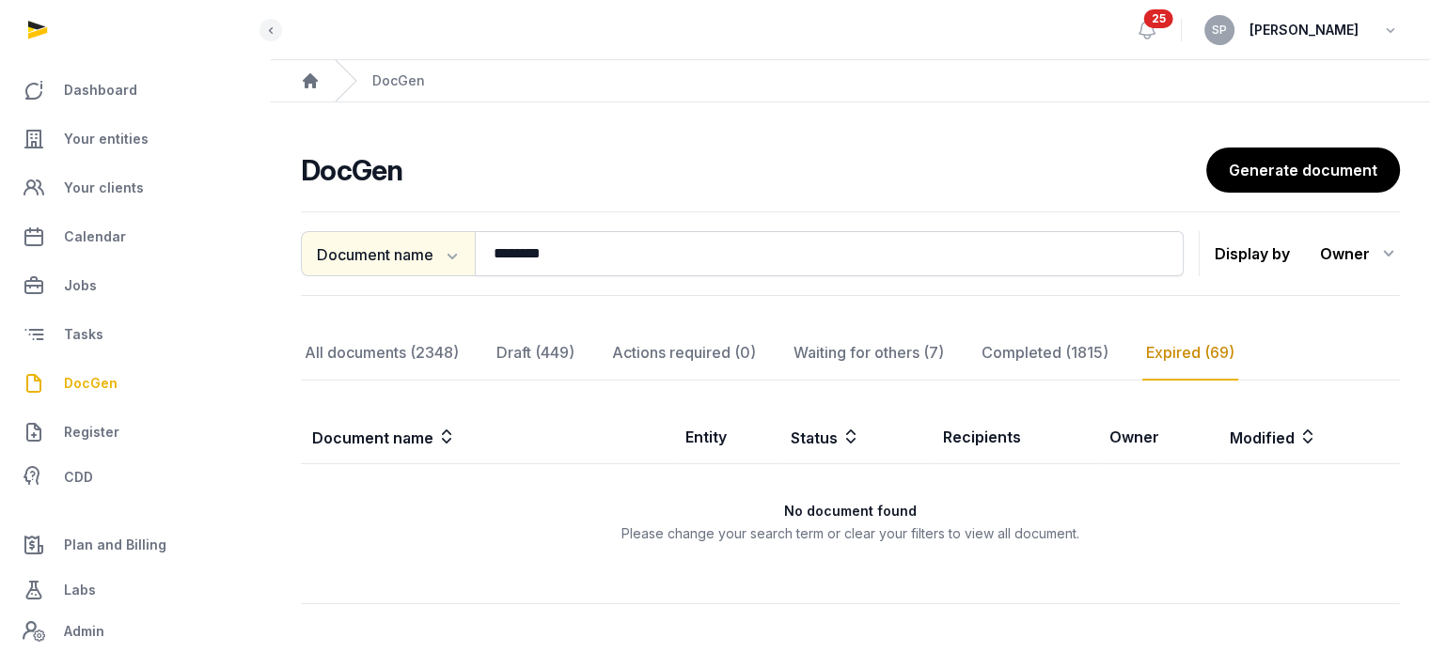
click at [465, 256] on button "Document name" at bounding box center [388, 253] width 174 height 45
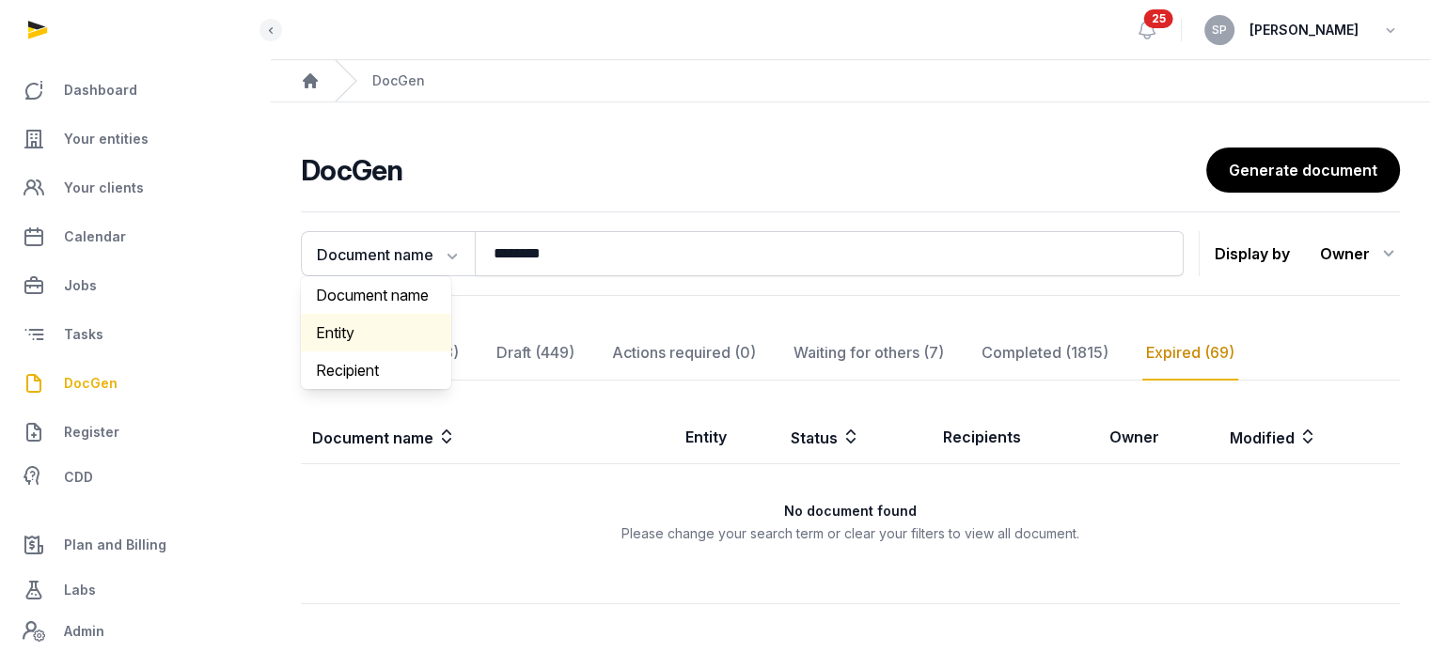
click at [368, 330] on div "Entity" at bounding box center [376, 333] width 150 height 38
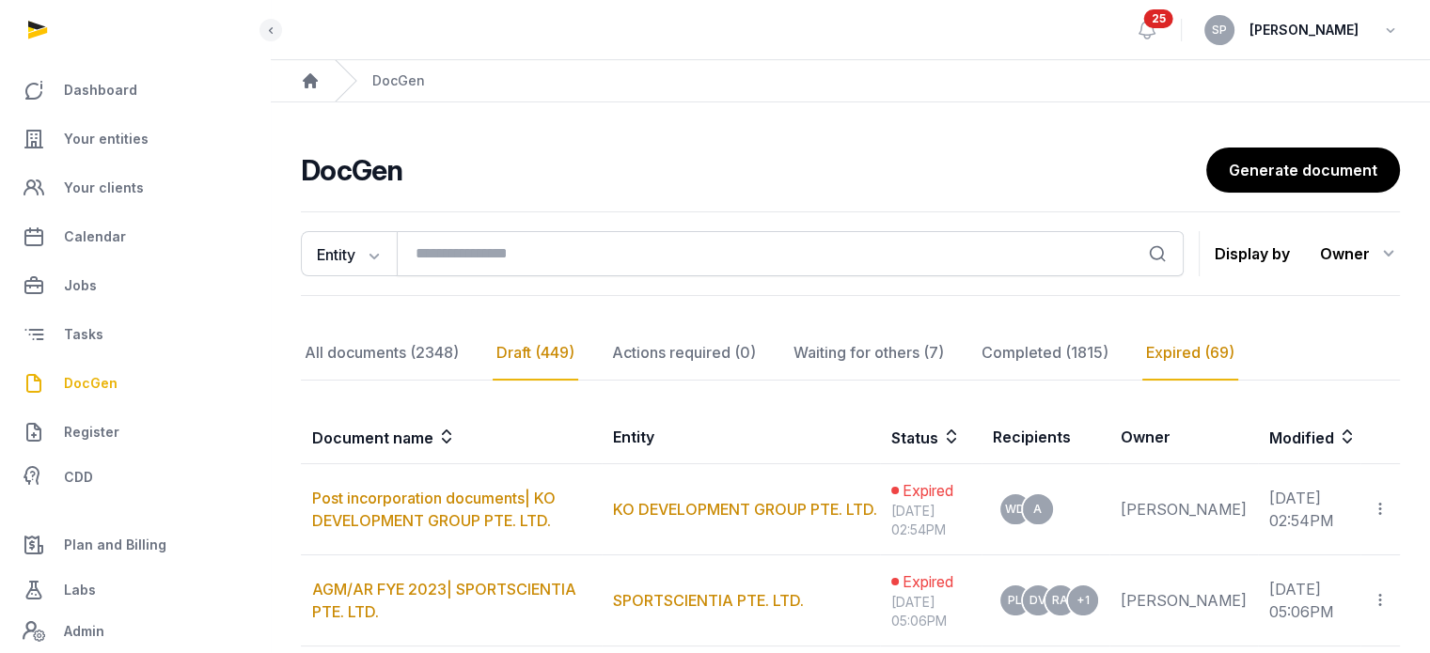
click at [515, 346] on div "Draft (449)" at bounding box center [536, 353] width 86 height 55
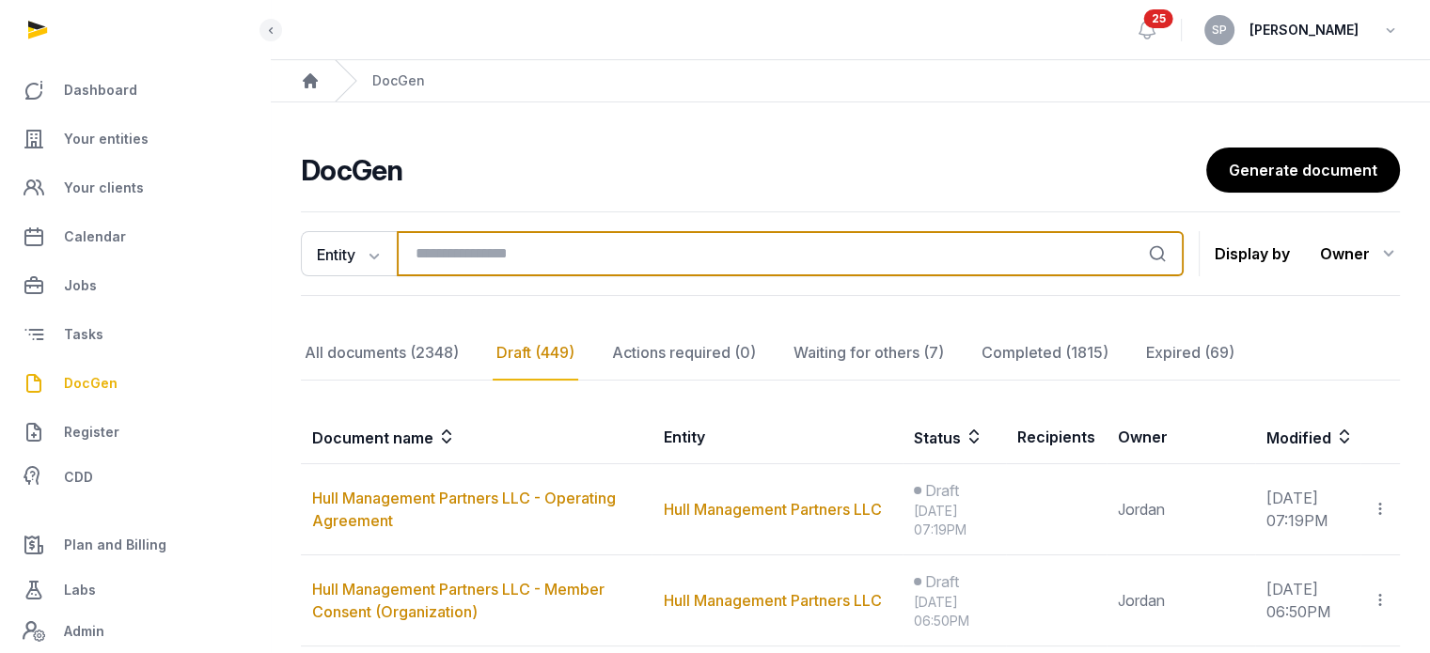
click at [494, 247] on input "search" at bounding box center [790, 253] width 787 height 45
type input "********"
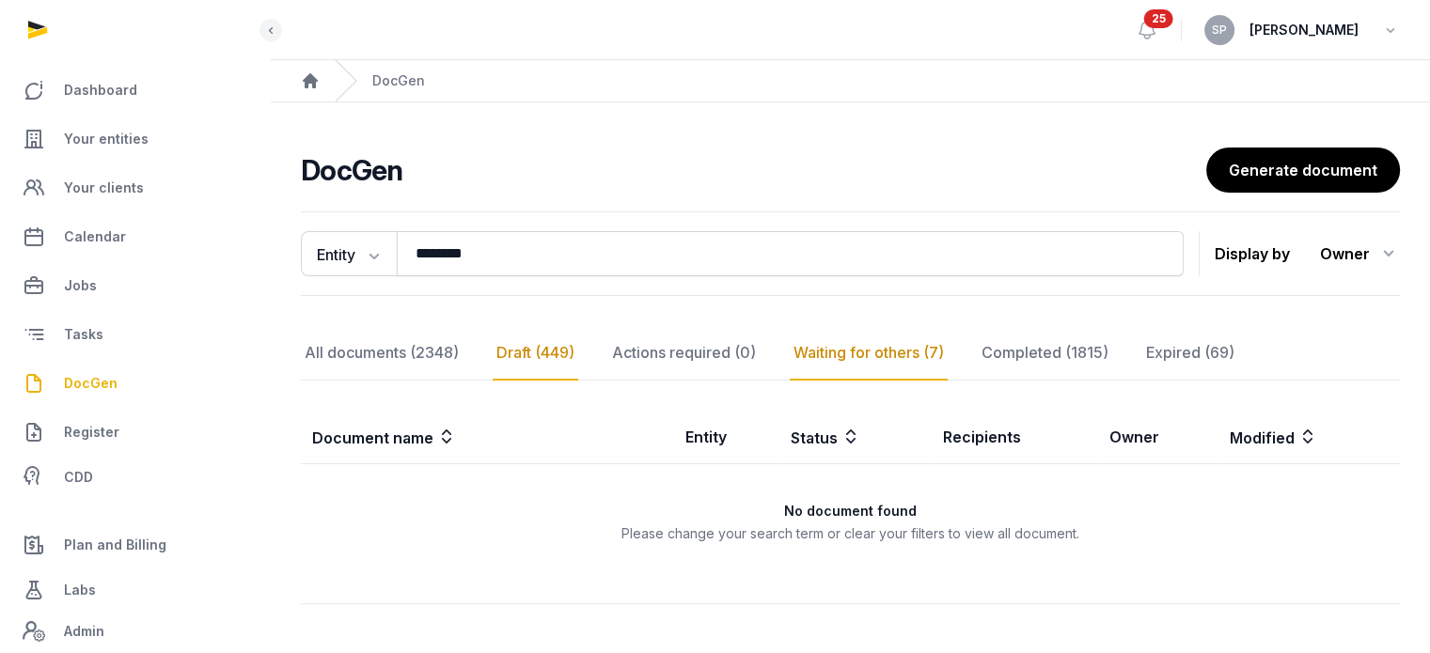
click at [899, 356] on div "Waiting for others (7)" at bounding box center [869, 353] width 158 height 55
click at [1076, 364] on div "Completed (1815)" at bounding box center [1045, 353] width 134 height 55
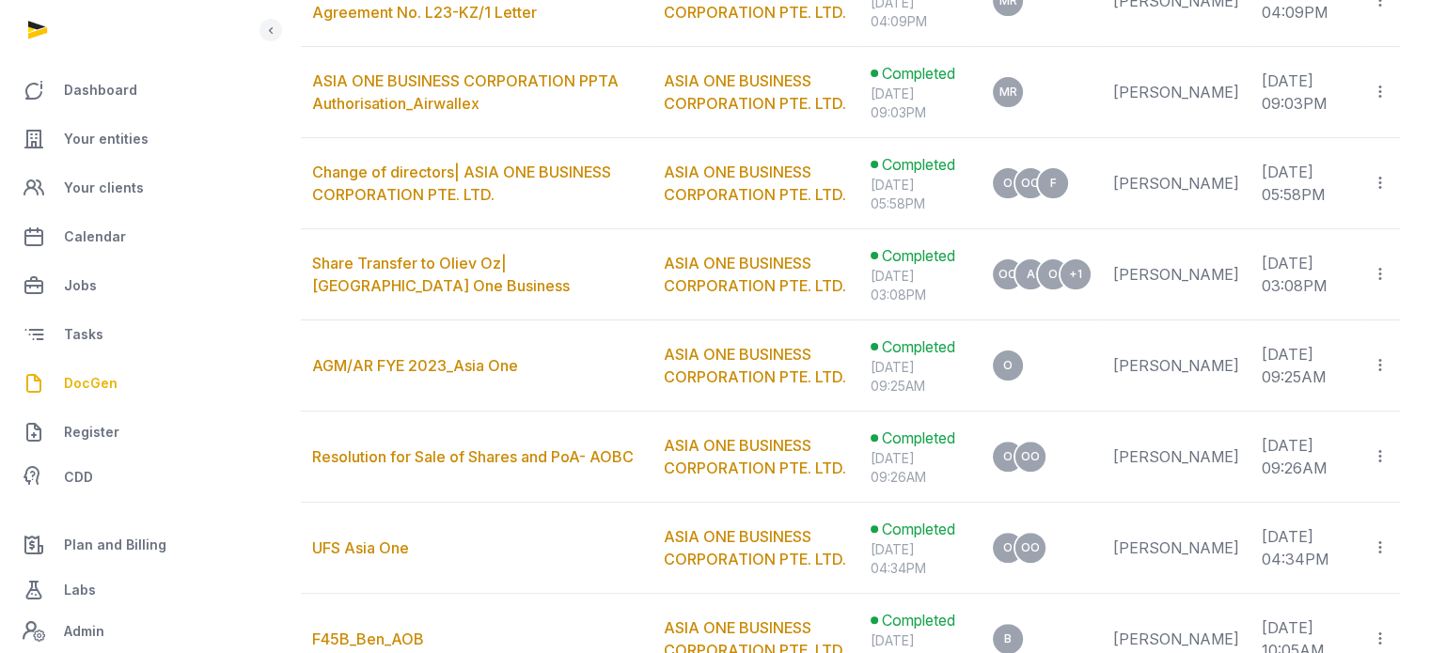
scroll to position [515, 0]
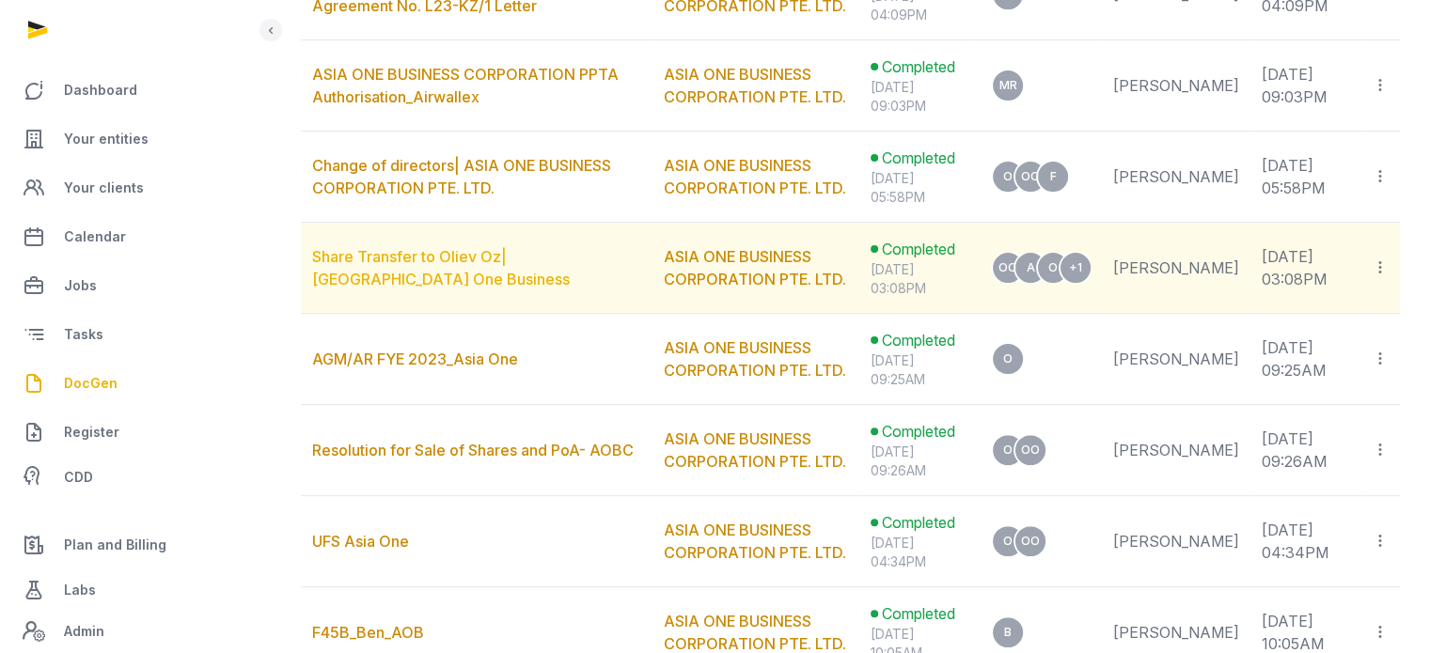
click at [517, 262] on link "Share Transfer to Oliev Oz| [GEOGRAPHIC_DATA] One Business" at bounding box center [441, 267] width 258 height 41
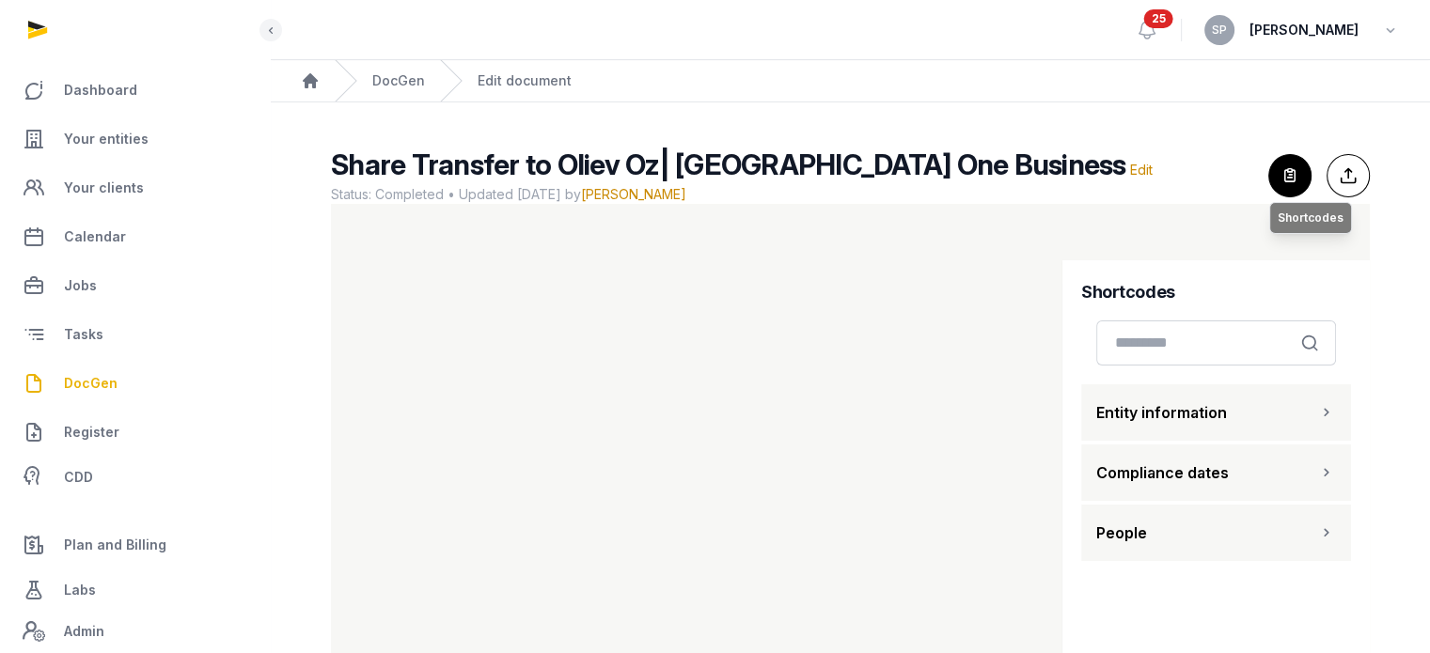
click at [1288, 168] on icon "button" at bounding box center [1289, 175] width 41 height 41
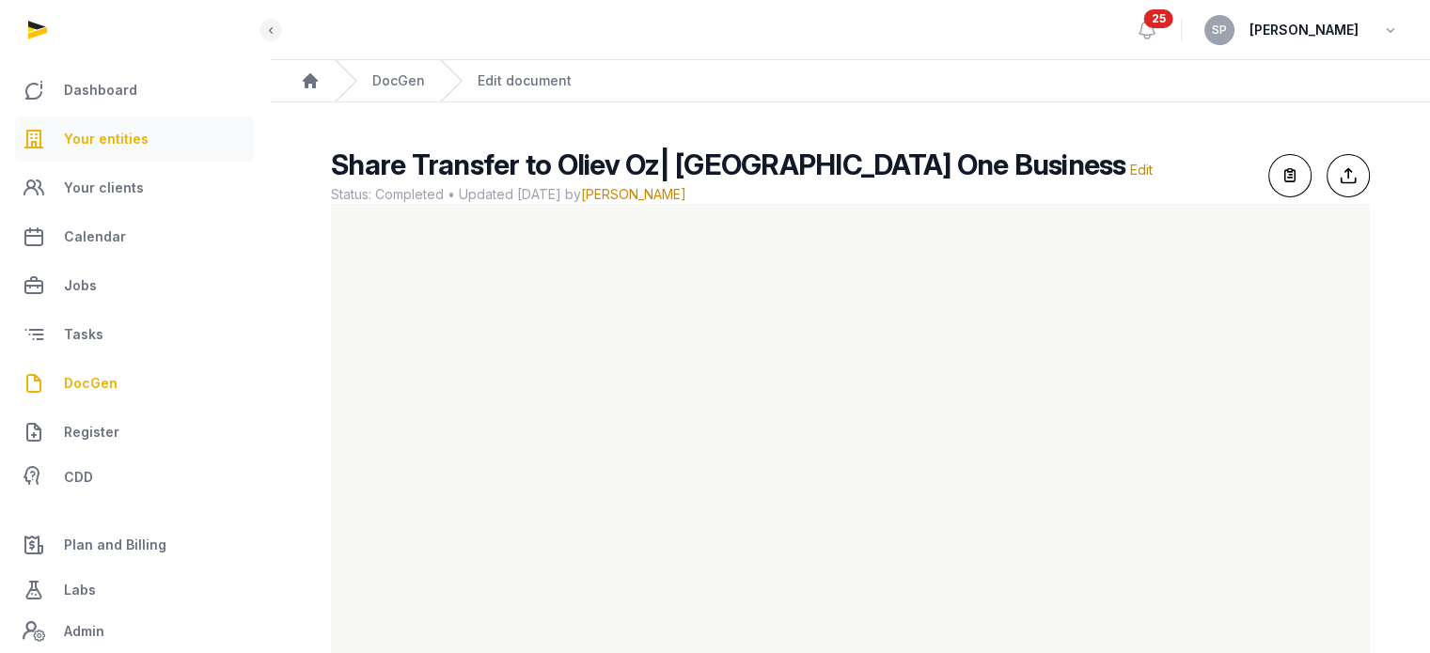
click at [143, 149] on span "Your entities" at bounding box center [106, 139] width 85 height 23
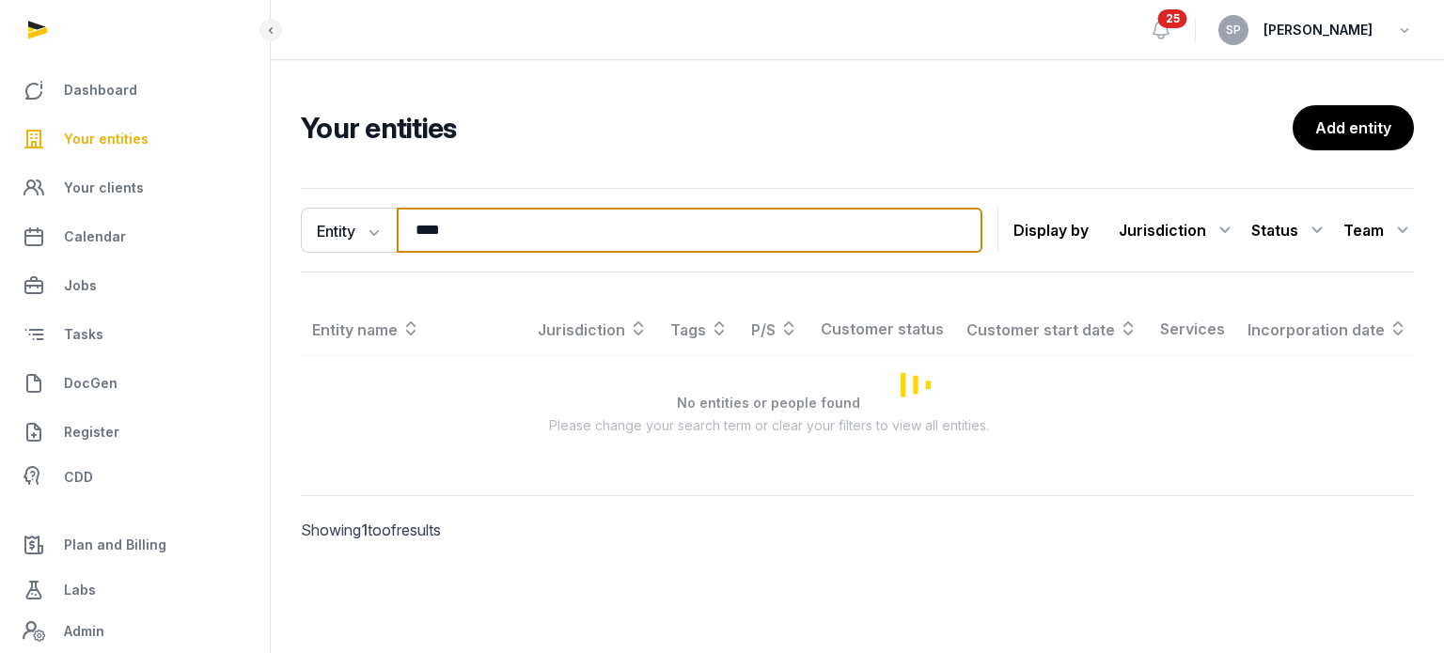
click at [485, 230] on input "****" at bounding box center [690, 230] width 586 height 45
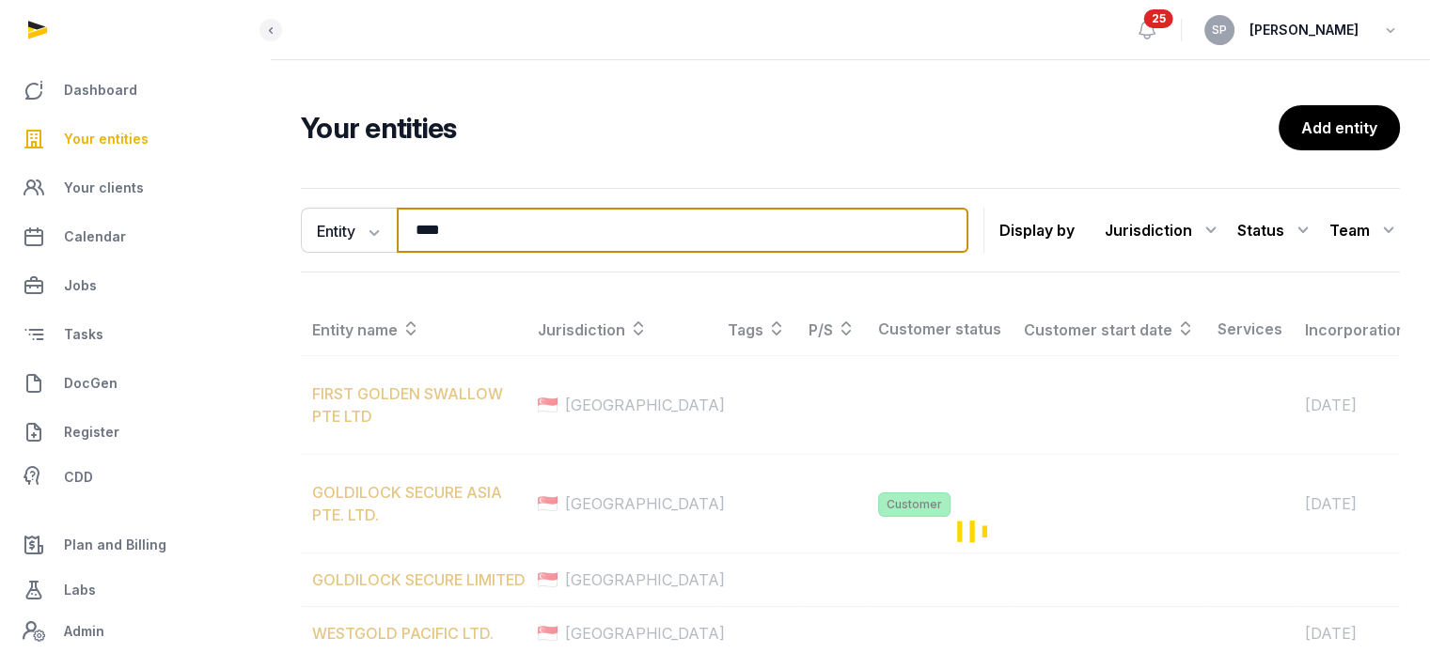
type input "****"
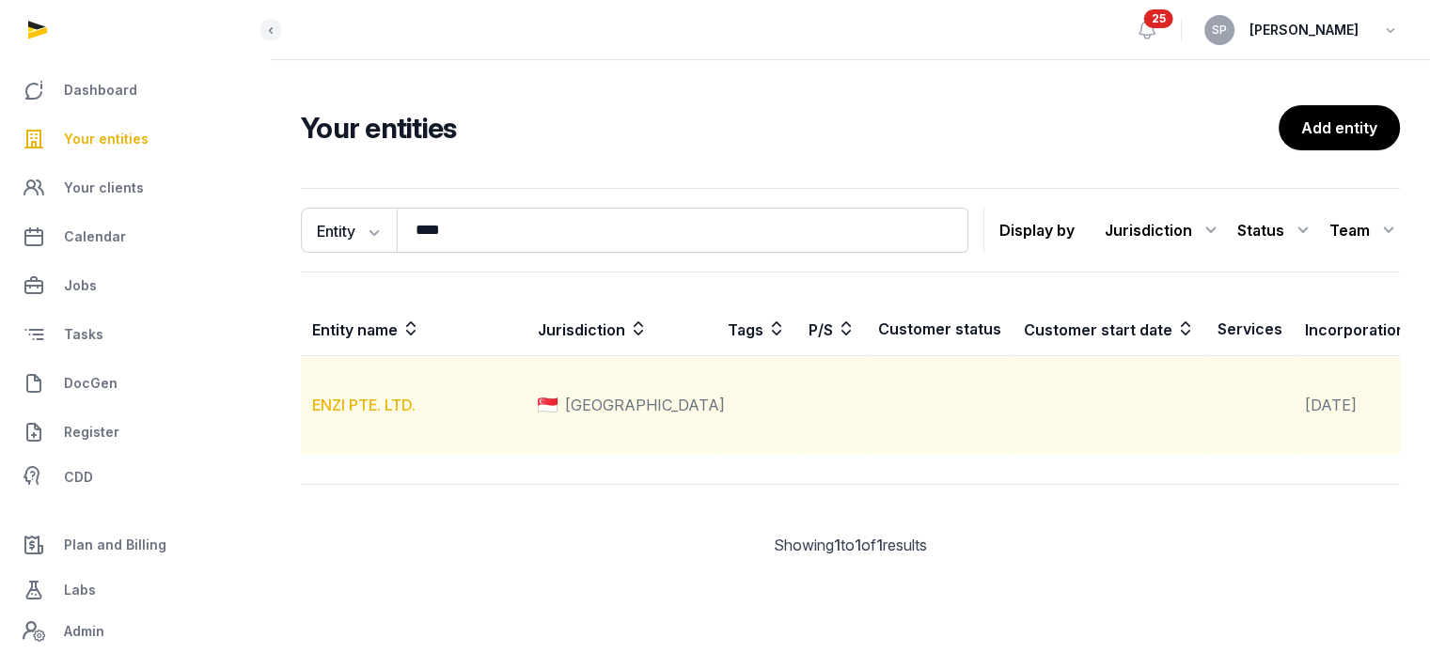
click at [372, 415] on link "ENZI PTE. LTD." at bounding box center [363, 405] width 103 height 19
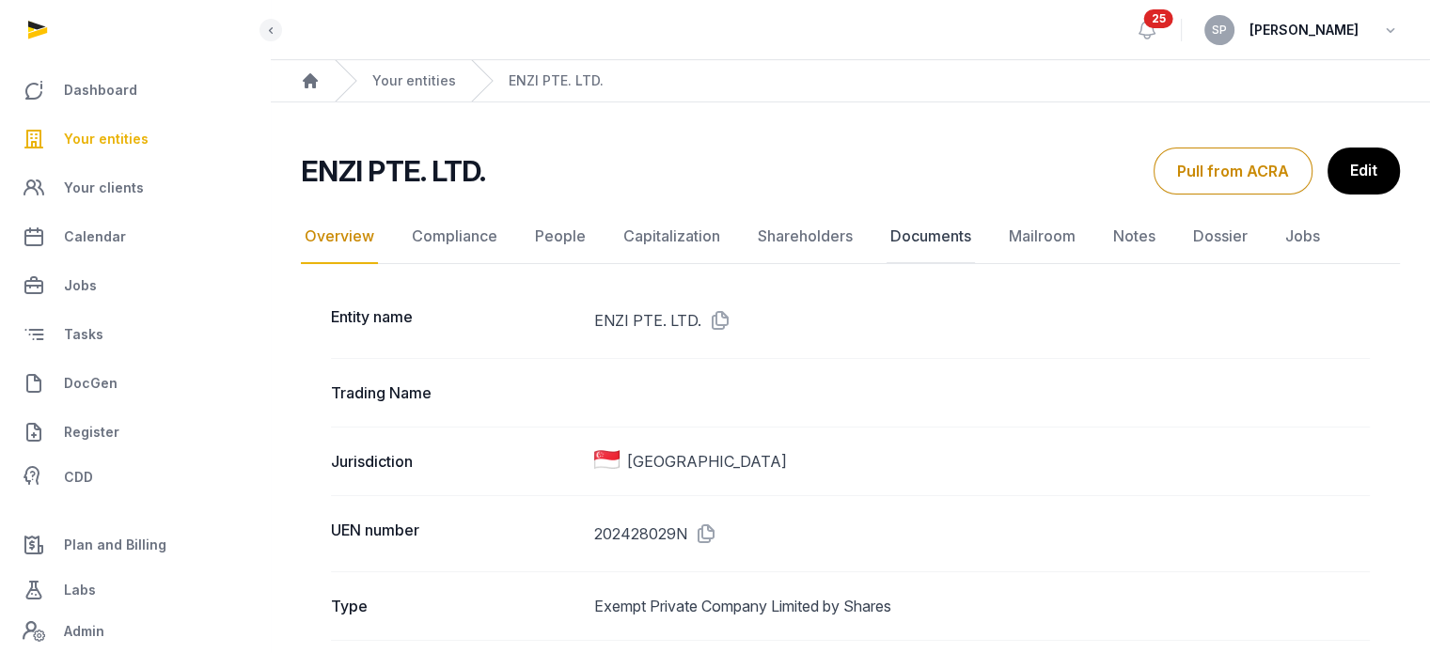
click at [917, 243] on link "Documents" at bounding box center [931, 237] width 88 height 55
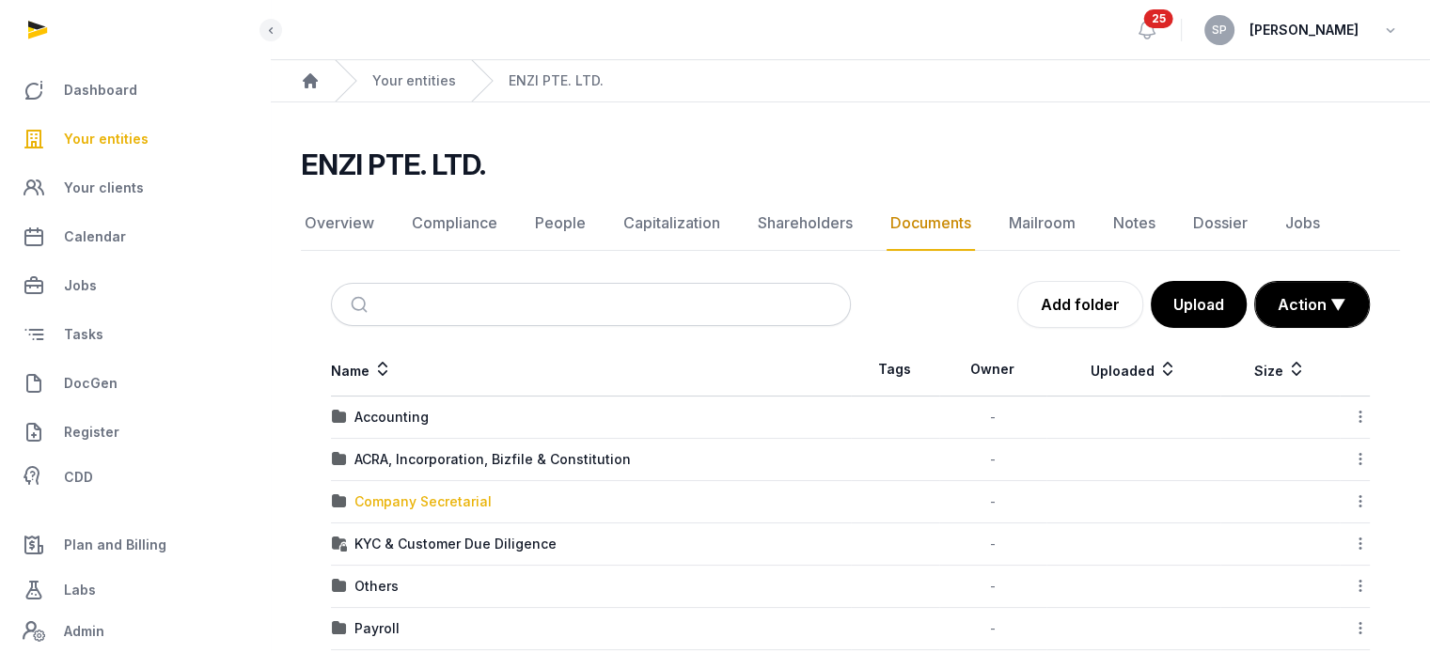
click at [475, 497] on div "Company Secretarial" at bounding box center [422, 502] width 137 height 19
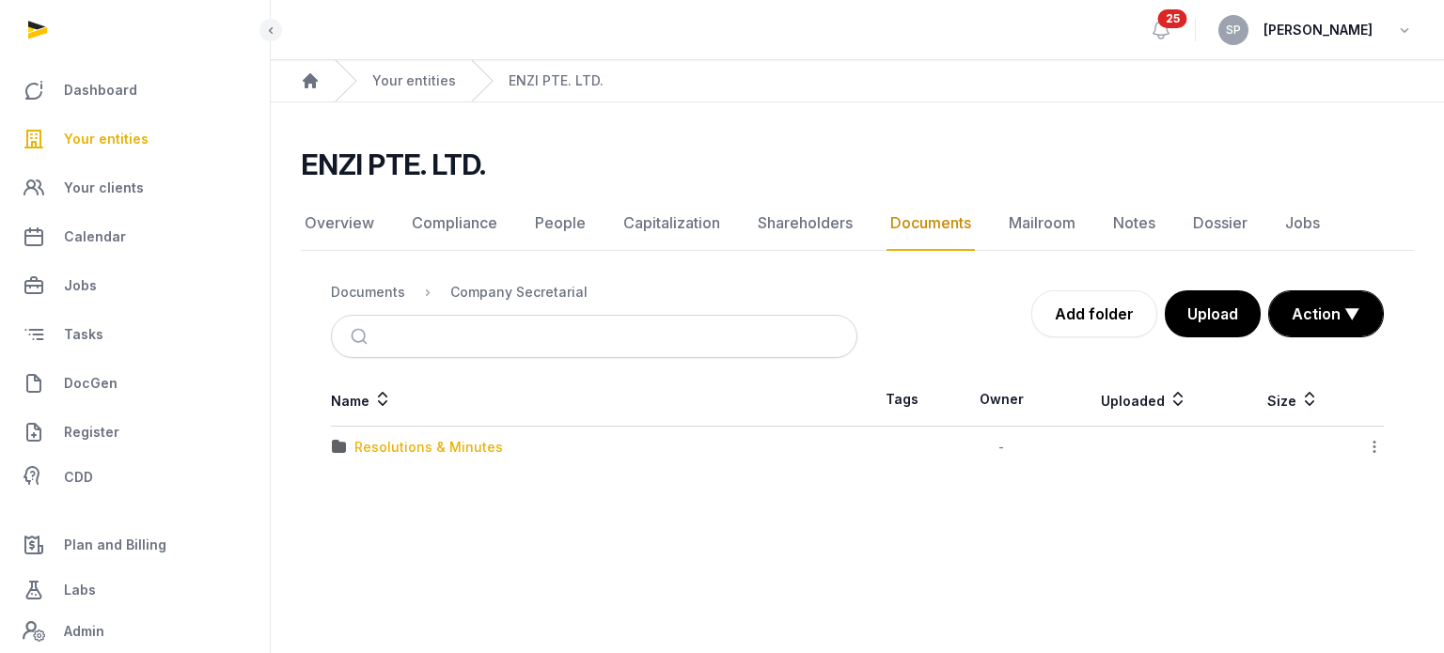
click at [474, 440] on div "Resolutions & Minutes" at bounding box center [428, 447] width 149 height 19
click at [379, 448] on div "2025" at bounding box center [370, 447] width 33 height 19
click at [379, 448] on div "AGM & AR" at bounding box center [386, 447] width 64 height 19
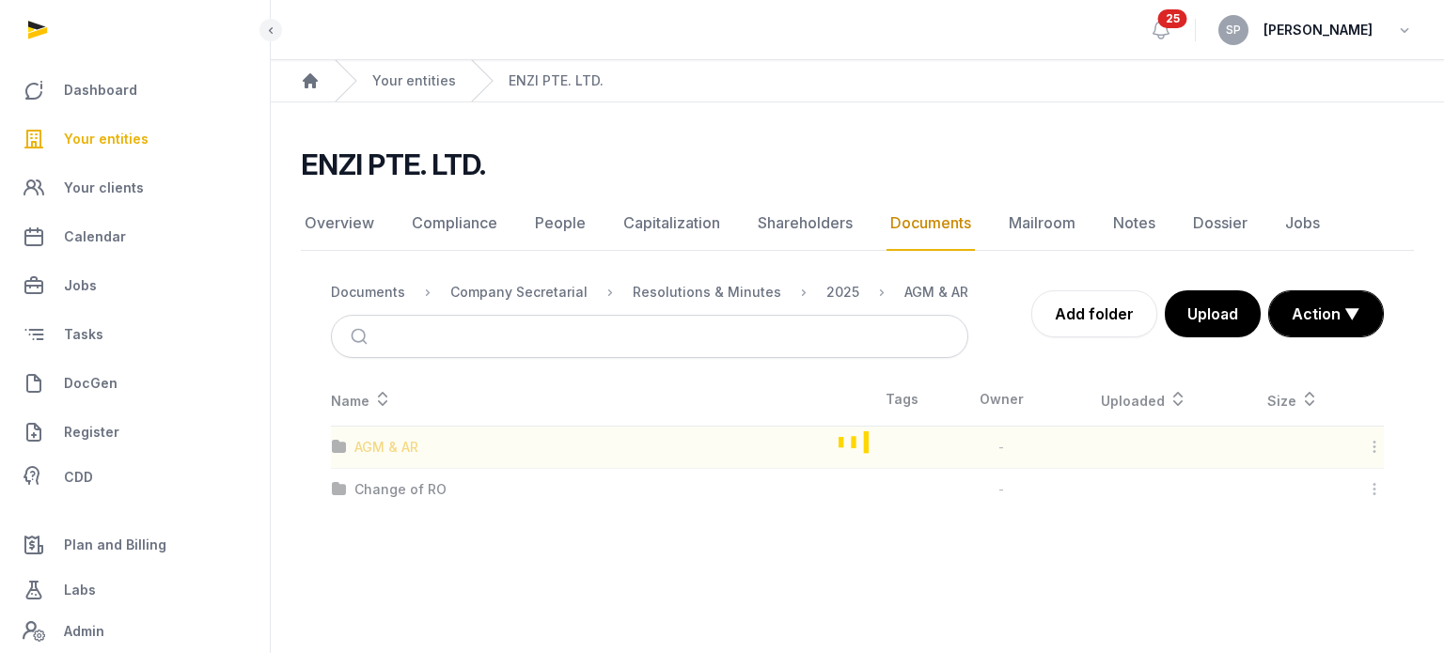
click at [379, 448] on div "Loading" at bounding box center [857, 441] width 1113 height 137
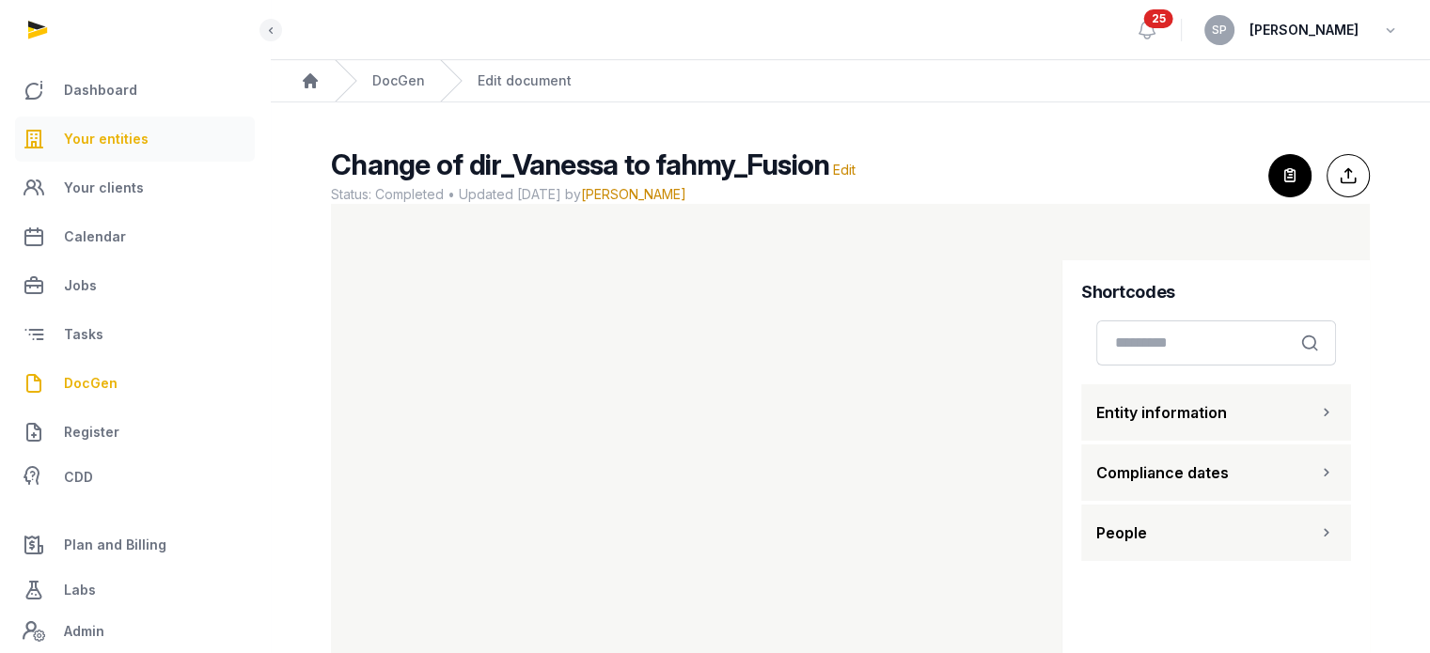
click at [144, 123] on link "Your entities" at bounding box center [135, 139] width 240 height 45
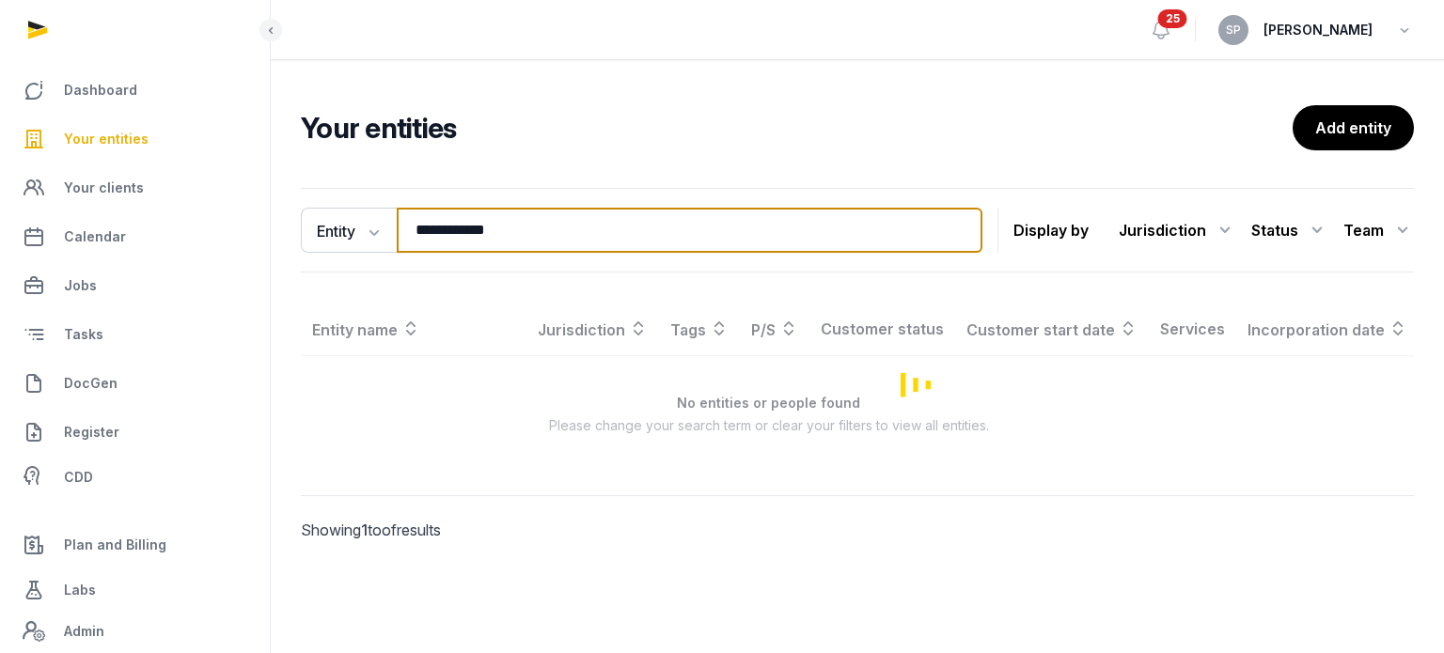
click at [538, 239] on input "**********" at bounding box center [690, 230] width 586 height 45
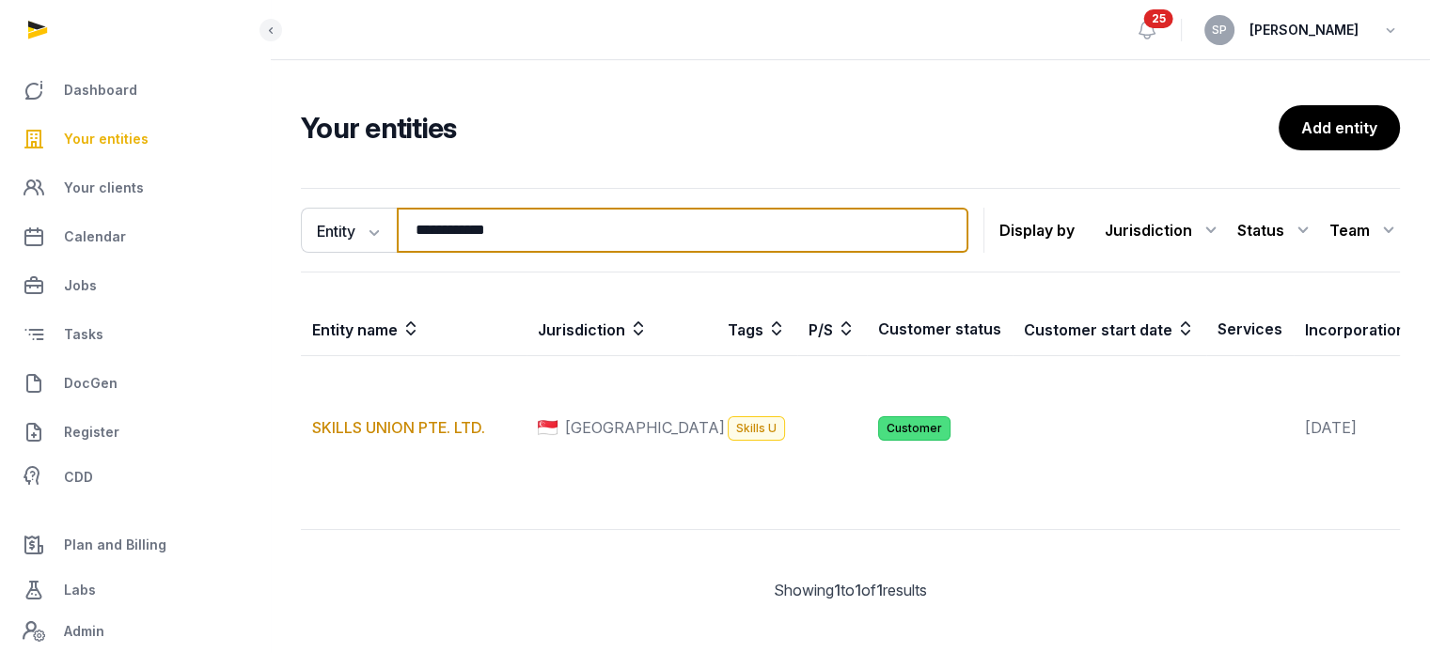
click at [538, 239] on input "**********" at bounding box center [683, 230] width 572 height 45
type input "*****"
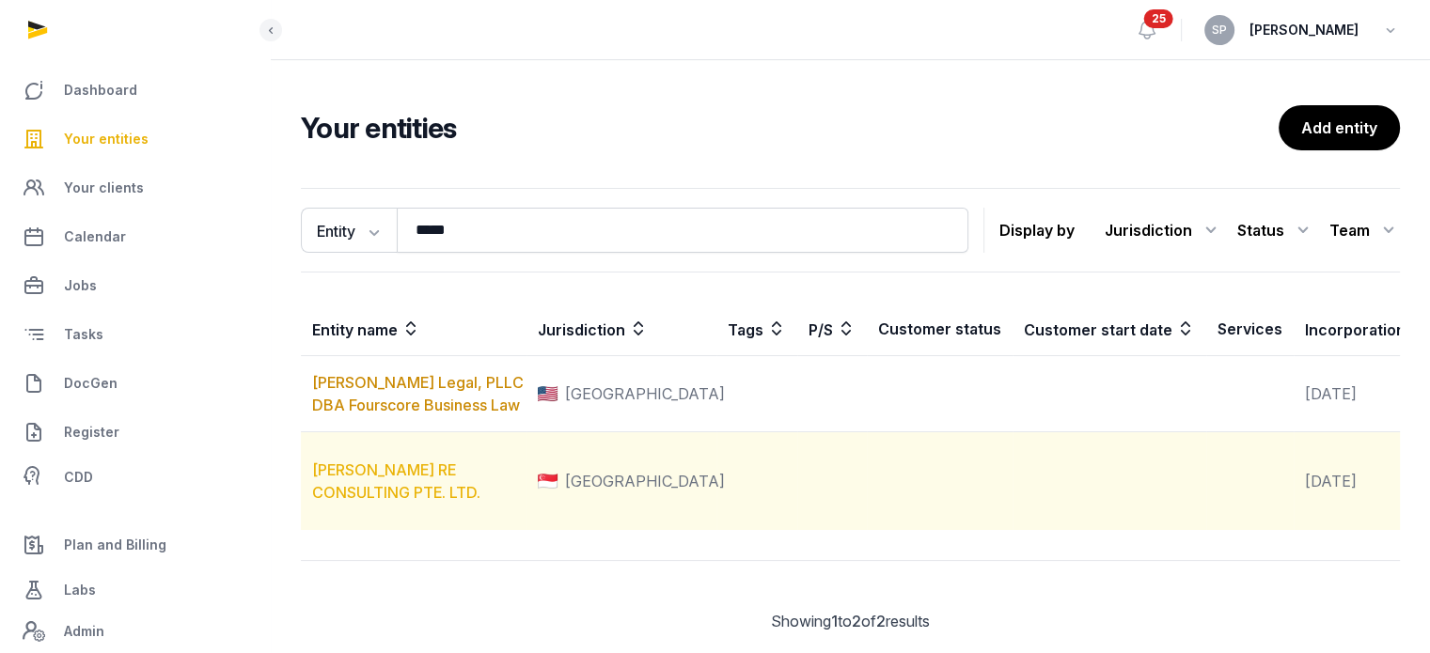
click at [480, 502] on link "JONES RE CONSULTING PTE. LTD." at bounding box center [396, 481] width 168 height 41
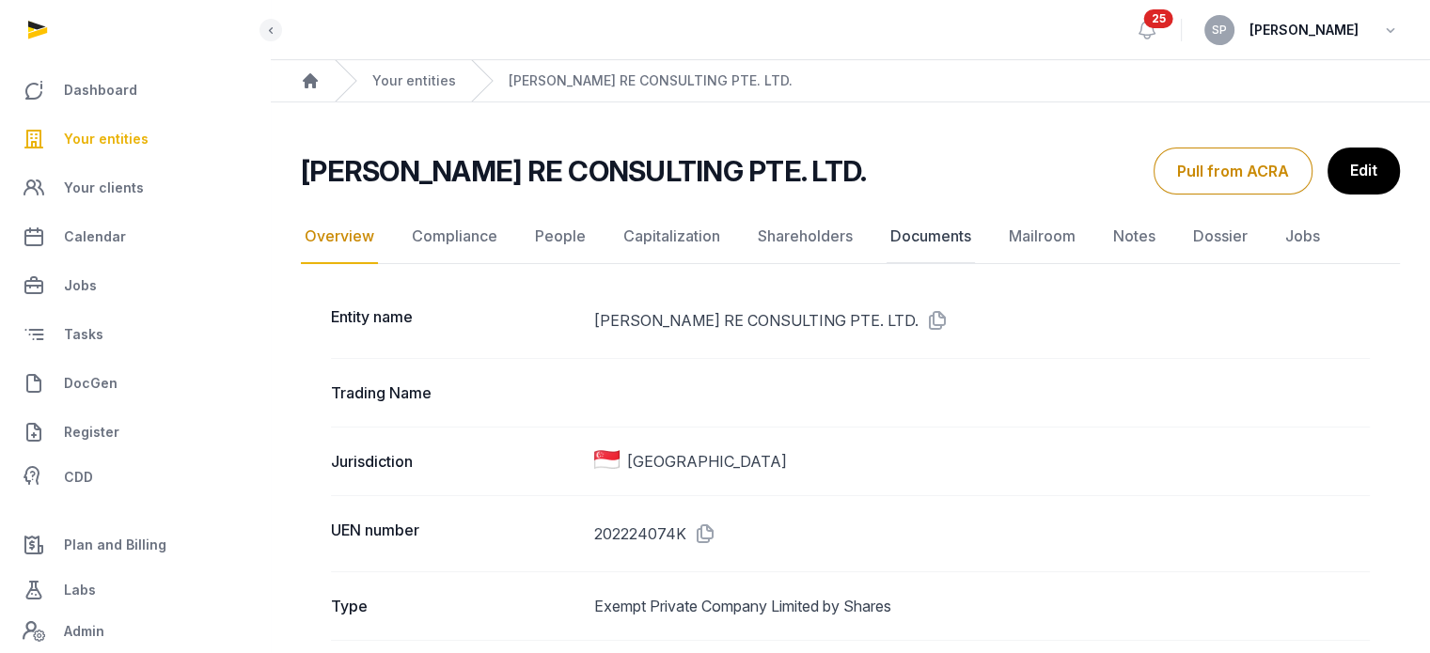
click at [919, 235] on link "Documents" at bounding box center [931, 237] width 88 height 55
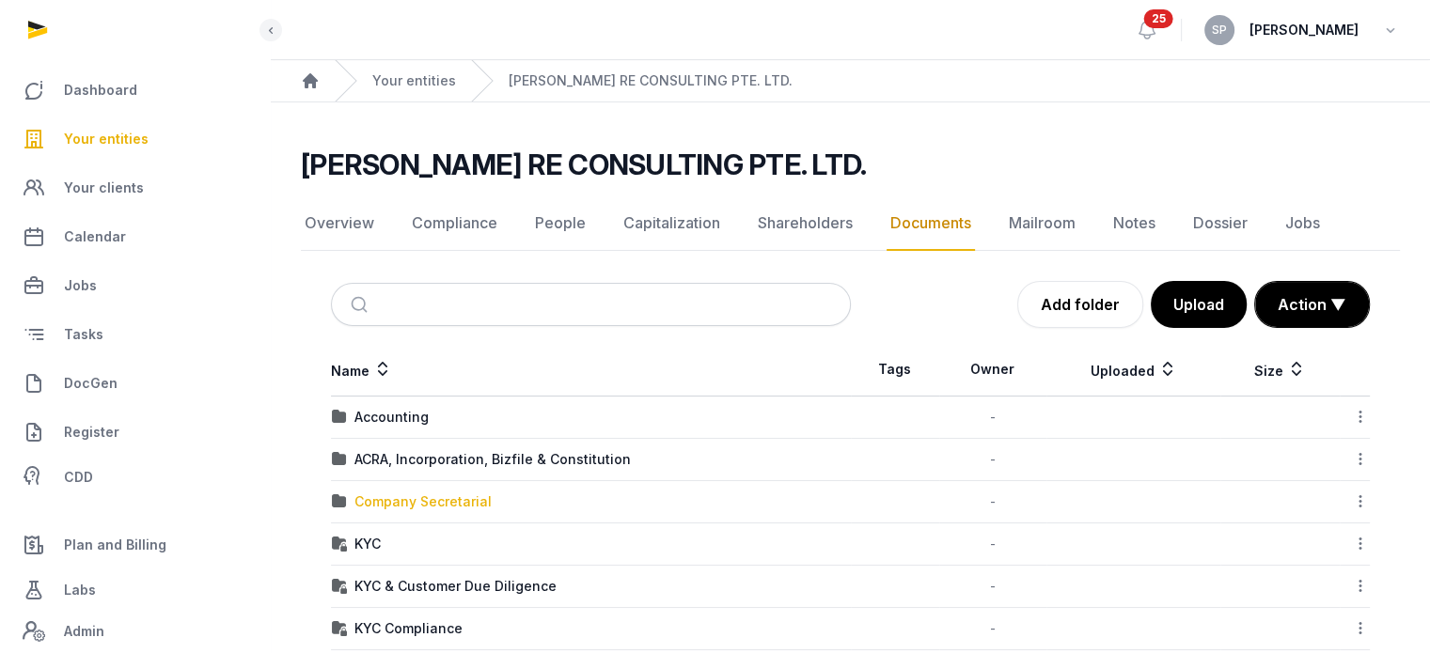
click at [438, 499] on div "Company Secretarial" at bounding box center [422, 502] width 137 height 19
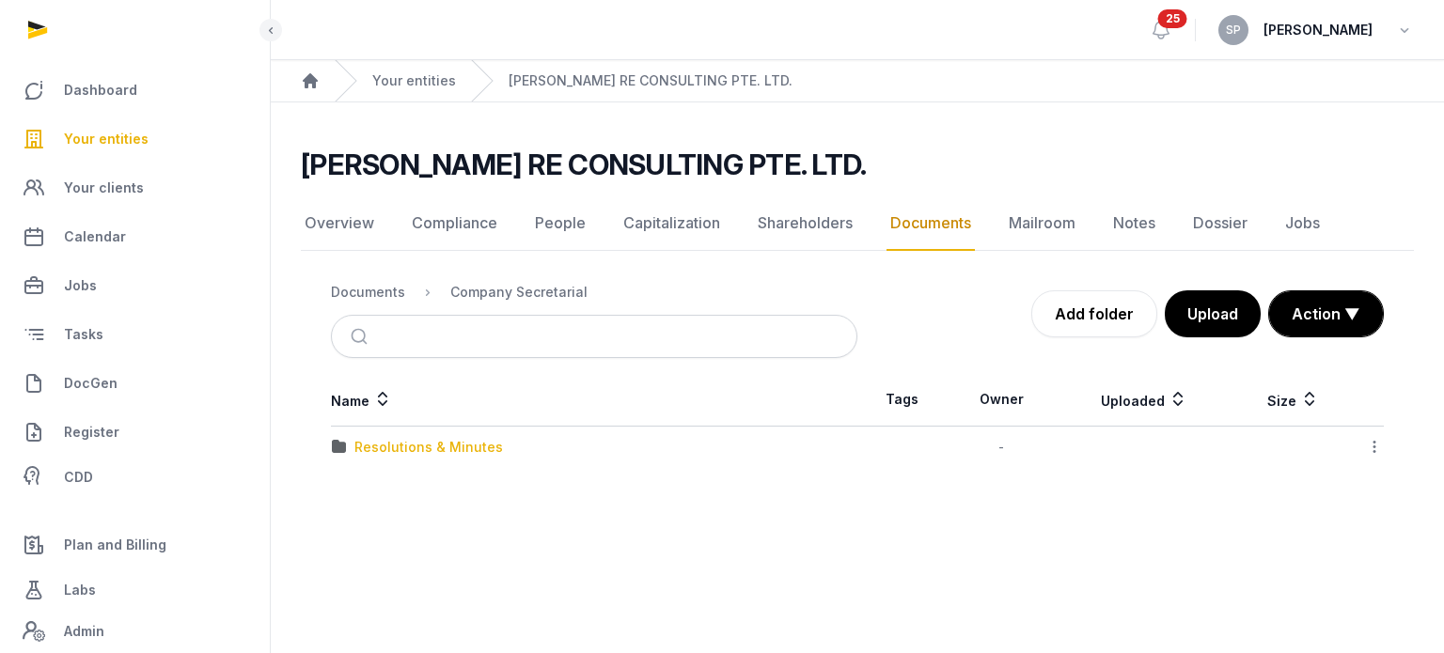
click at [448, 453] on div "Resolutions & Minutes" at bounding box center [428, 447] width 149 height 19
click at [373, 485] on div "2025" at bounding box center [370, 489] width 33 height 19
click at [406, 441] on div "Striking off" at bounding box center [390, 447] width 72 height 19
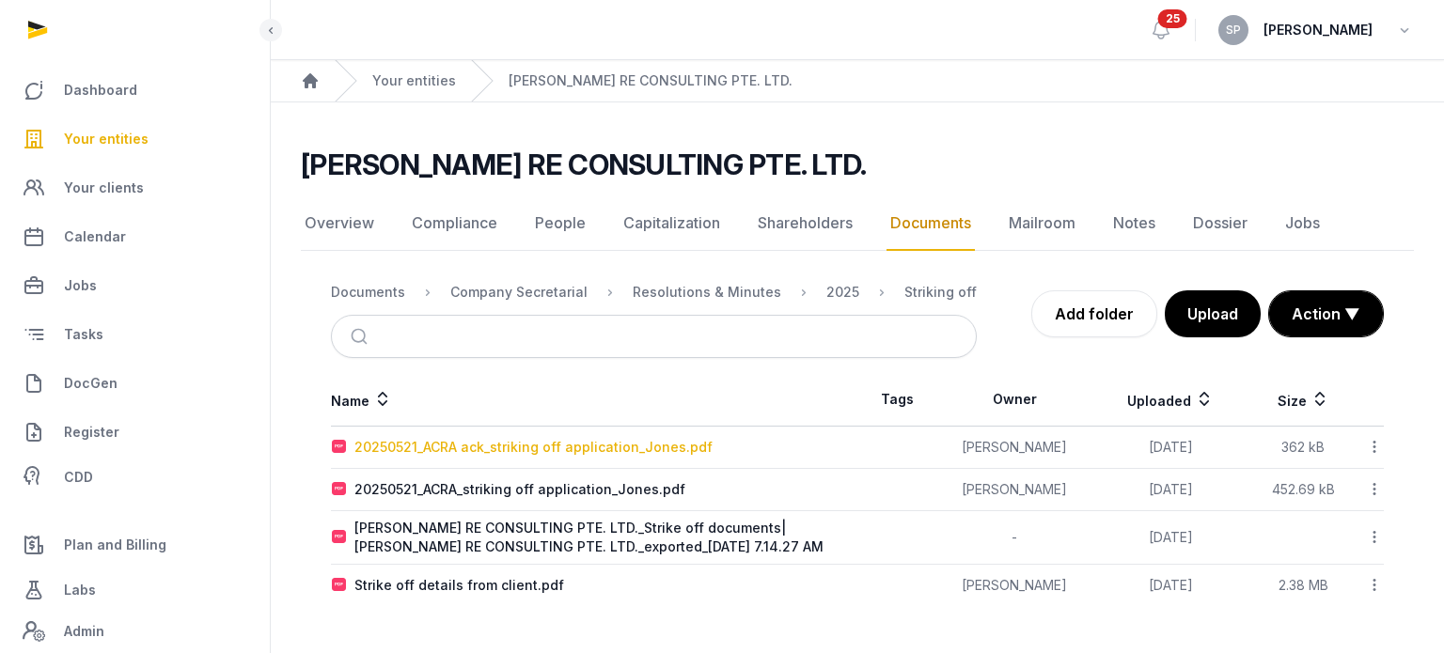
click at [549, 448] on div "20250521_ACRA ack_striking off application_Jones.pdf" at bounding box center [533, 447] width 358 height 19
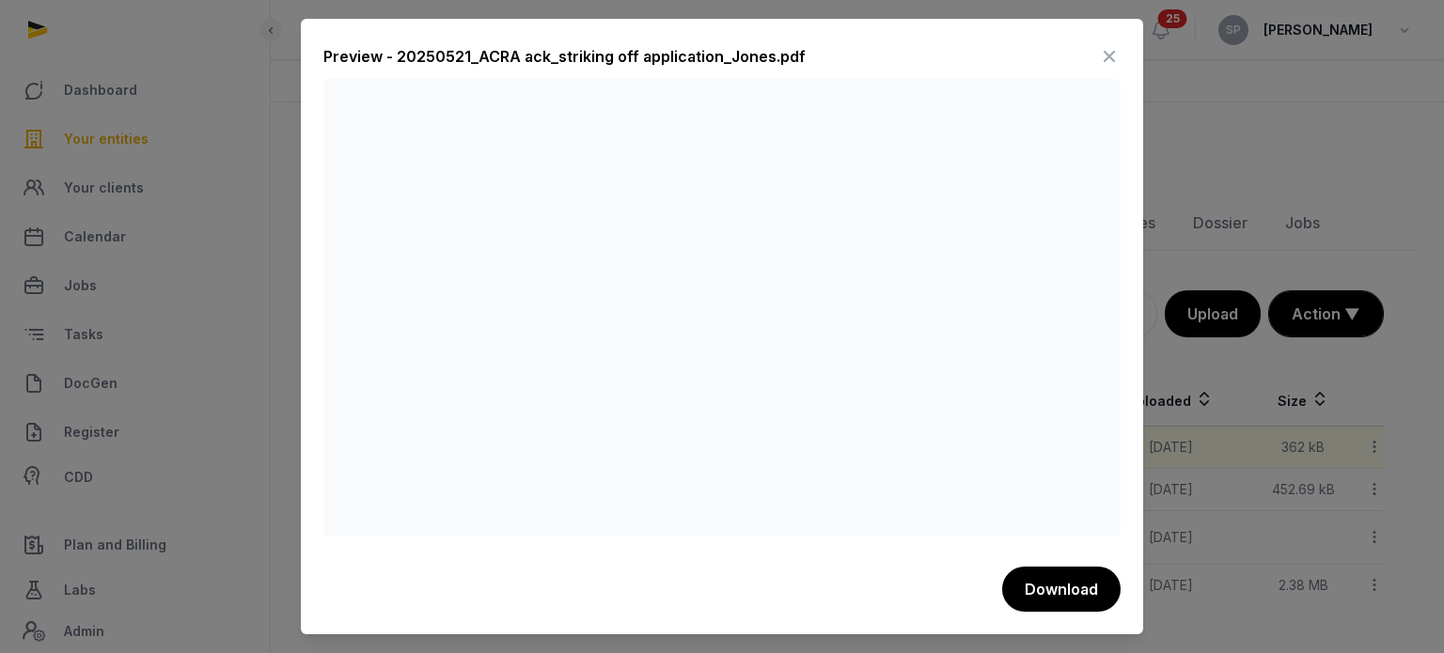
click at [1109, 45] on icon at bounding box center [1109, 56] width 23 height 30
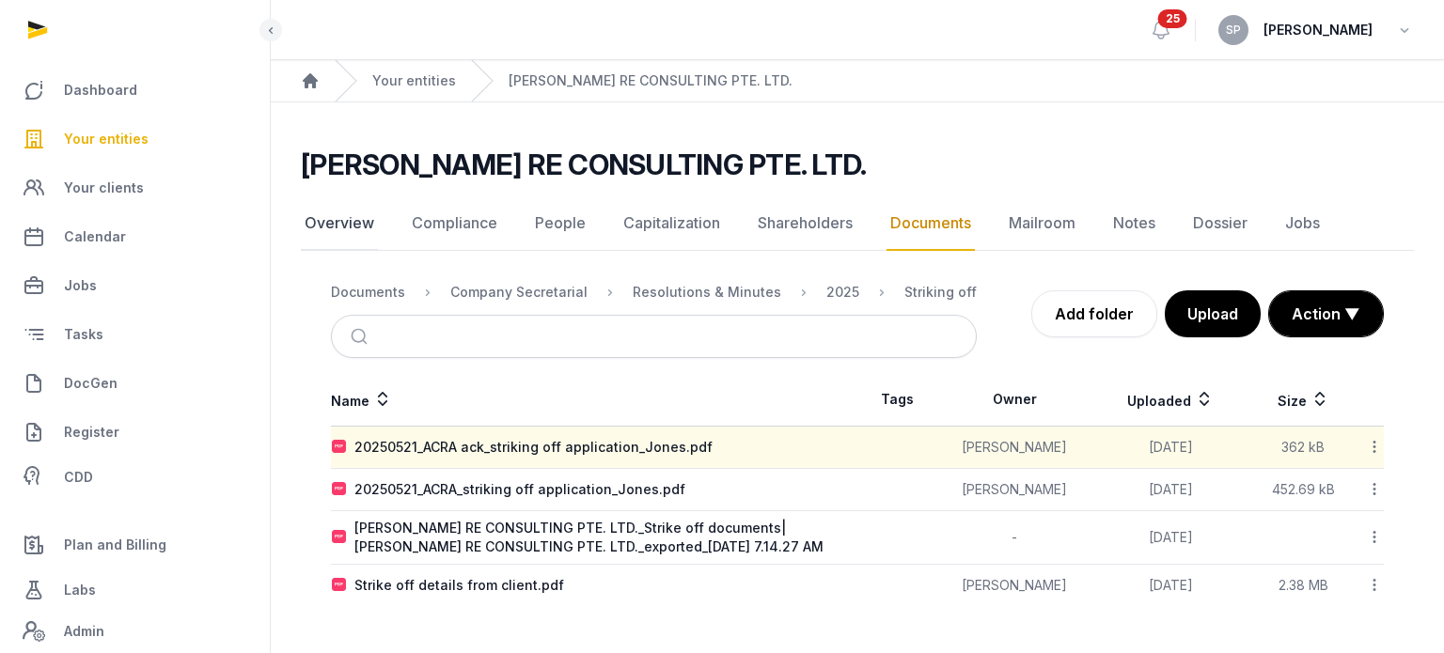
click at [335, 228] on link "Overview" at bounding box center [339, 224] width 77 height 55
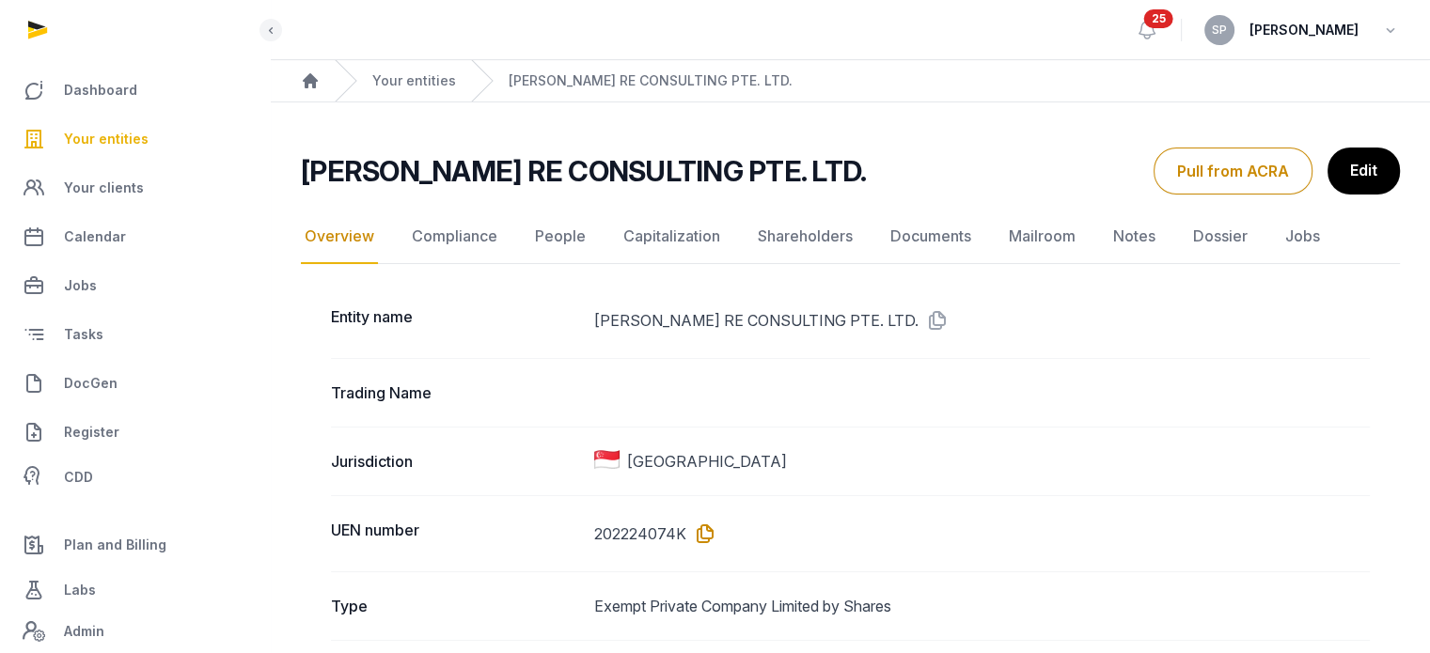
click at [704, 540] on icon at bounding box center [701, 534] width 30 height 30
click at [1346, 171] on link "Edit" at bounding box center [1363, 171] width 74 height 47
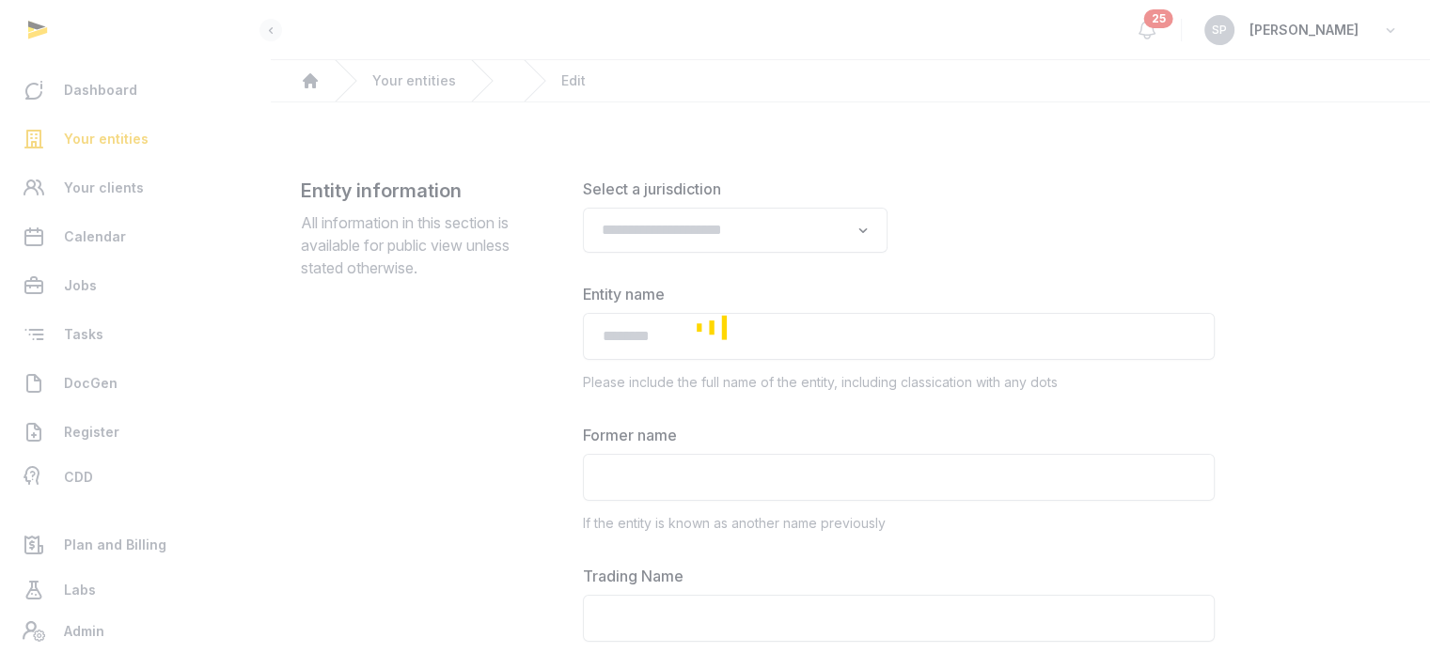
type input "**********"
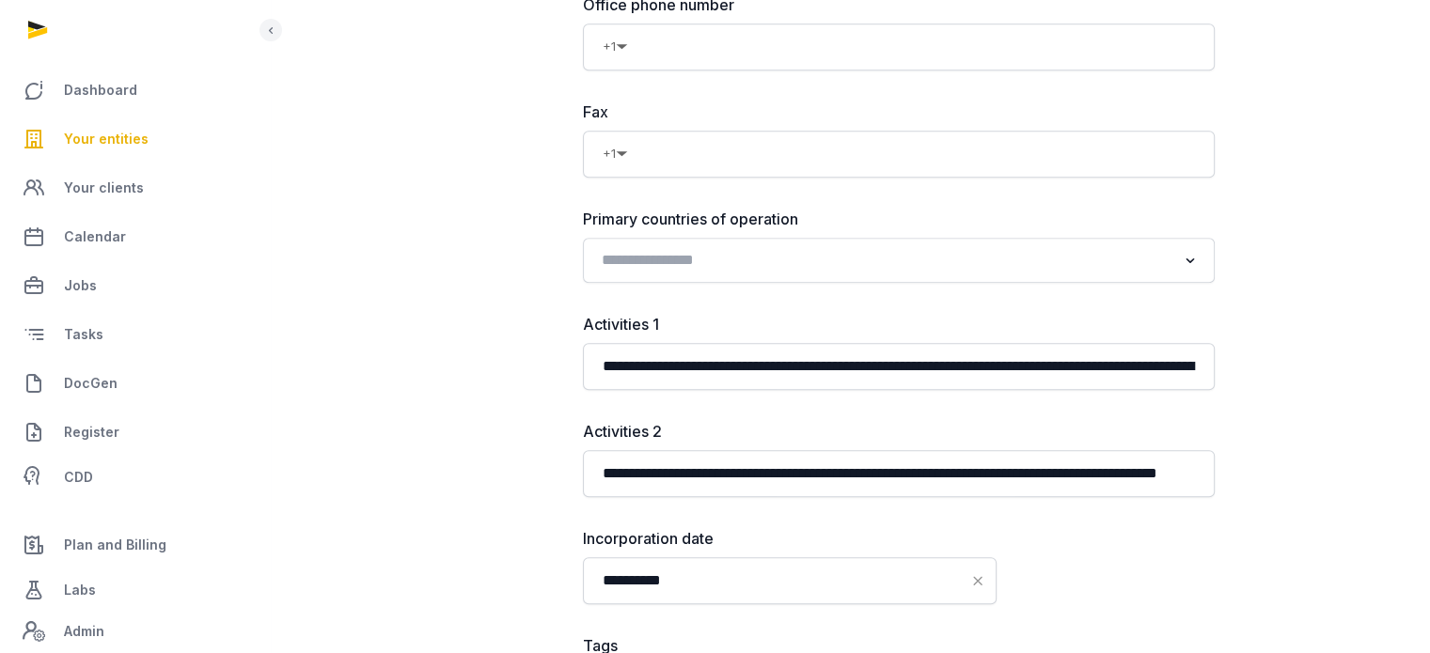
scroll to position [2287, 0]
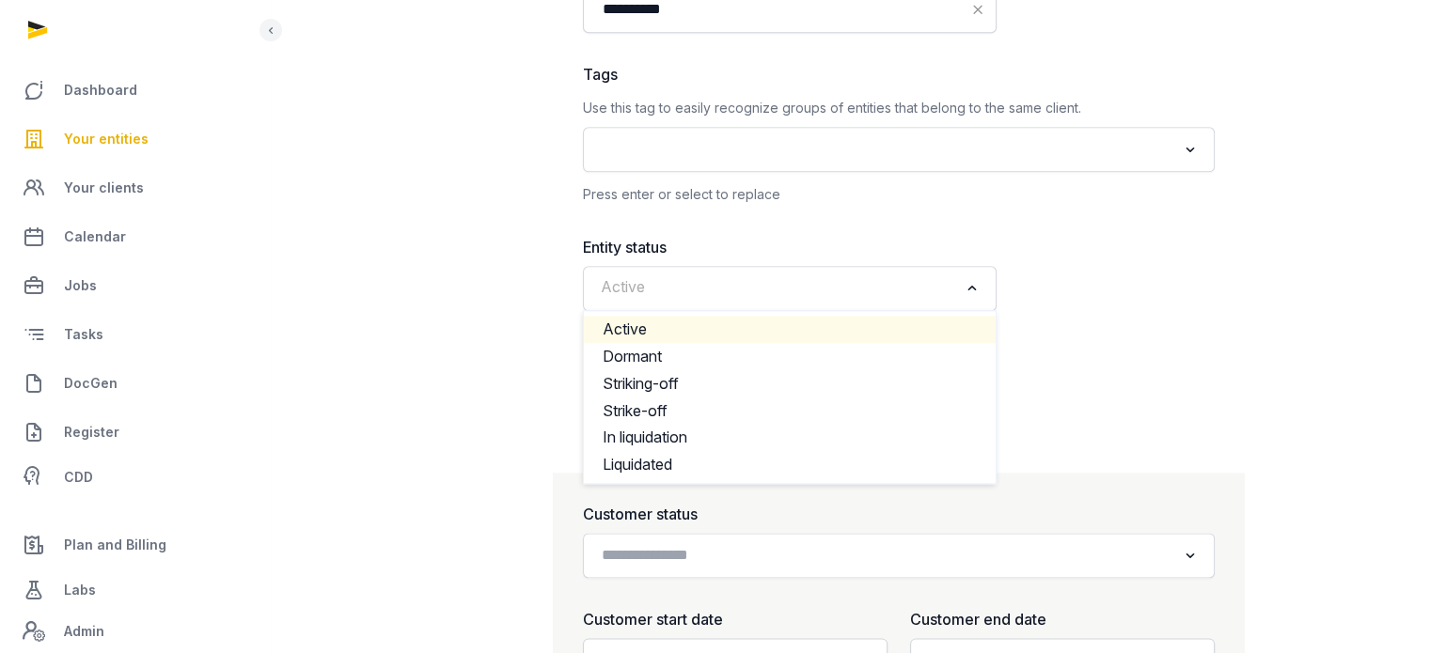
click at [964, 285] on icon "Search for option" at bounding box center [972, 288] width 19 height 23
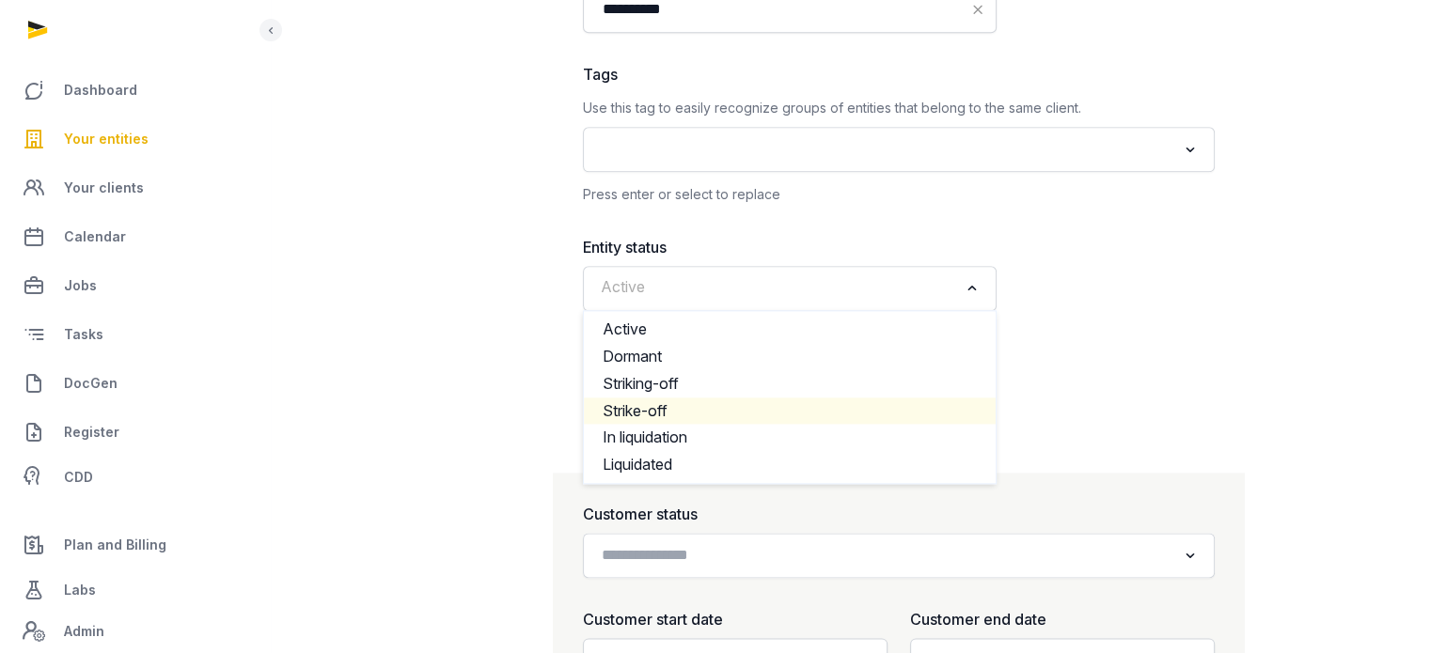
click at [726, 402] on li "Strike-off" at bounding box center [790, 411] width 412 height 27
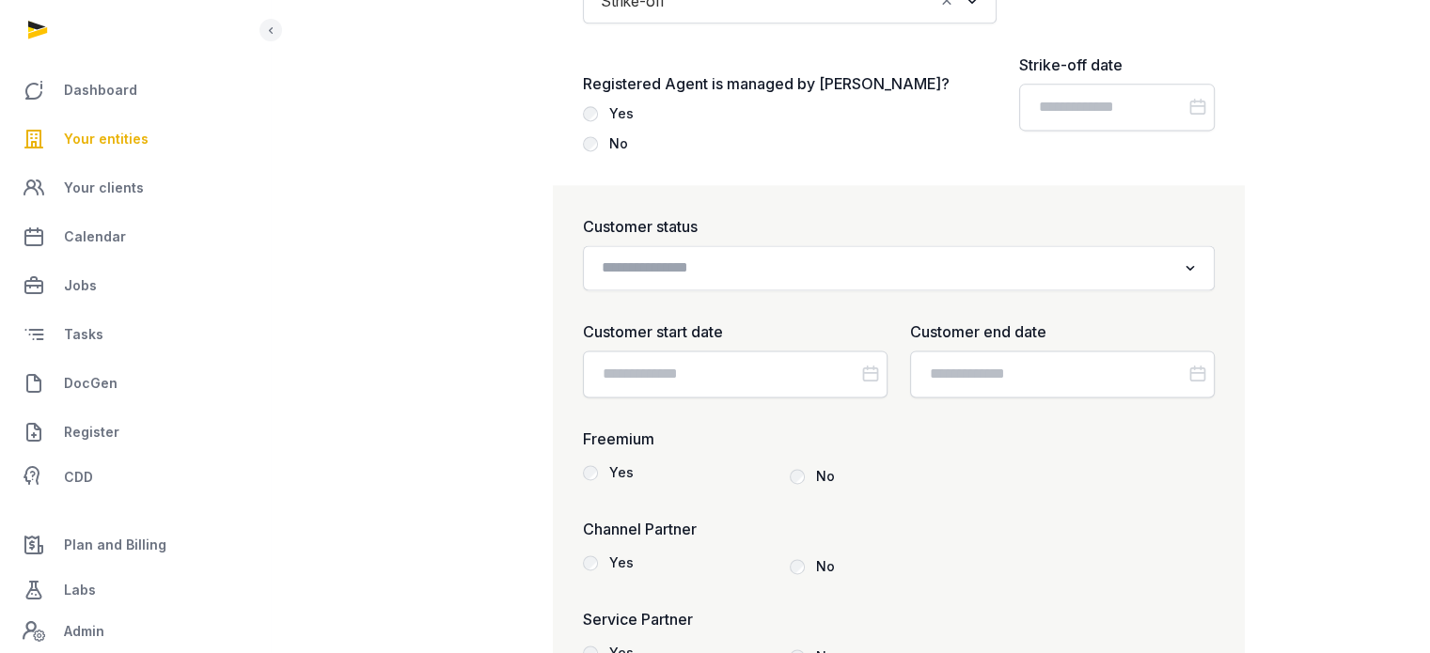
scroll to position [2586, 0]
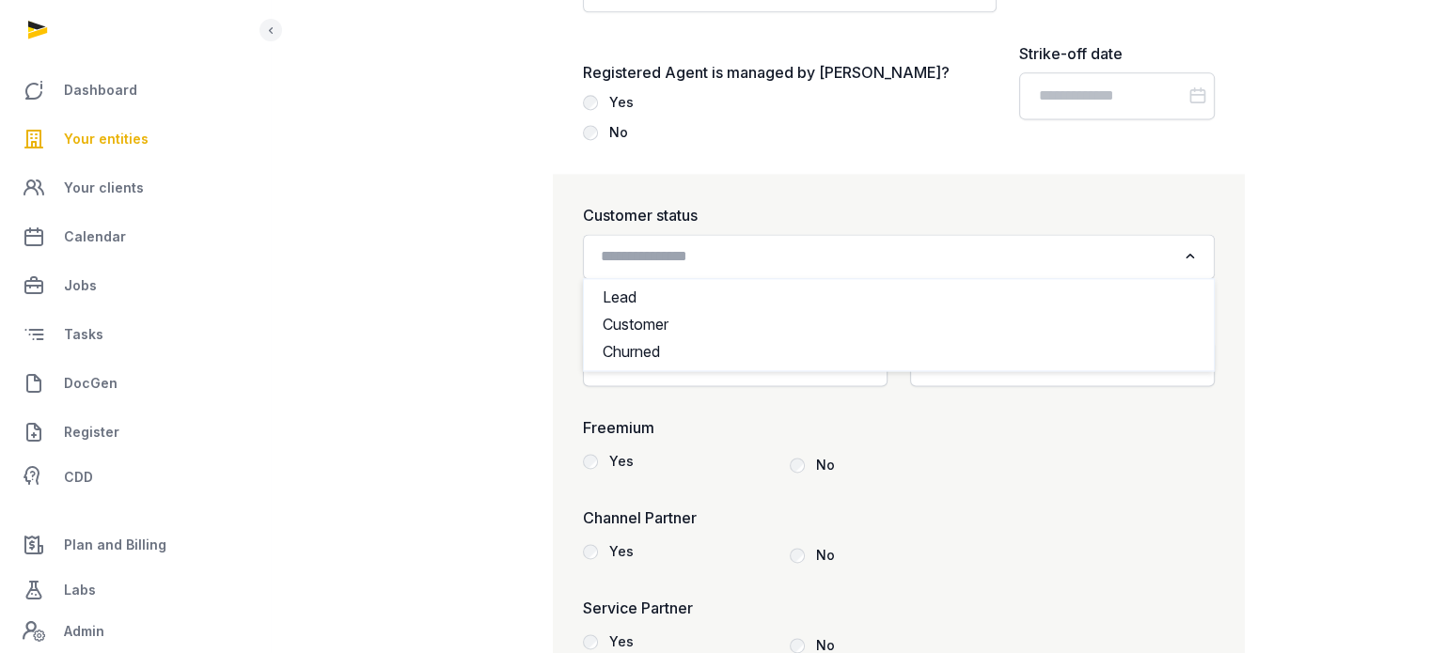
click at [1099, 244] on input "Search for option" at bounding box center [885, 257] width 582 height 26
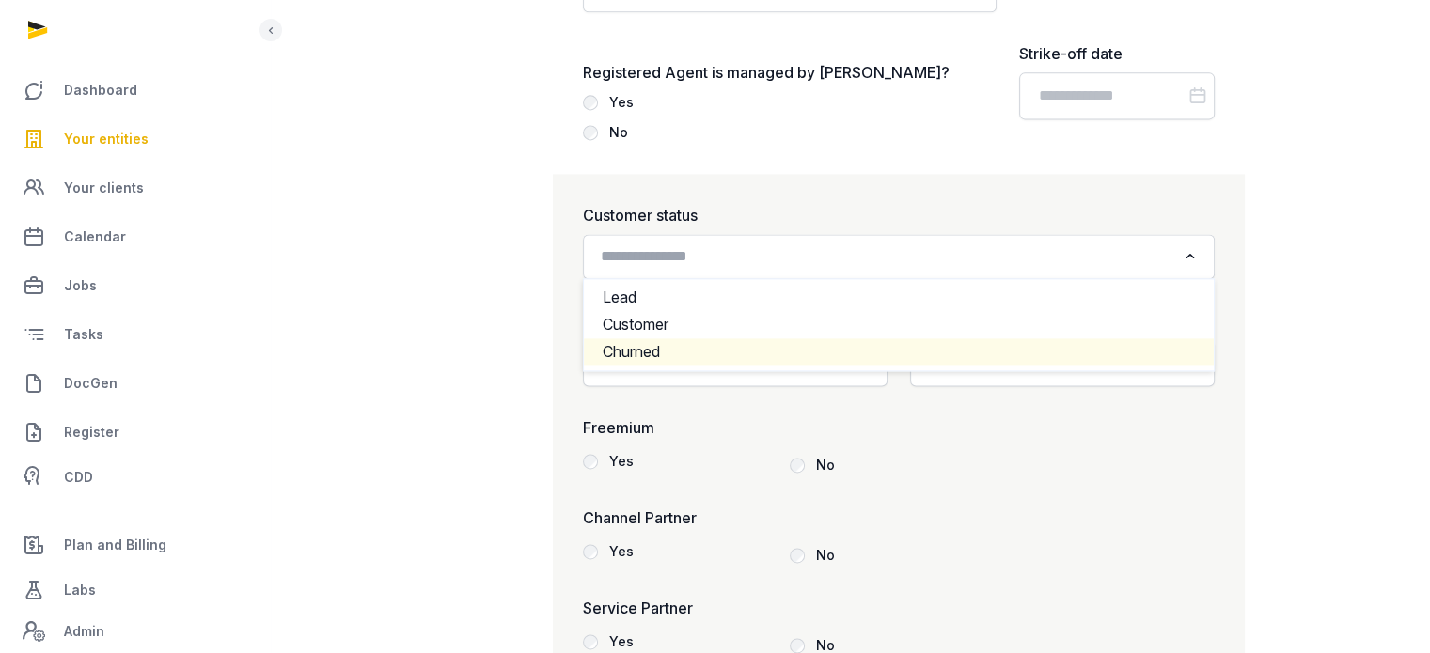
click at [658, 342] on li "Churned" at bounding box center [899, 351] width 630 height 27
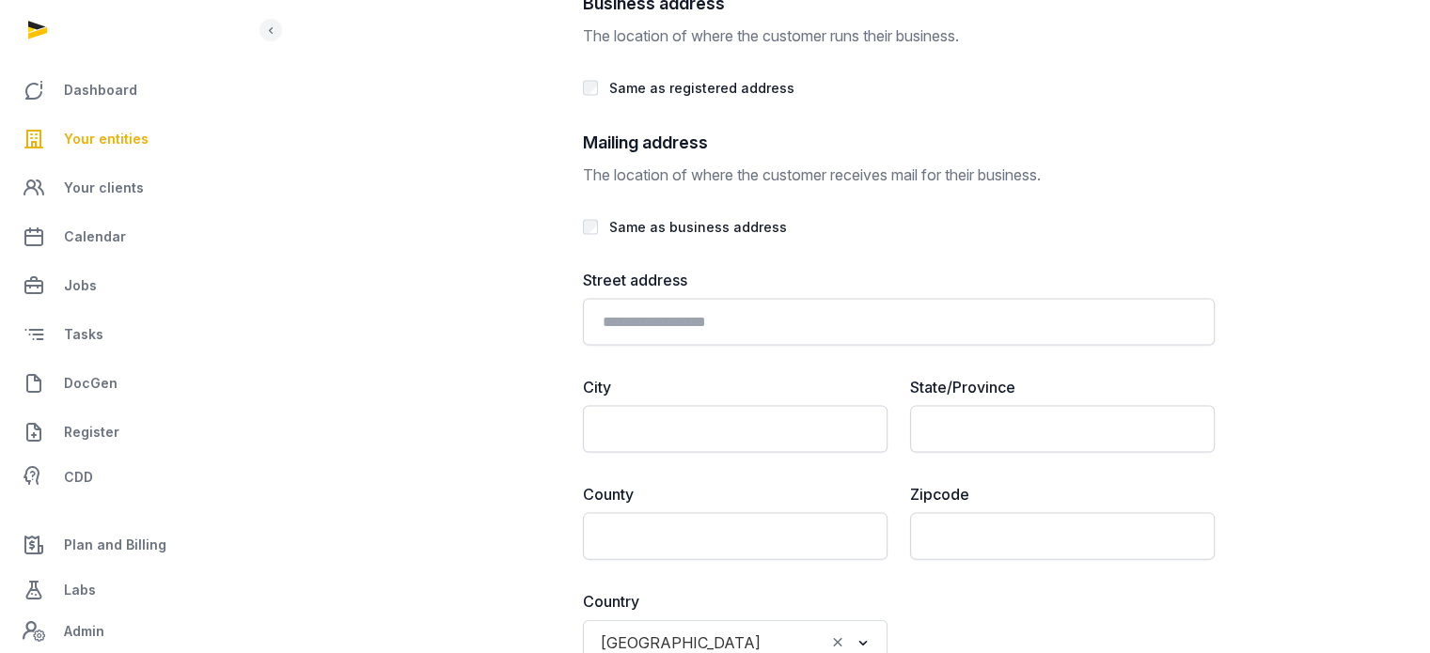
scroll to position [4092, 0]
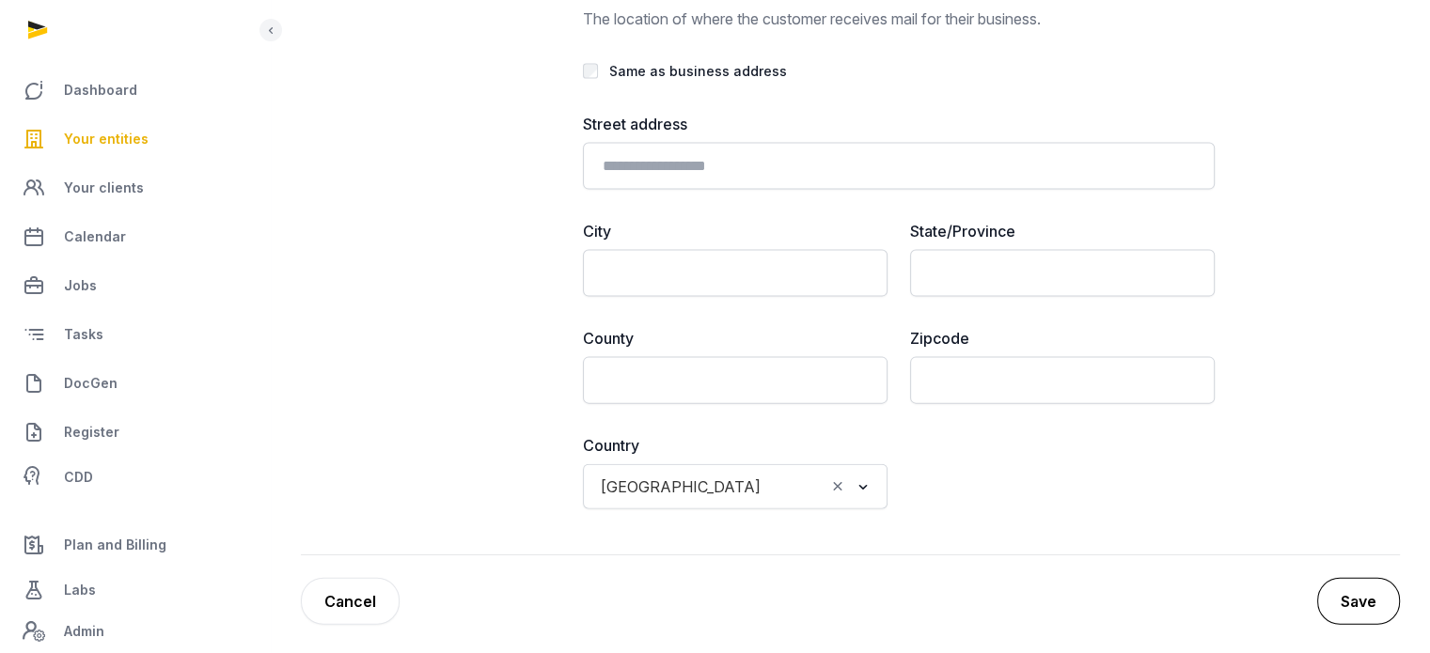
click at [1346, 607] on button "Save" at bounding box center [1358, 601] width 83 height 47
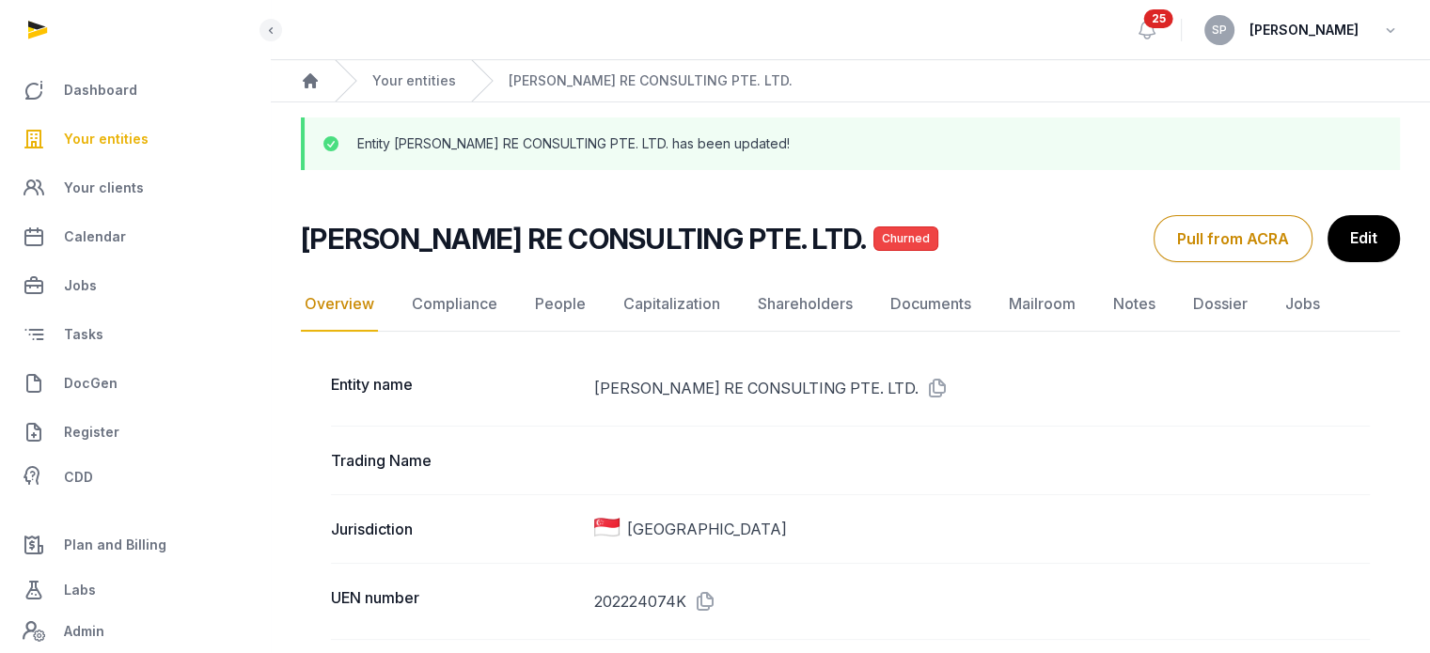
click at [150, 146] on link "Your entities" at bounding box center [135, 139] width 240 height 45
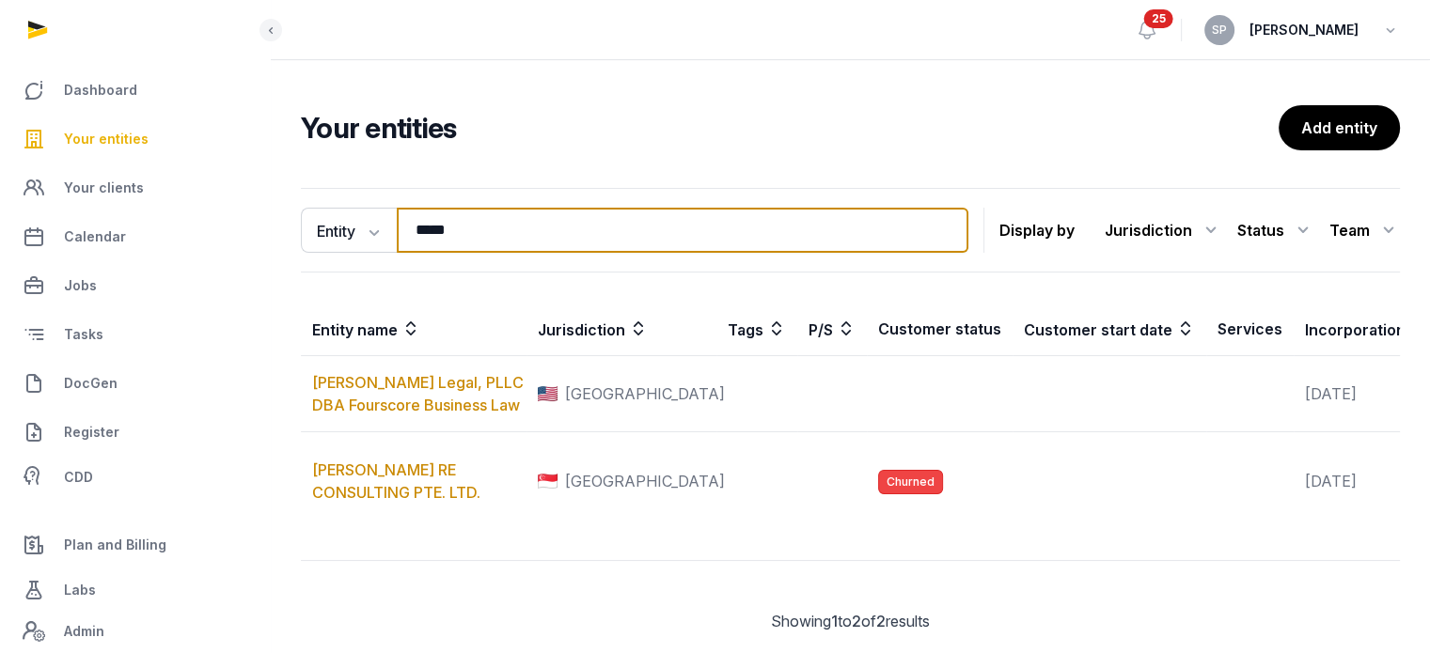
click at [496, 221] on input "*****" at bounding box center [683, 230] width 572 height 45
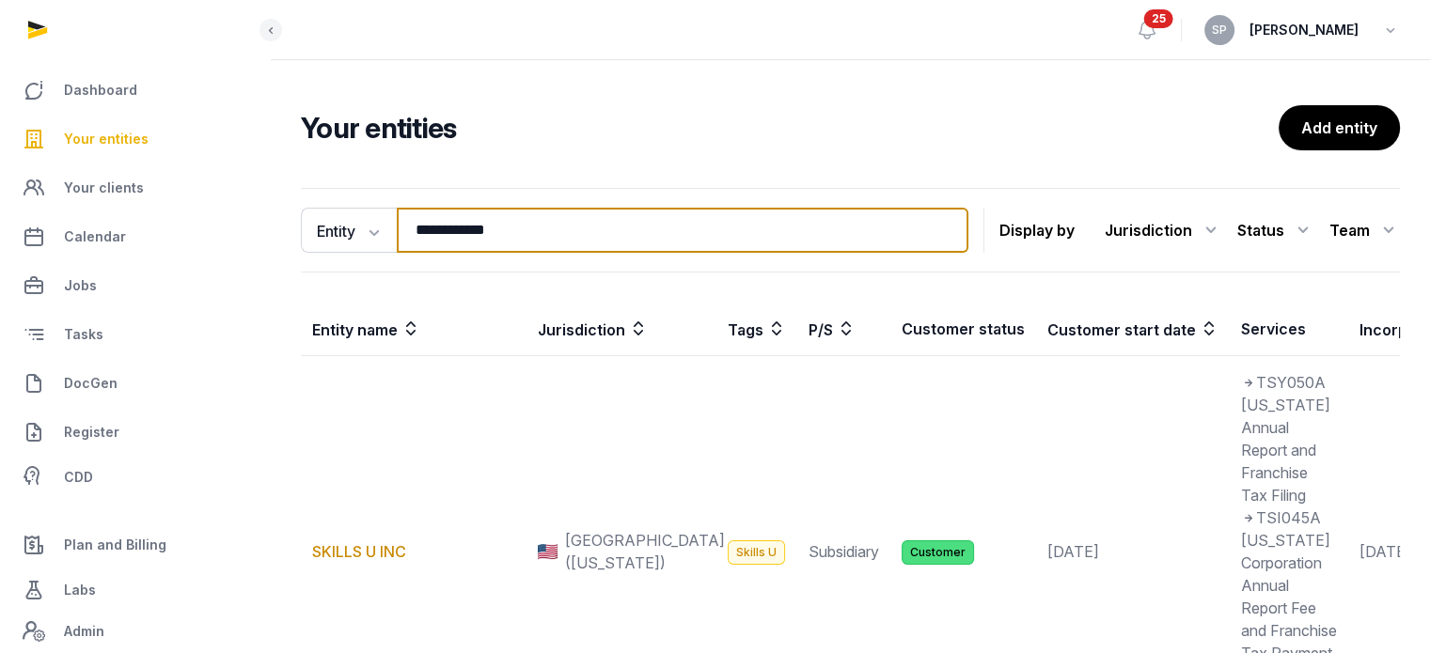
type input "**********"
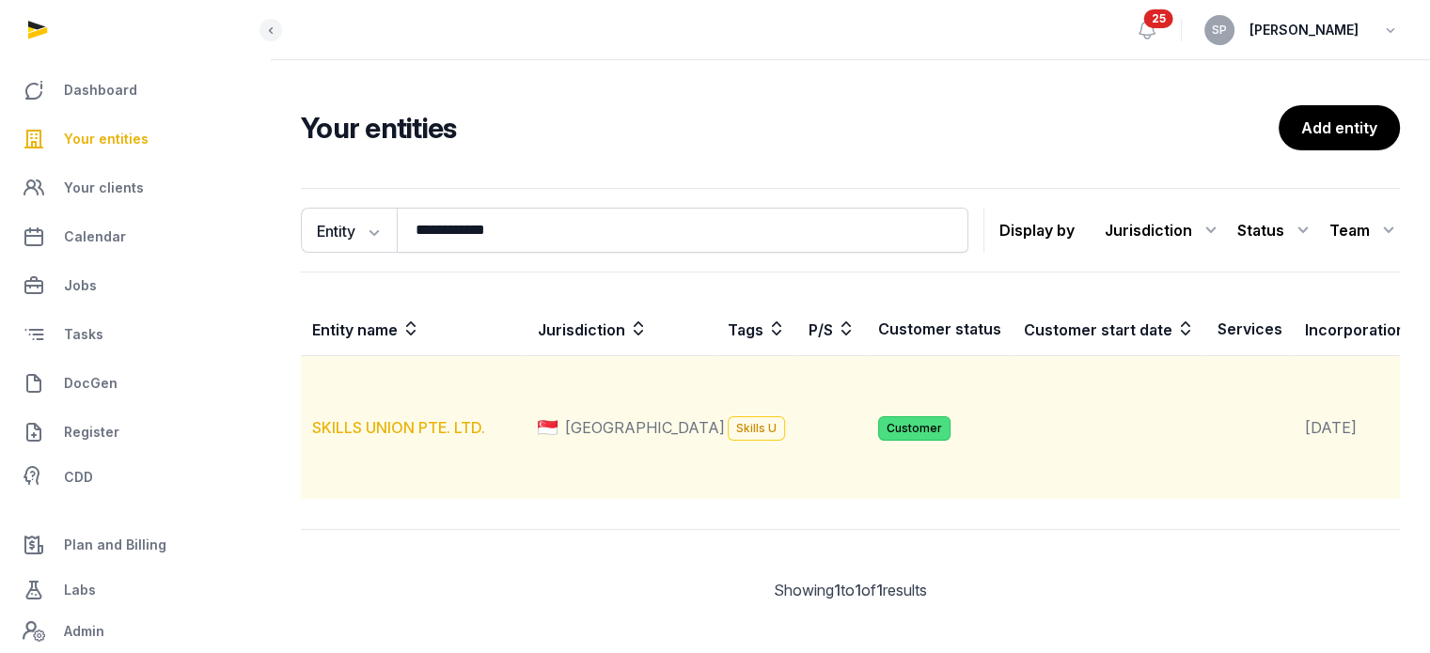
click at [438, 437] on link "SKILLS UNION PTE. LTD." at bounding box center [398, 427] width 173 height 19
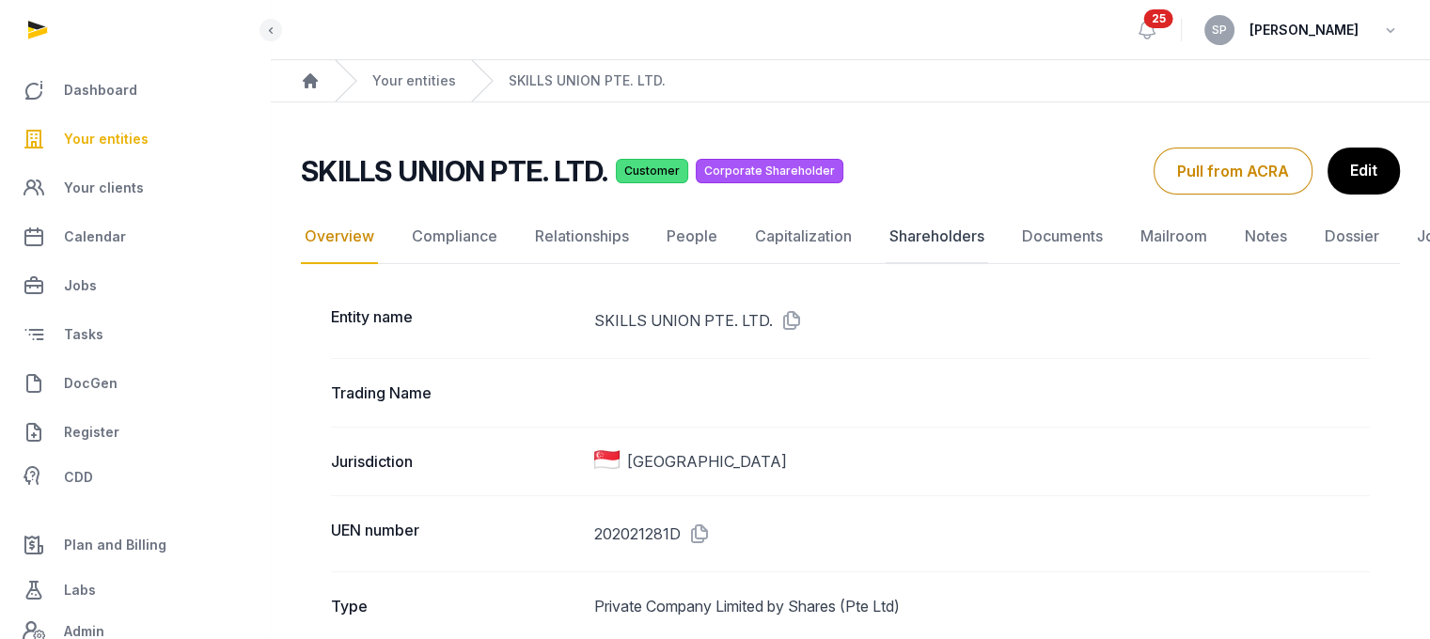
click at [943, 240] on link "Shareholders" at bounding box center [937, 237] width 102 height 55
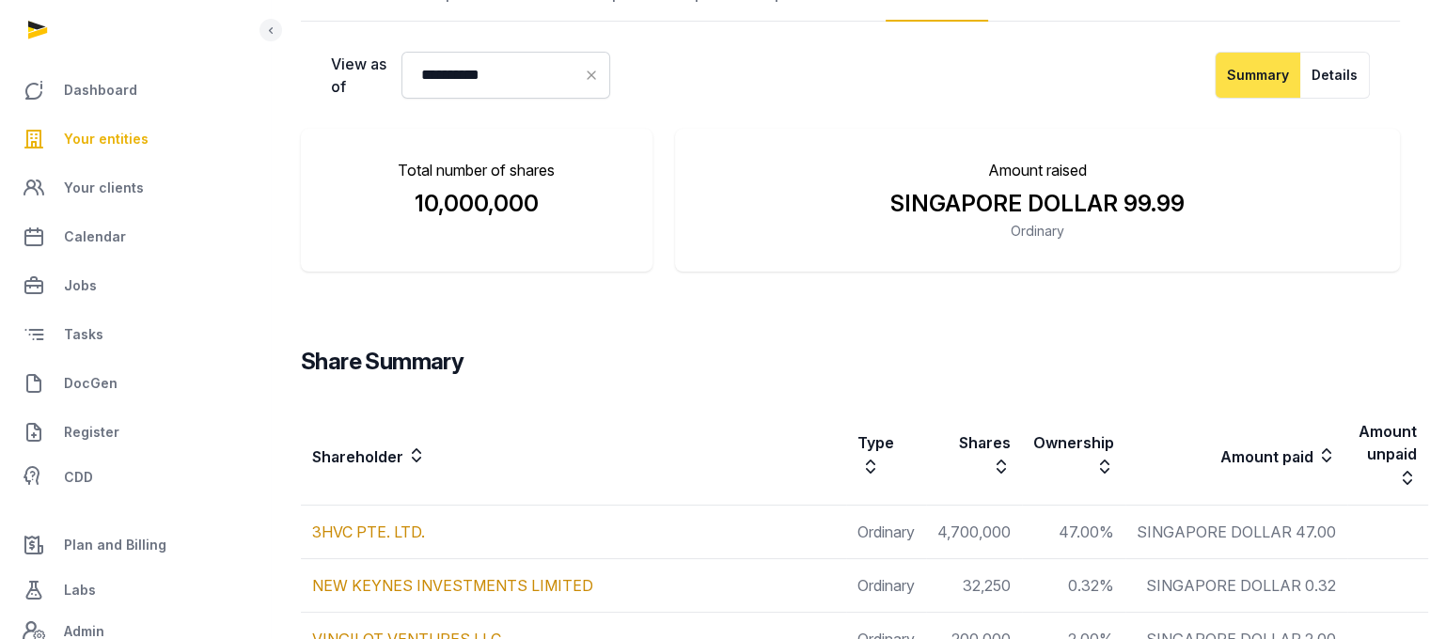
scroll to position [106, 0]
